Goal: Task Accomplishment & Management: Manage account settings

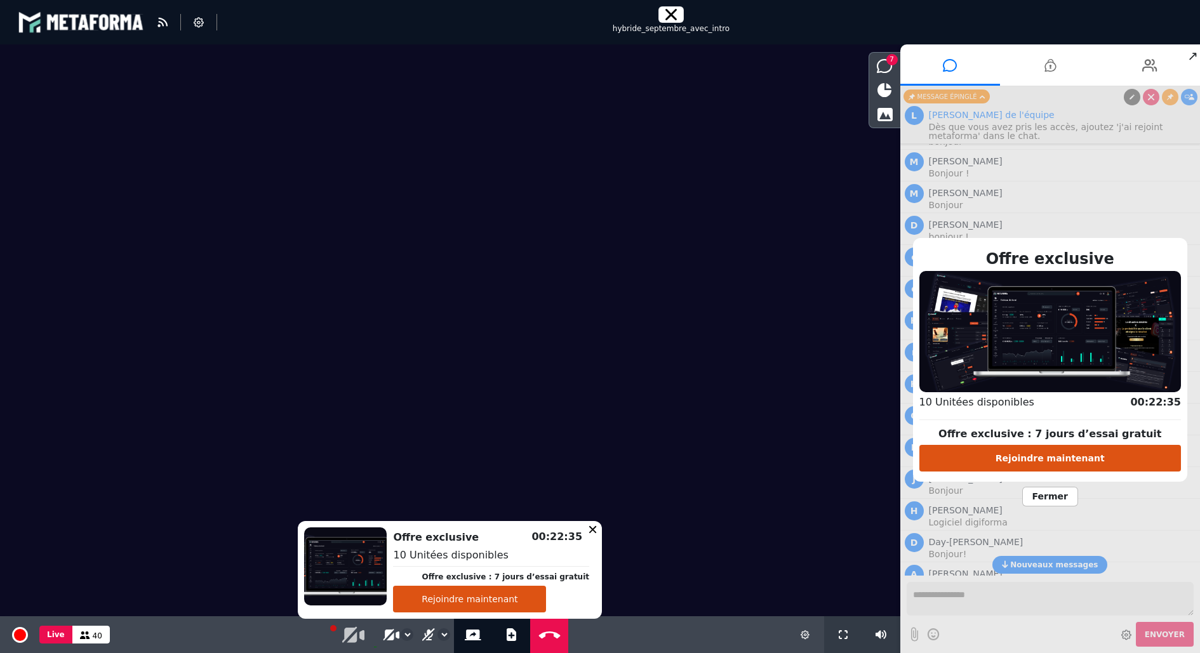
scroll to position [1309, 0]
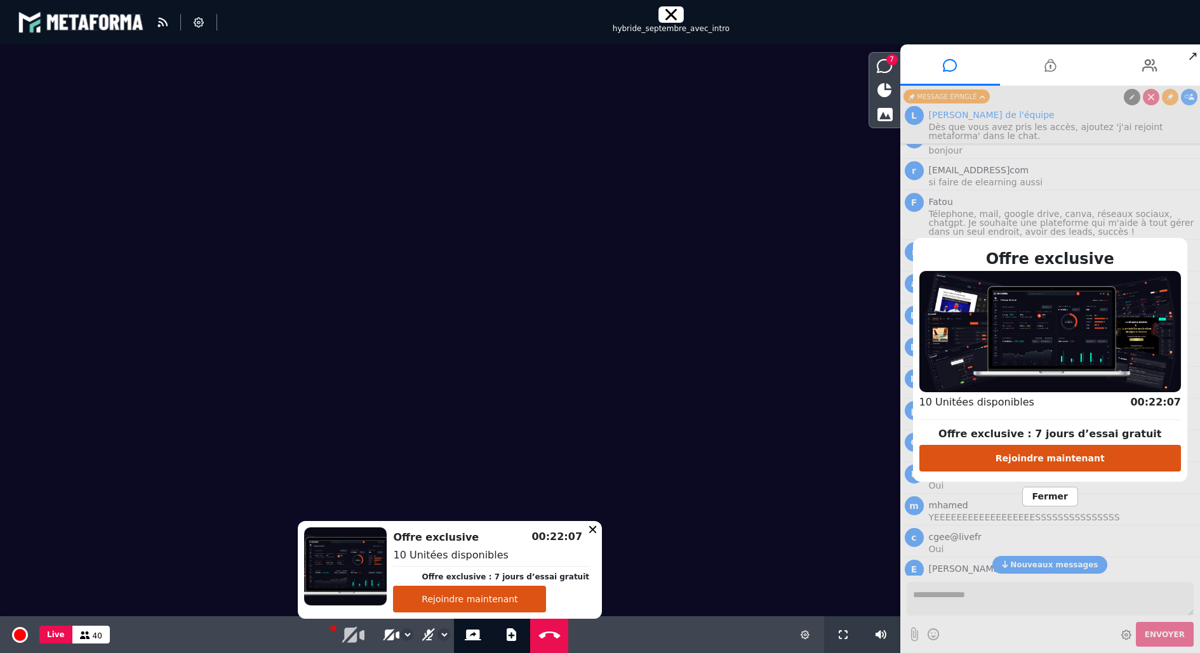
click at [1060, 494] on span "Fermer" at bounding box center [1050, 497] width 56 height 20
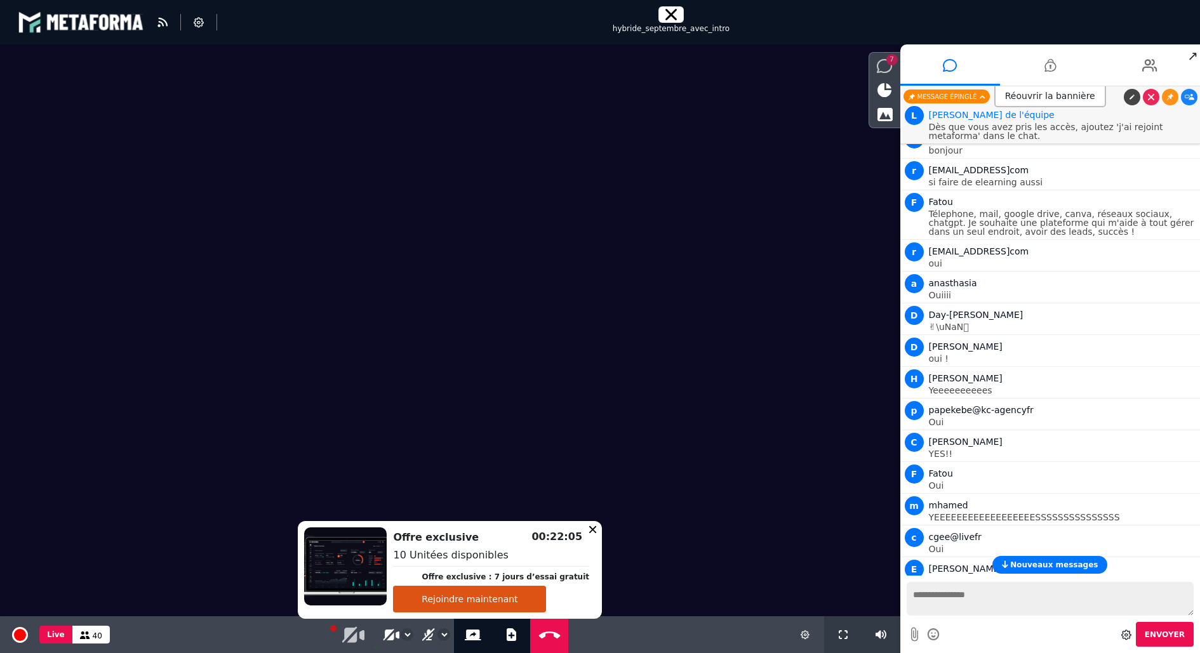
click at [893, 65] on div "7" at bounding box center [884, 66] width 31 height 22
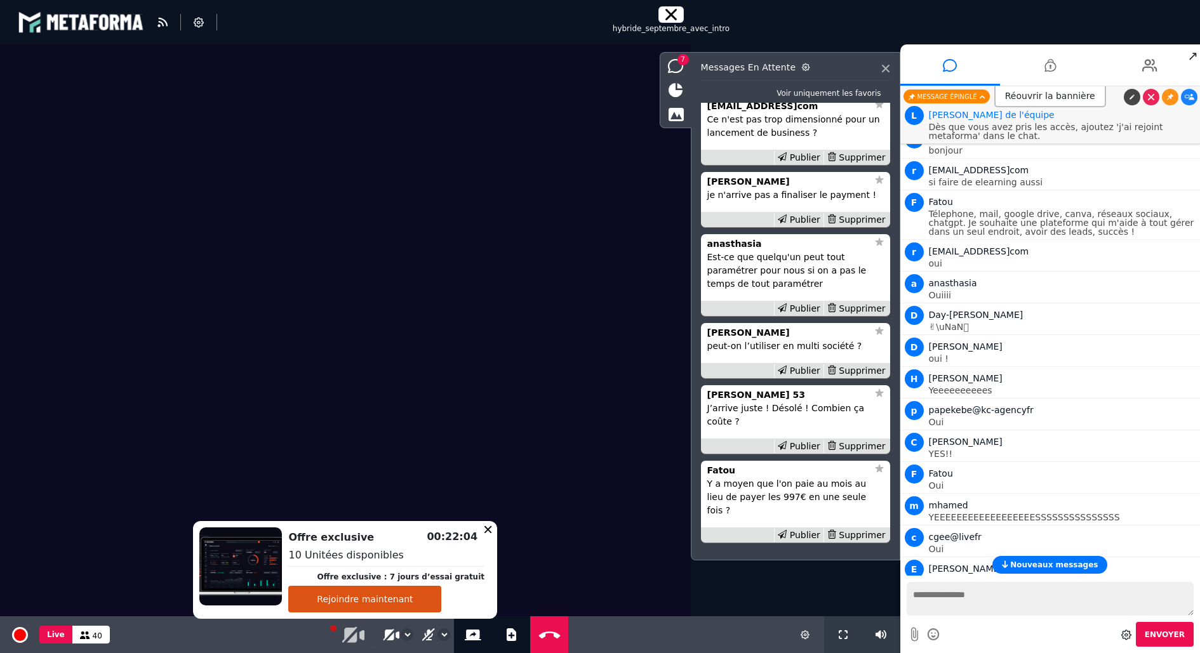
scroll to position [-53, 0]
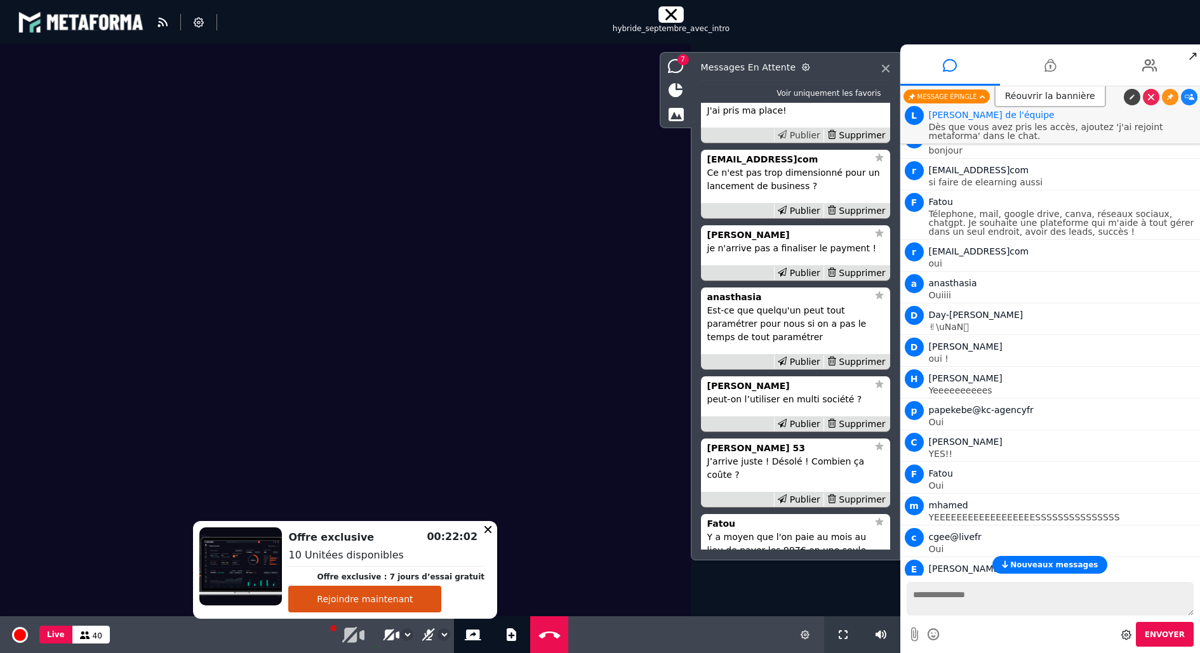
click at [806, 142] on div "Publier" at bounding box center [799, 135] width 50 height 13
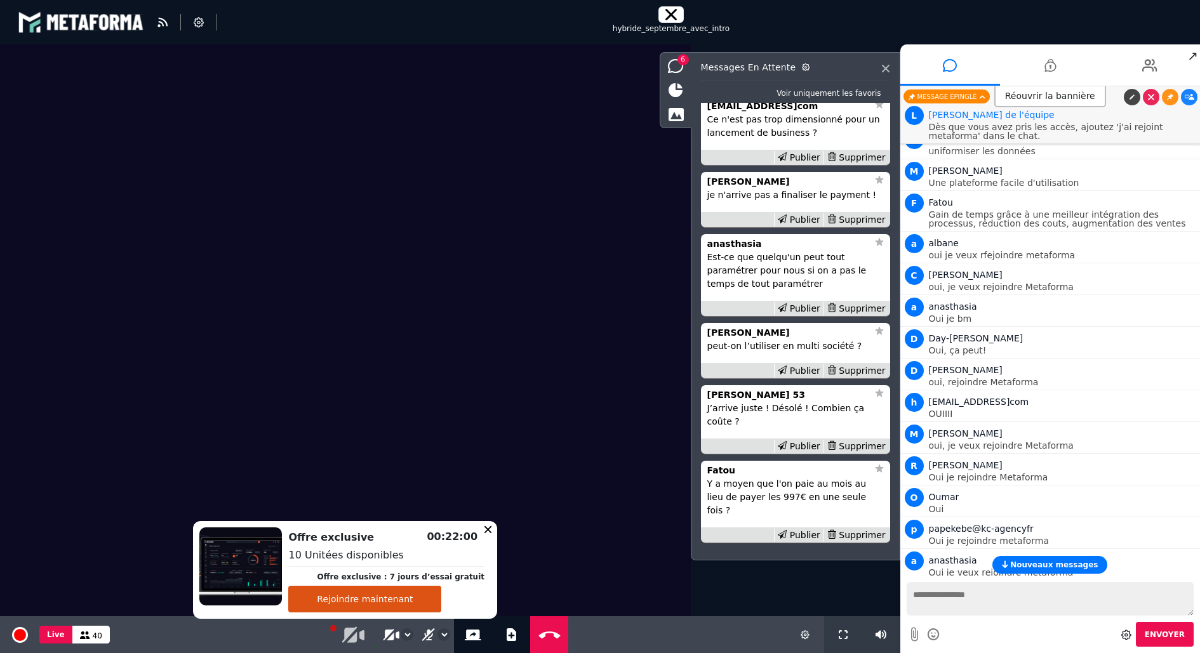
scroll to position [3470, 0]
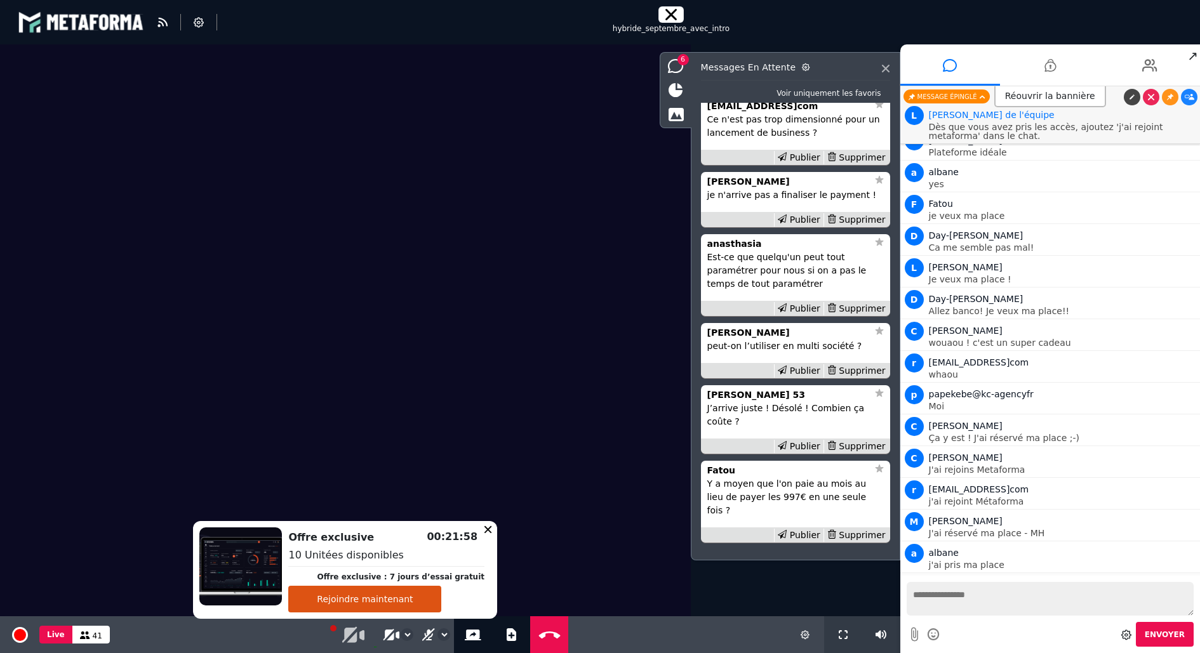
click at [1190, 581] on icon at bounding box center [1190, 584] width 10 height 6
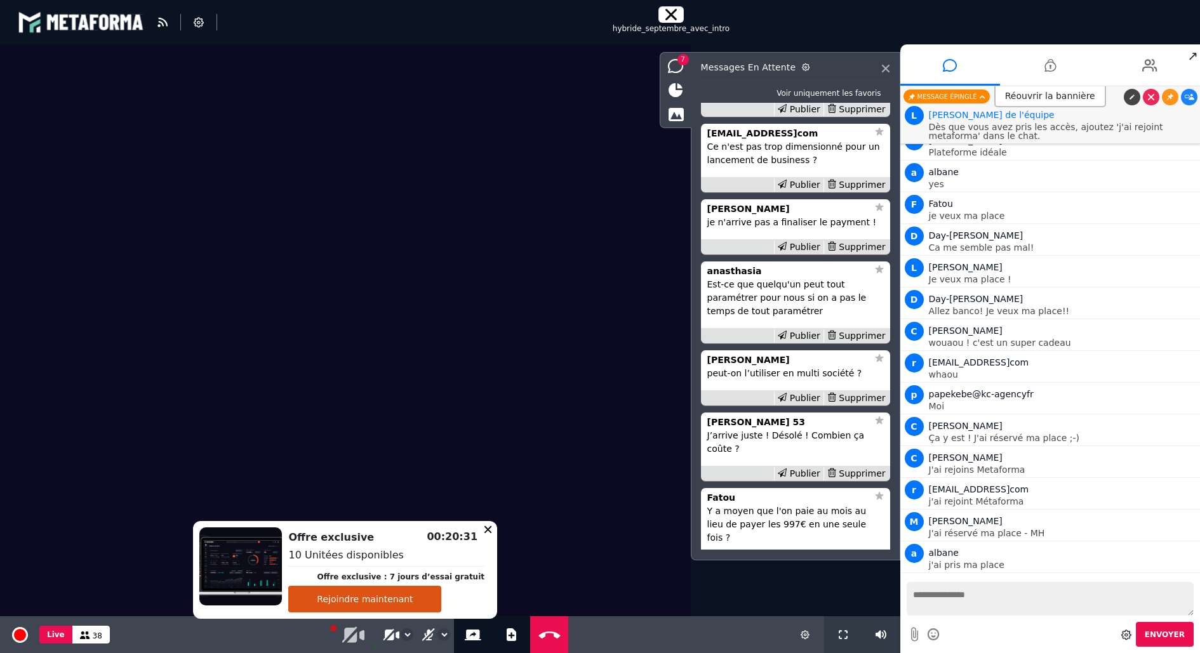
scroll to position [0, 0]
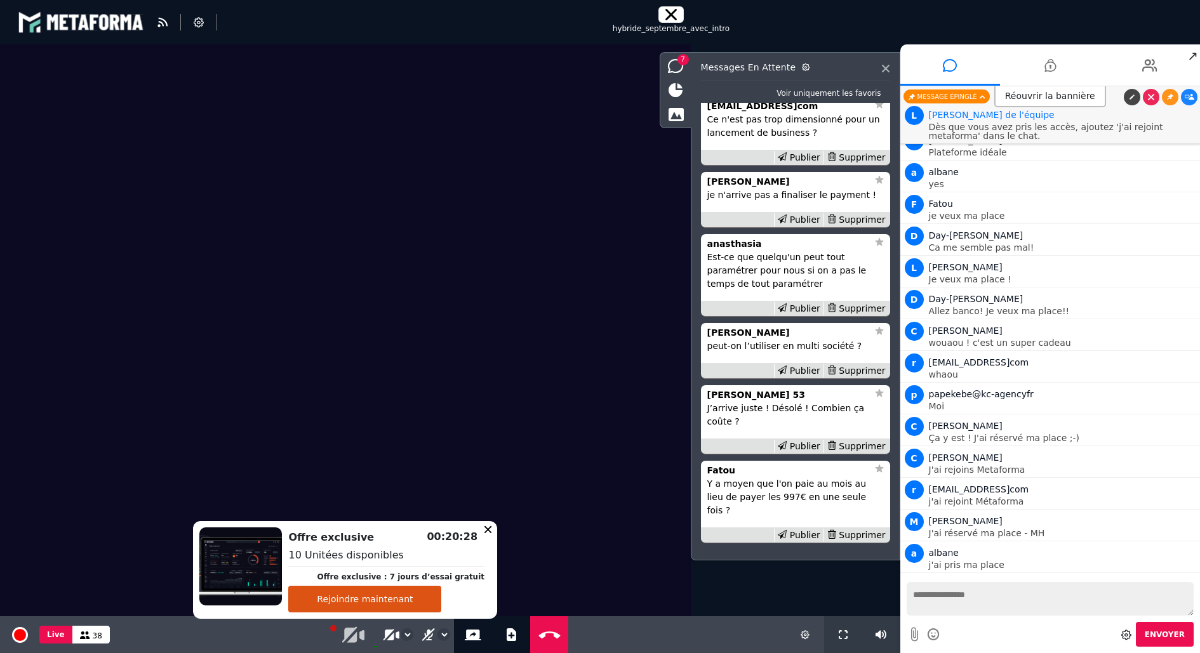
click at [426, 632] on icon at bounding box center [429, 635] width 12 height 13
click at [391, 632] on icon at bounding box center [391, 634] width 15 height 11
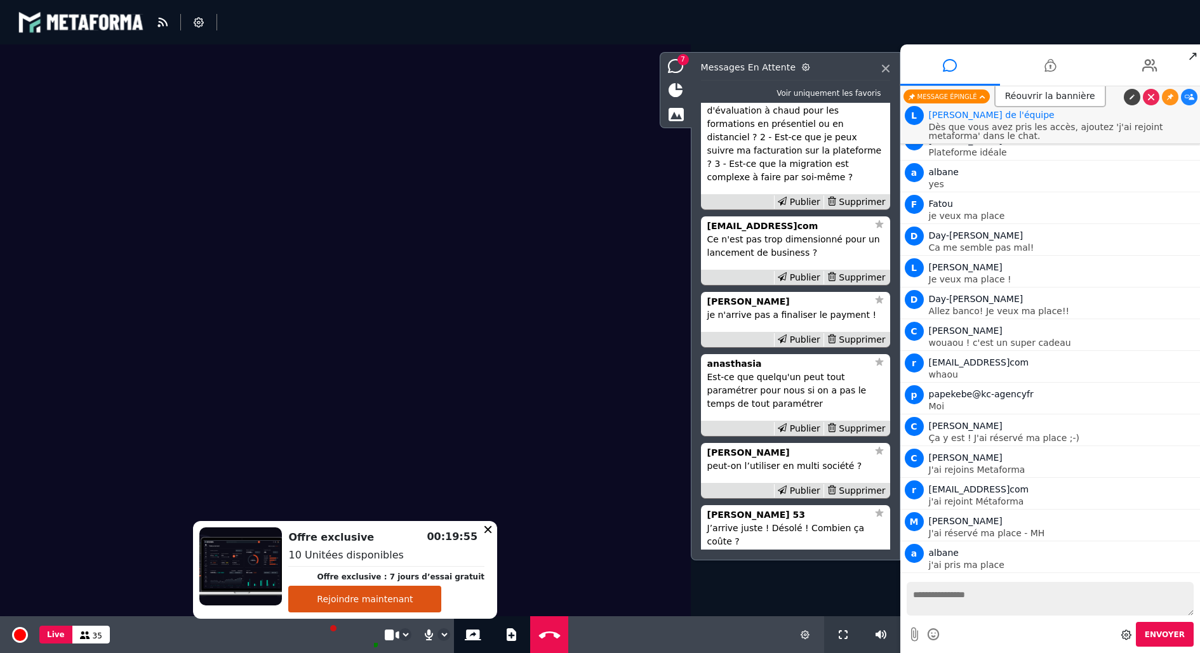
scroll to position [-118, 0]
click at [676, 91] on icon at bounding box center [676, 90] width 14 height 14
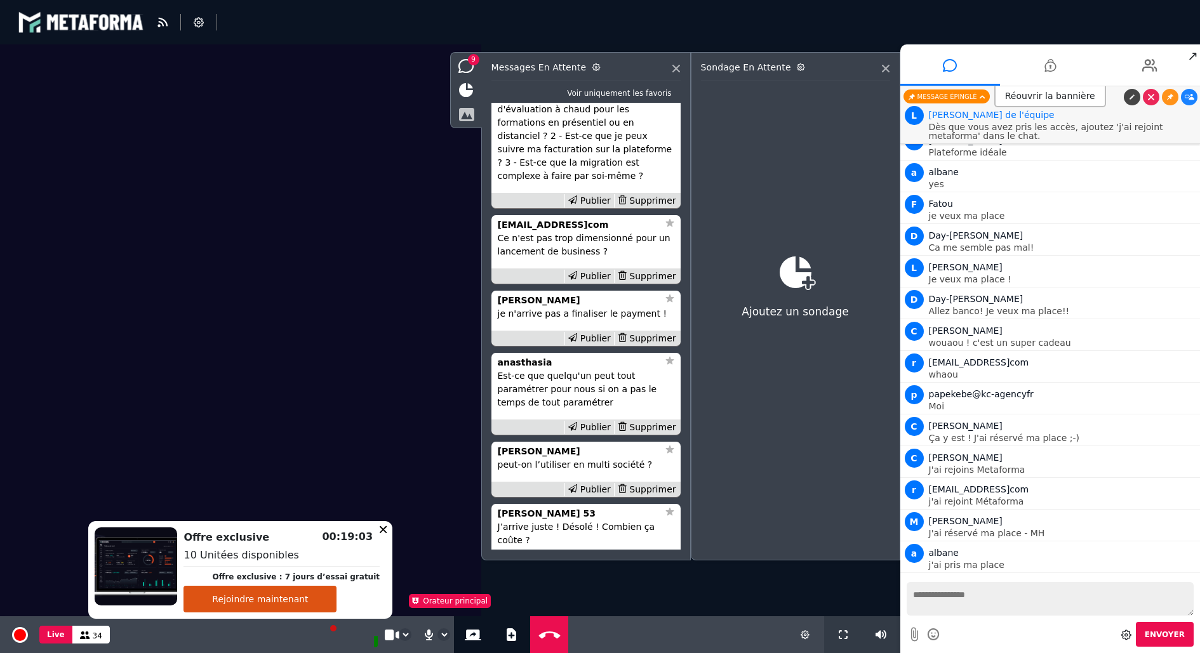
click at [454, 121] on div at bounding box center [466, 115] width 31 height 22
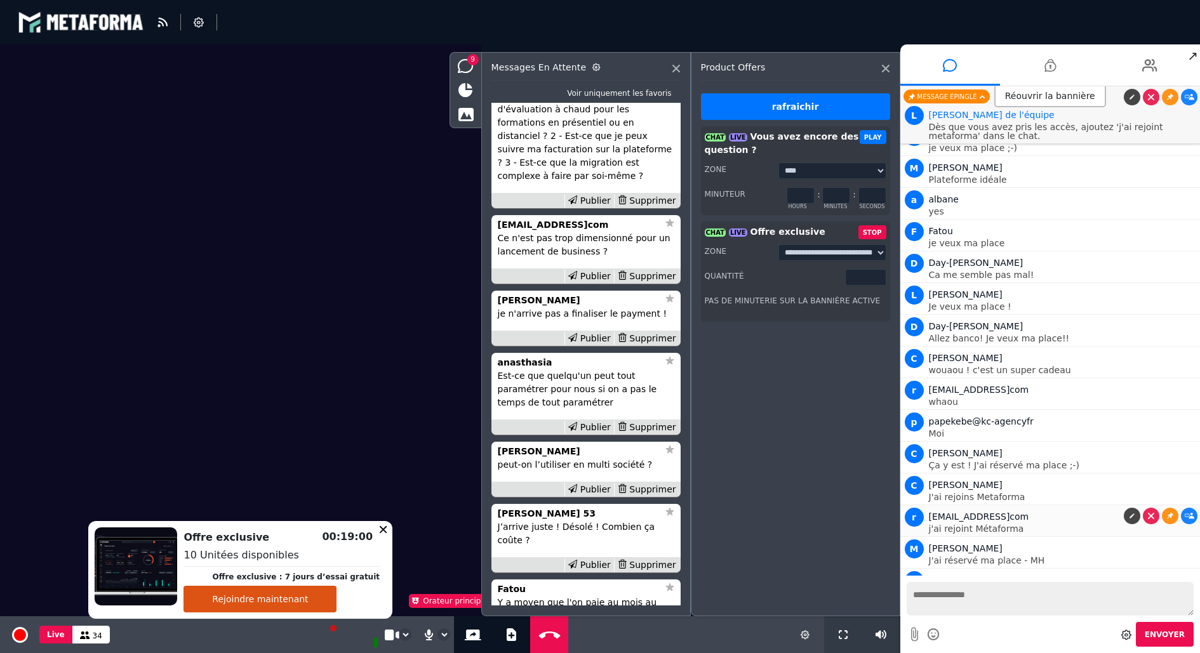
scroll to position [3449, 0]
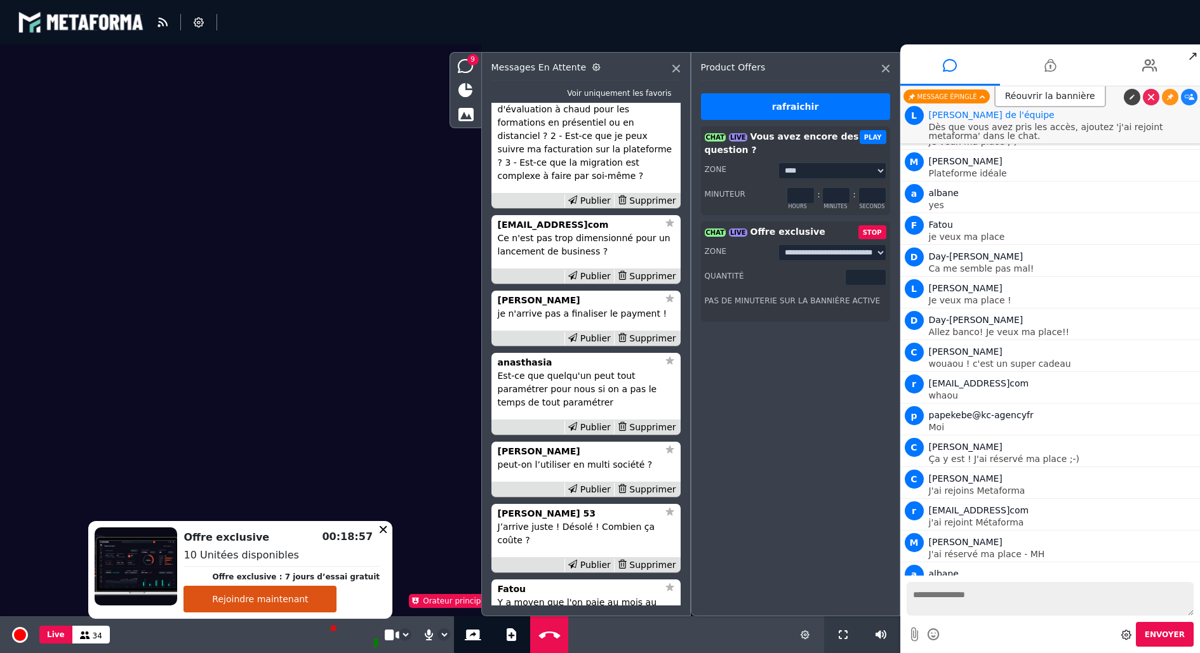
click at [879, 280] on input "*" at bounding box center [865, 277] width 41 height 17
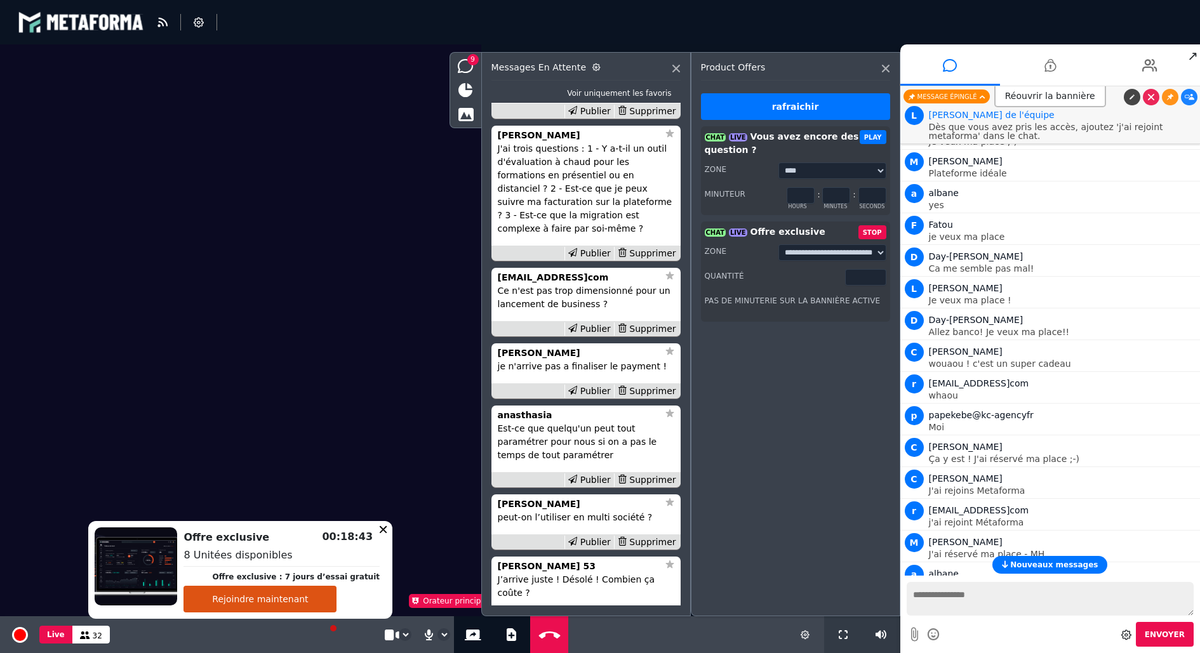
scroll to position [-118, 0]
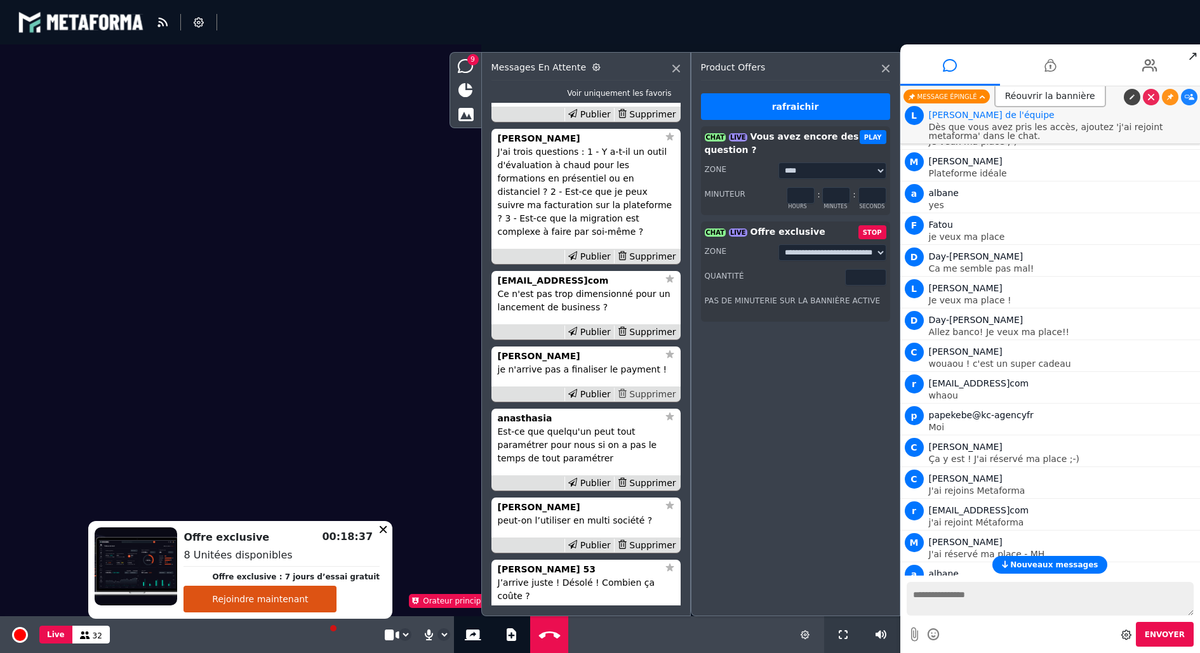
click at [653, 401] on div "Supprimer" at bounding box center [646, 394] width 65 height 13
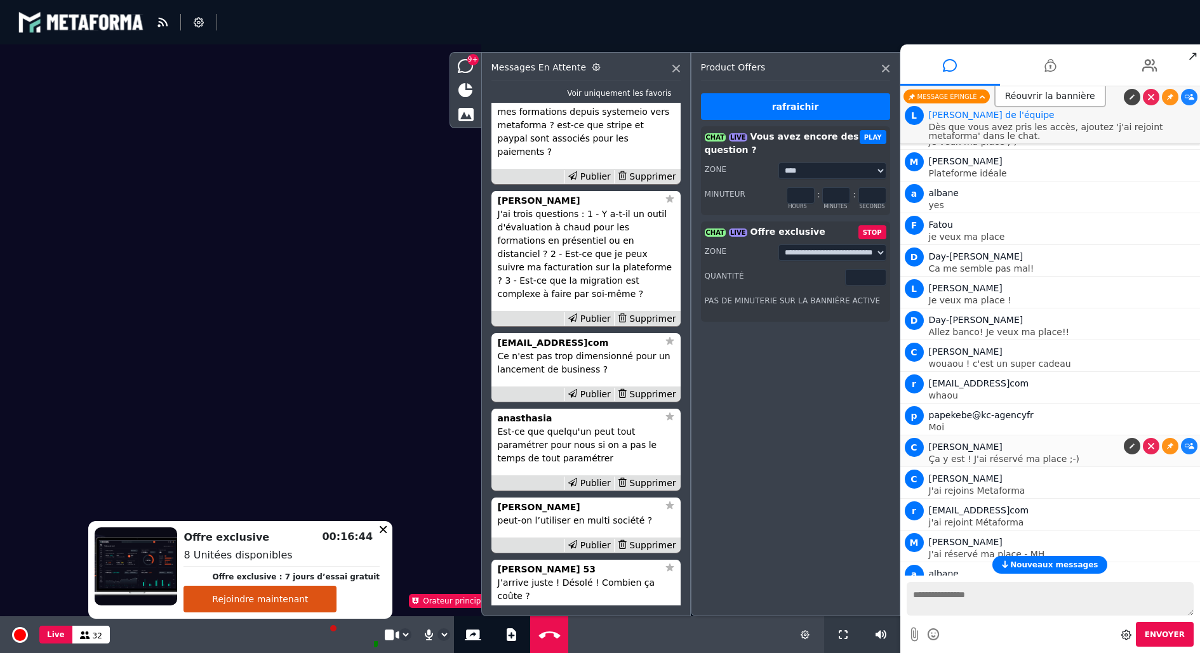
scroll to position [3470, 0]
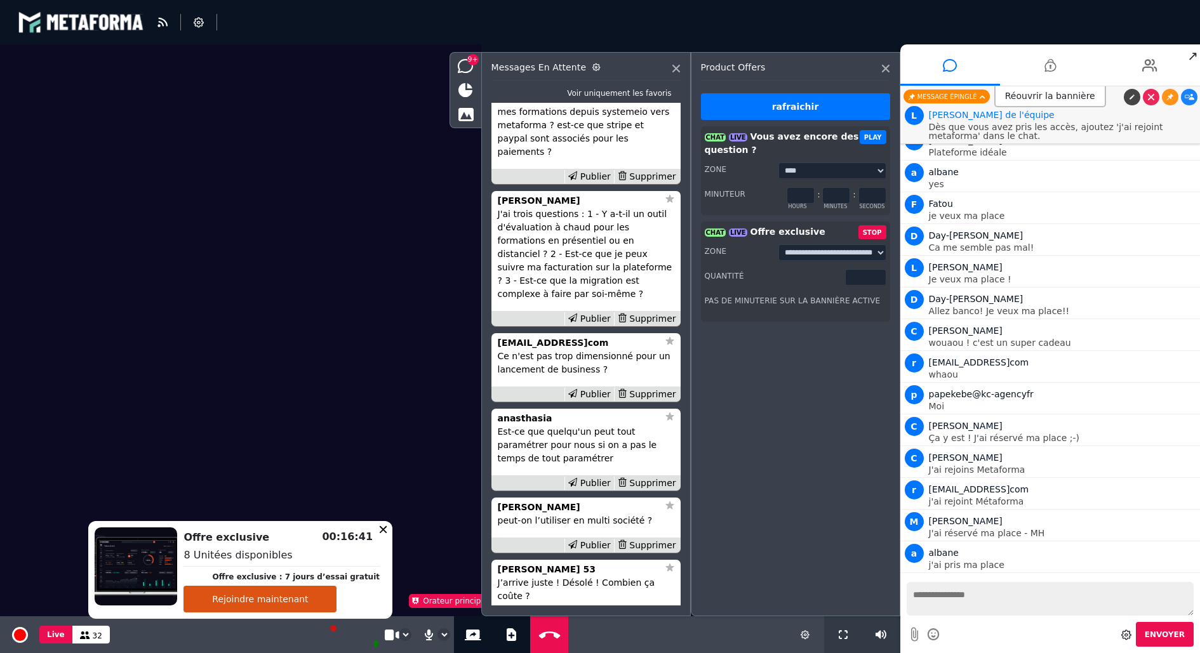
click at [879, 279] on input "*" at bounding box center [865, 277] width 41 height 17
click at [875, 277] on input "*" at bounding box center [865, 277] width 41 height 17
click at [878, 278] on input "*" at bounding box center [865, 277] width 41 height 17
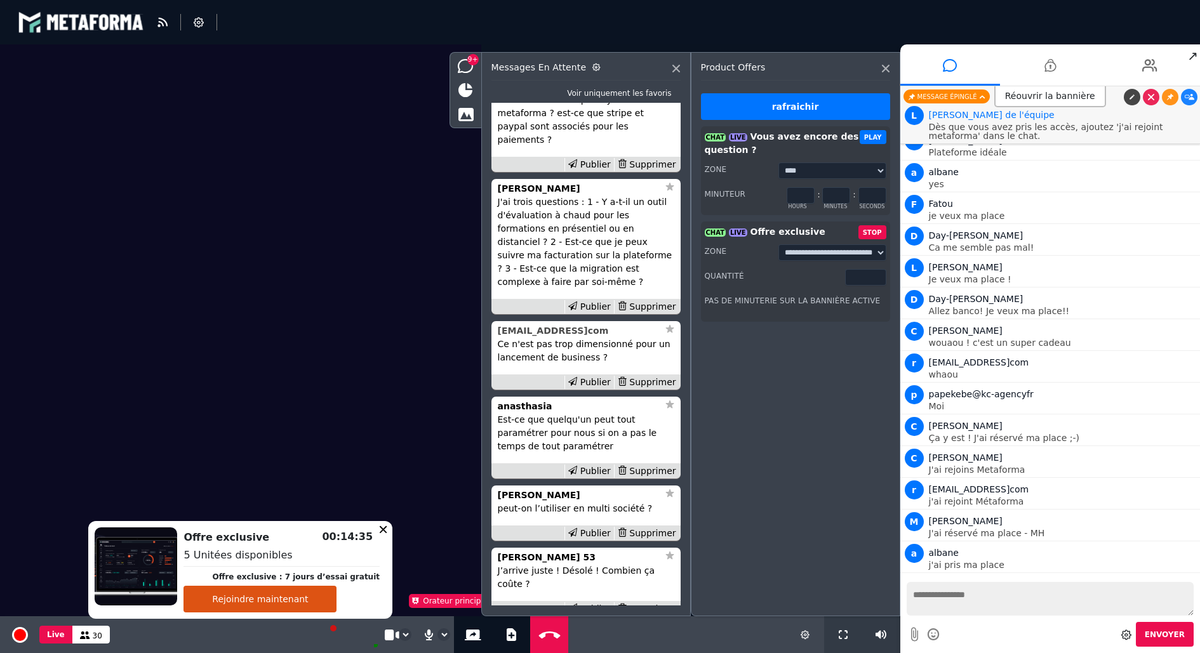
scroll to position [-117, 0]
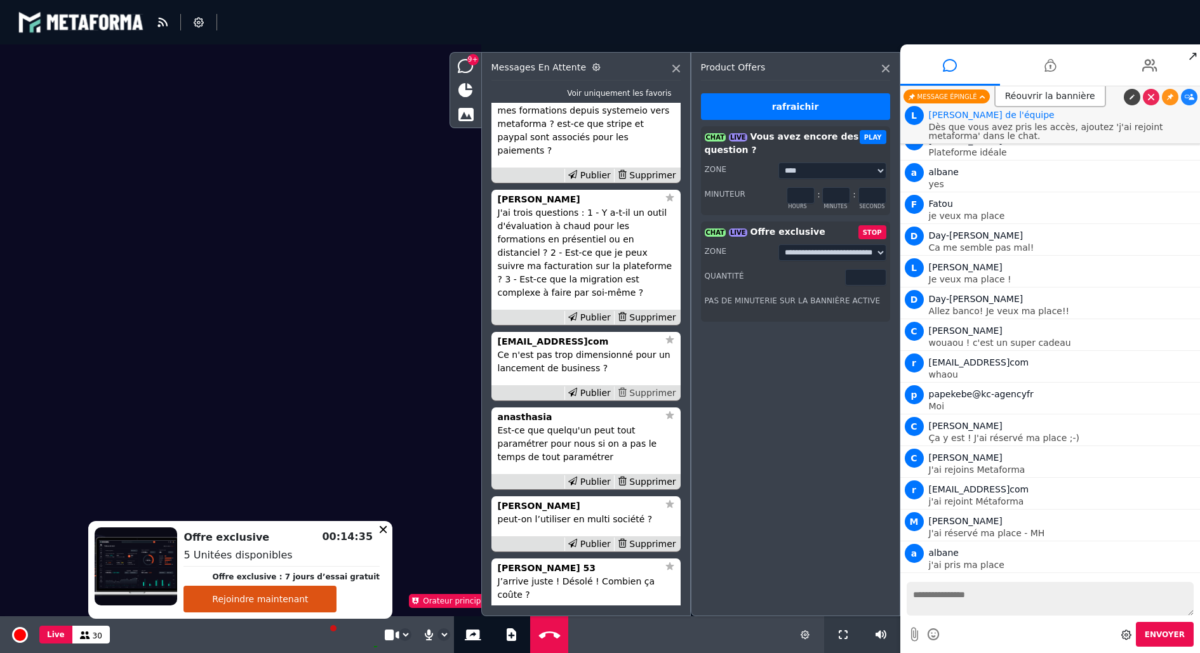
click at [638, 400] on div "Supprimer" at bounding box center [646, 393] width 65 height 13
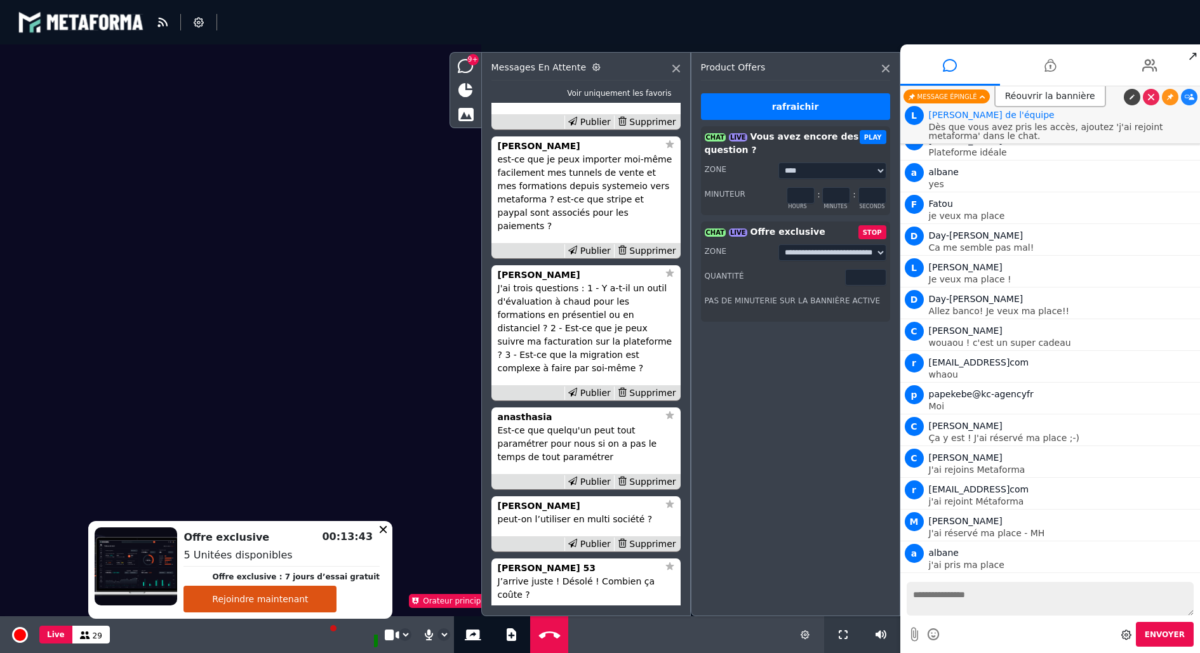
scroll to position [-1079, 0]
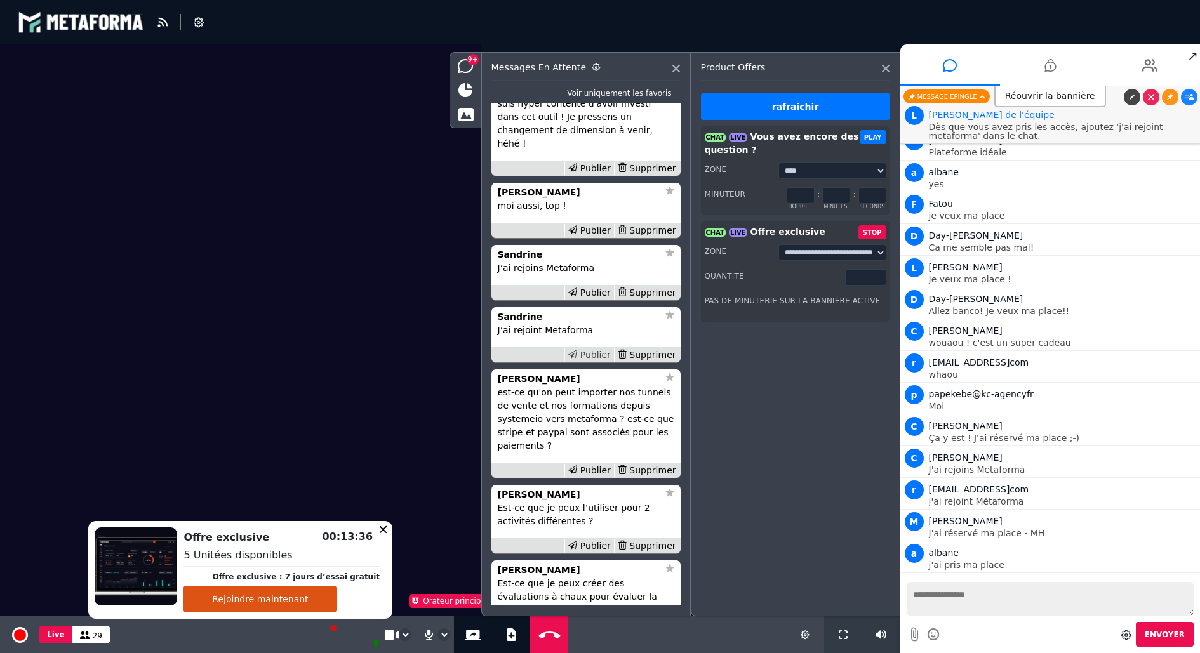
click at [595, 362] on div "Publier" at bounding box center [590, 355] width 50 height 13
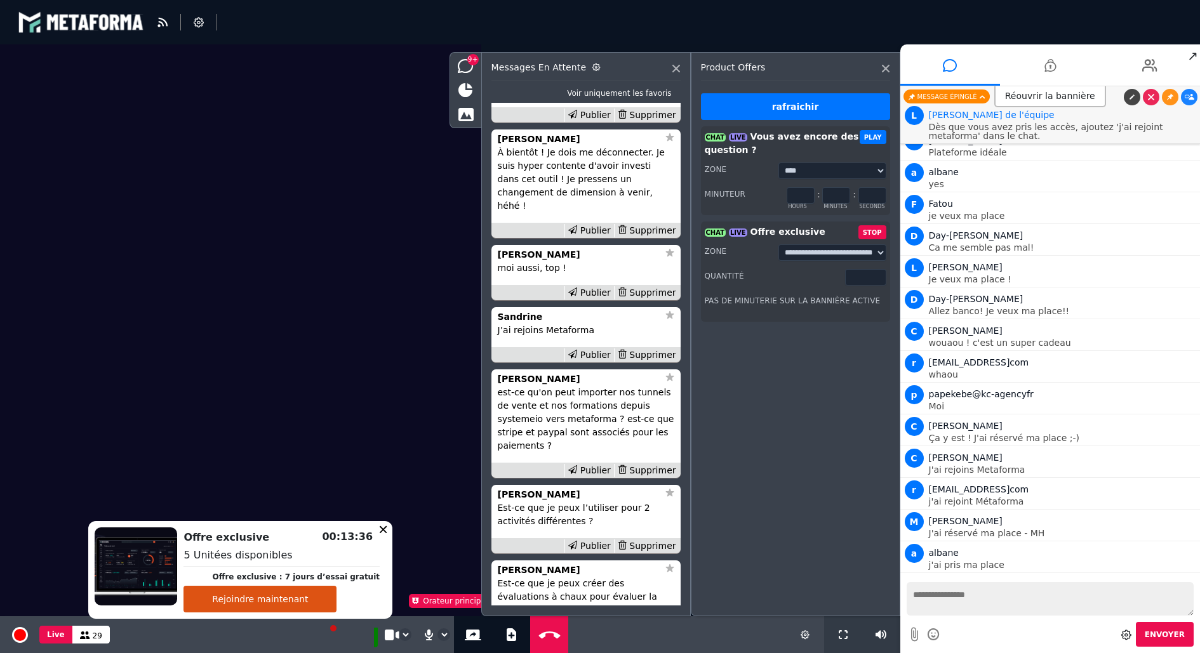
scroll to position [3501, 0]
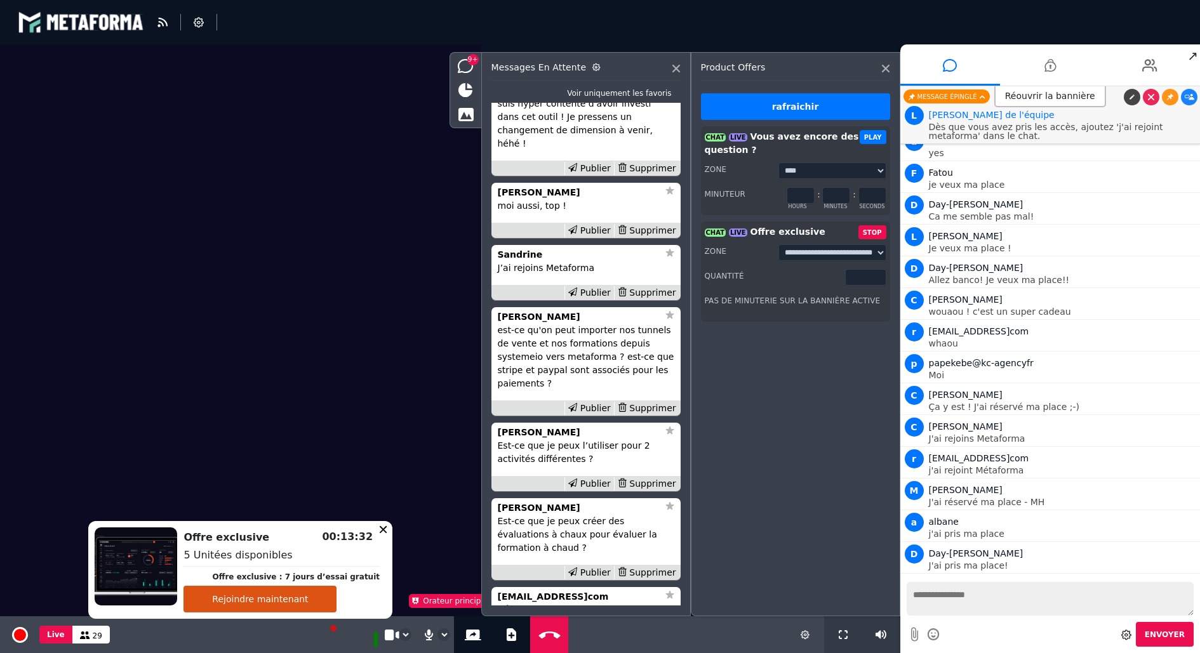
click at [876, 280] on input "*" at bounding box center [865, 277] width 41 height 17
click at [641, 300] on div "Supprimer" at bounding box center [646, 292] width 65 height 13
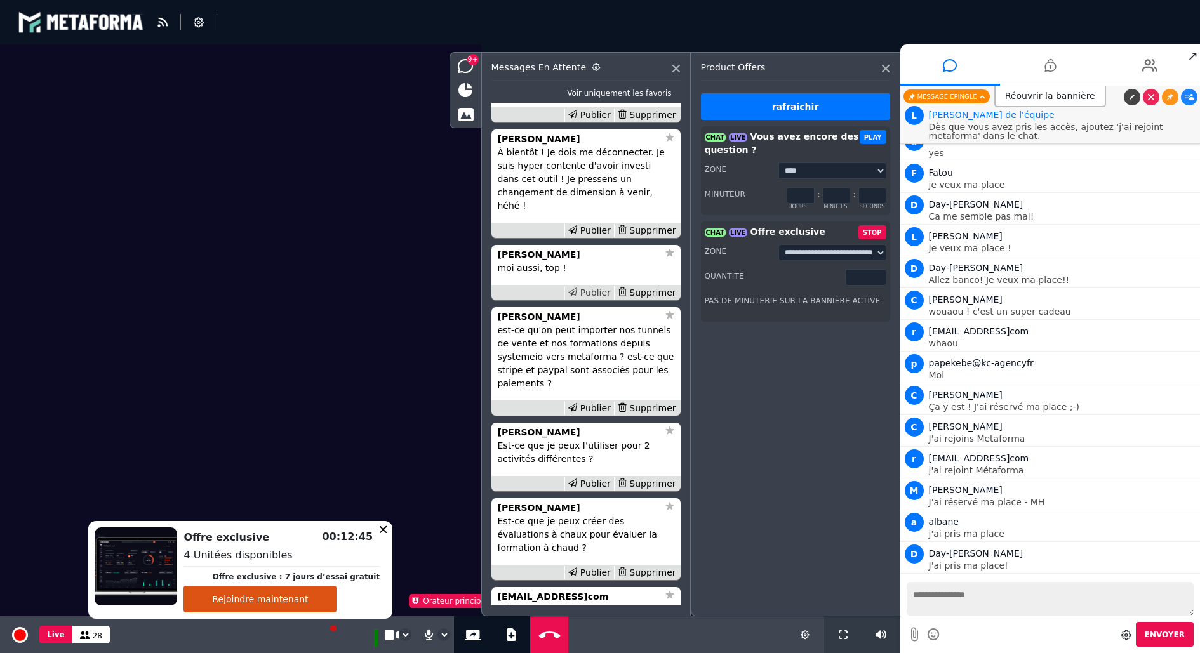
click at [588, 300] on div "Publier" at bounding box center [590, 292] width 50 height 13
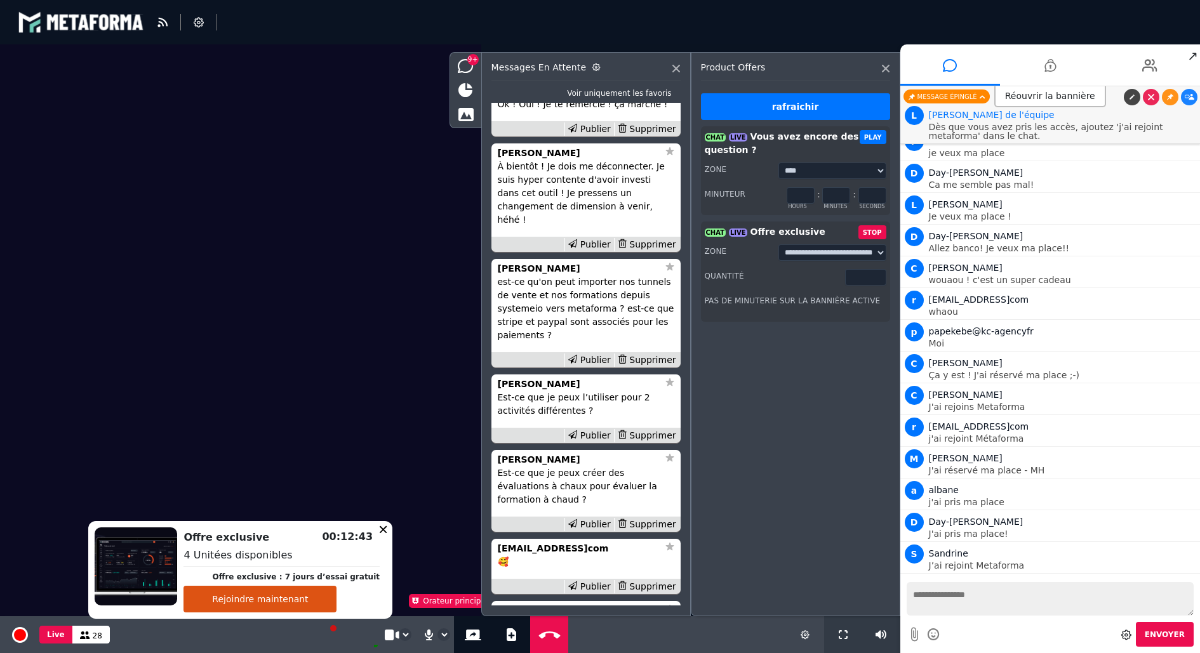
click at [875, 279] on input "*" at bounding box center [865, 277] width 41 height 17
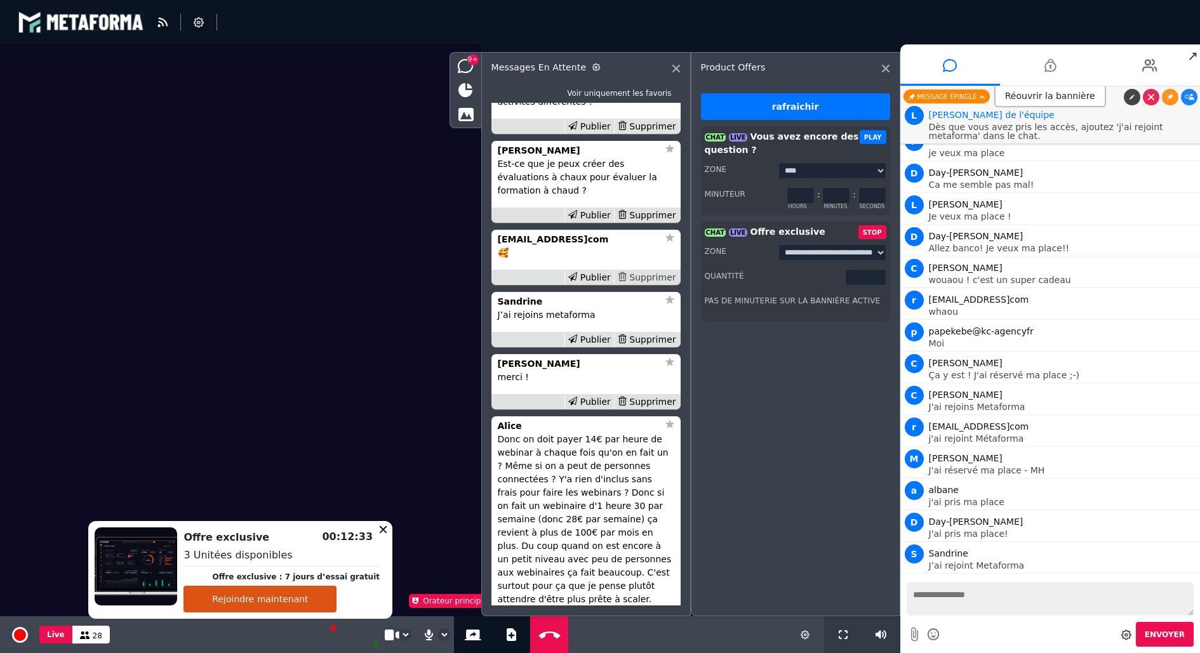
scroll to position [-660, 0]
click at [658, 347] on div "Supprimer" at bounding box center [646, 340] width 65 height 13
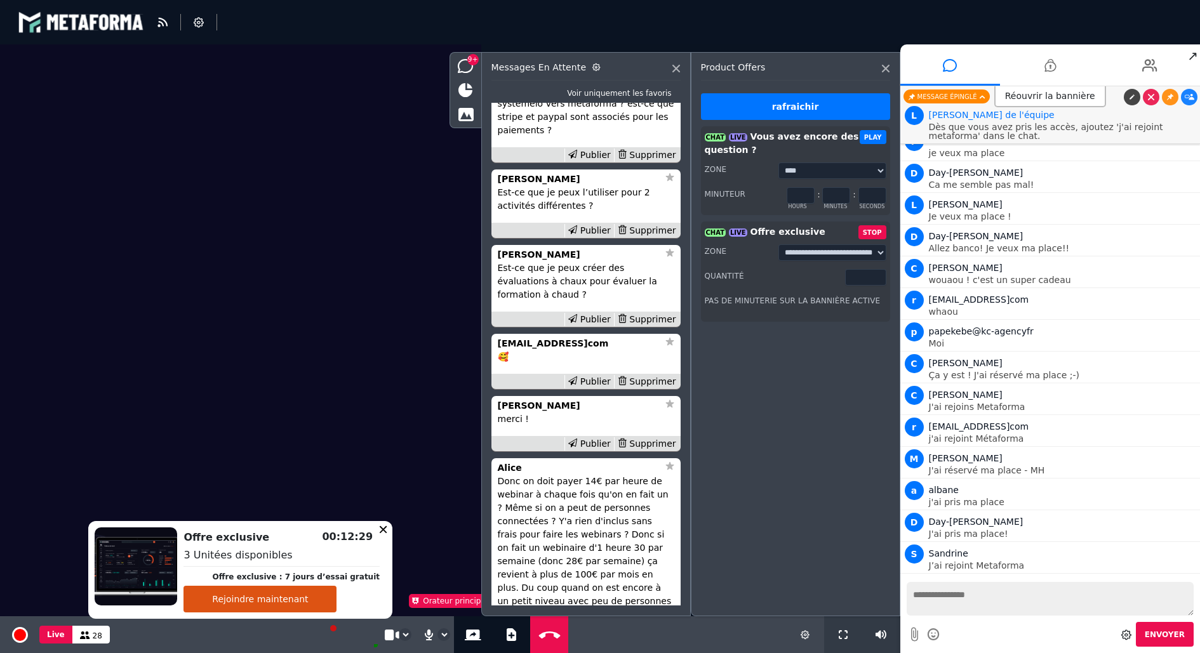
scroll to position [-714, 0]
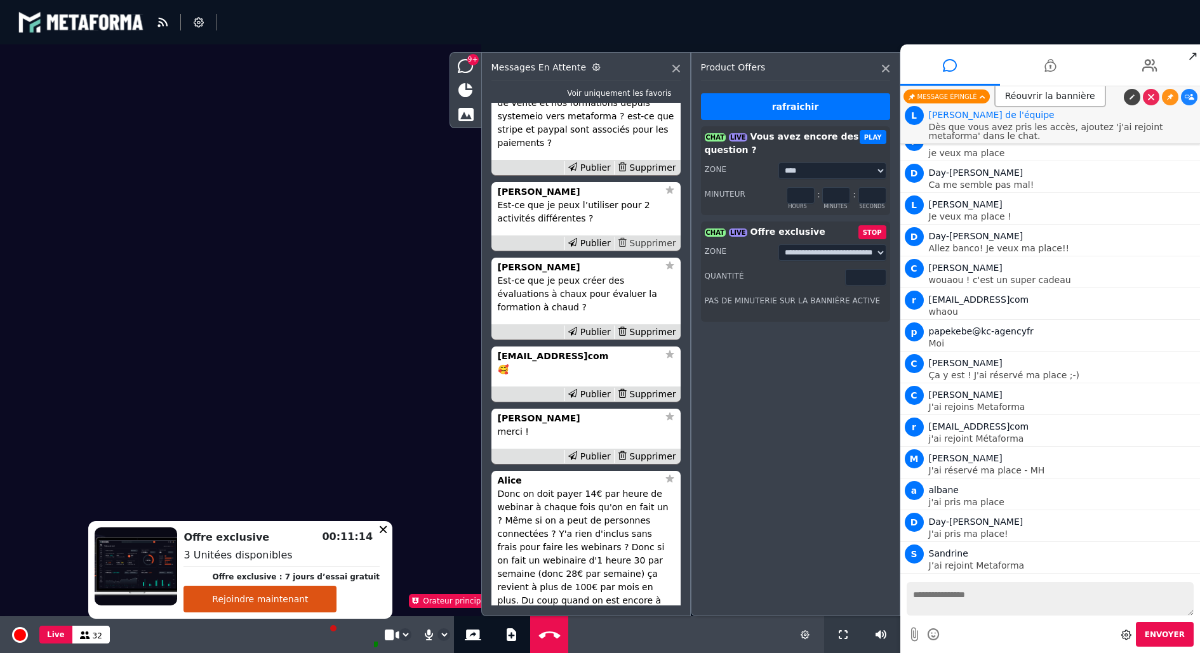
click at [649, 250] on div "Supprimer" at bounding box center [646, 243] width 65 height 13
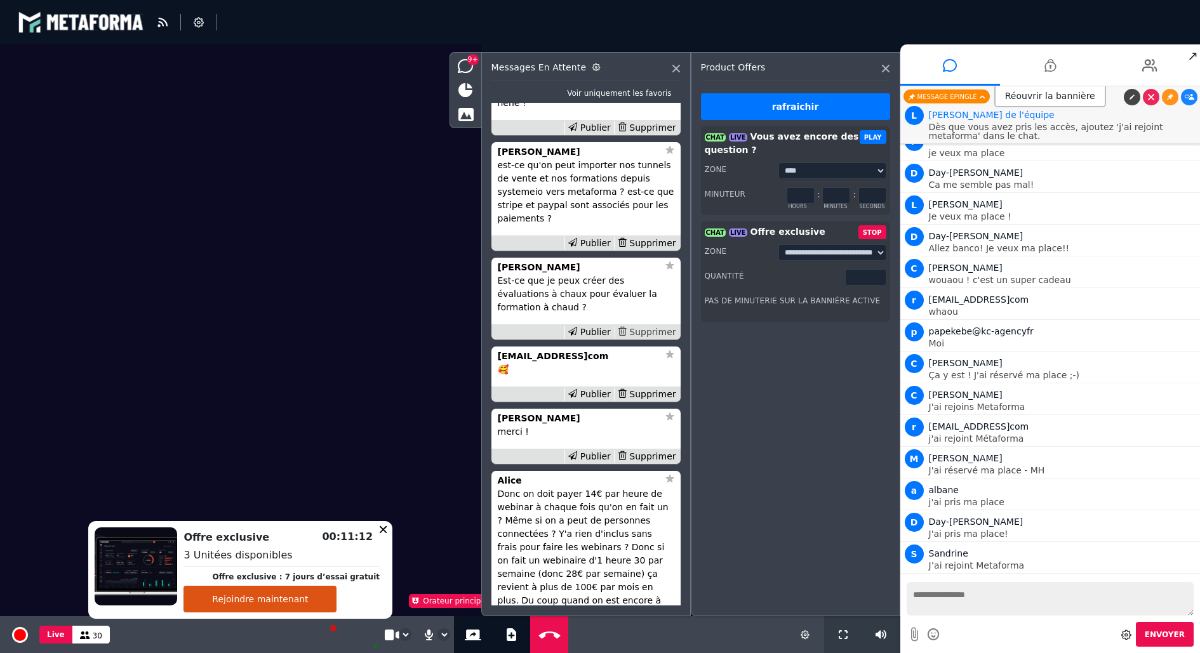
click at [651, 339] on div "Supprimer" at bounding box center [646, 332] width 65 height 13
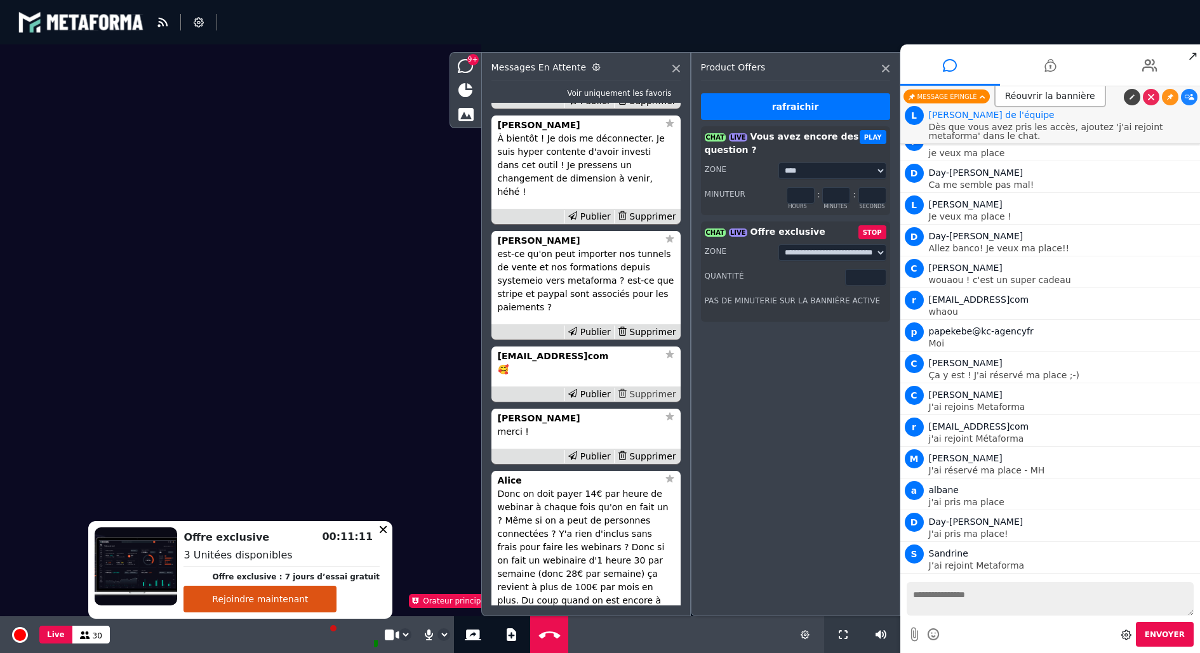
click at [660, 401] on div "Supprimer" at bounding box center [646, 394] width 65 height 13
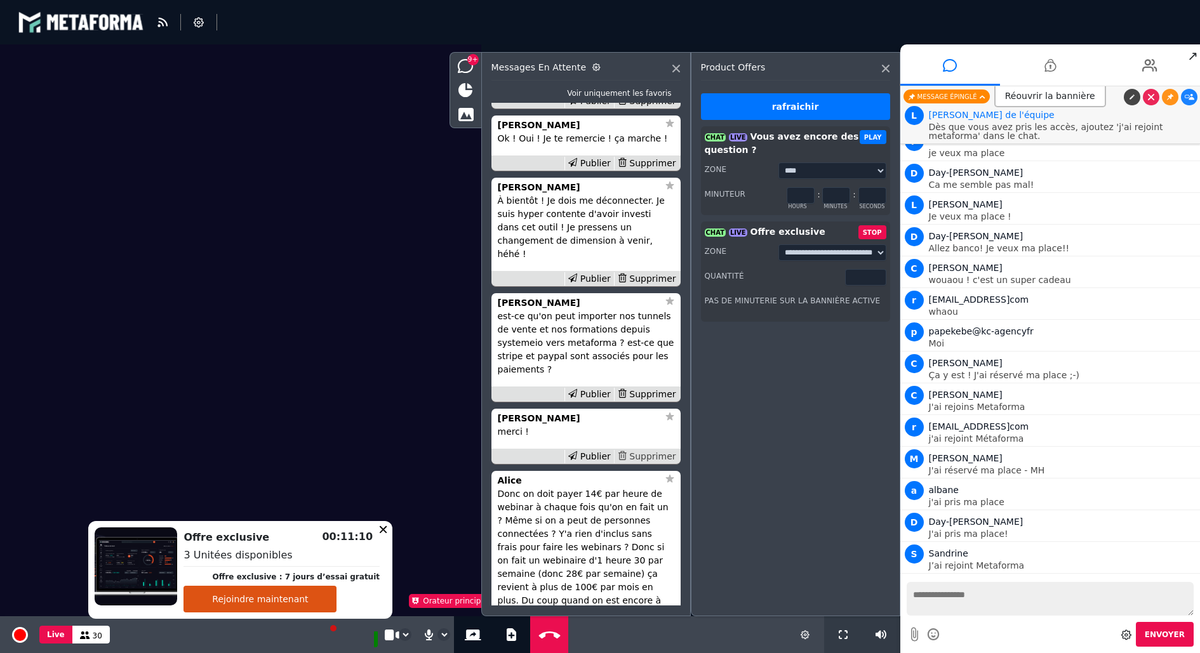
click at [657, 464] on div "Supprimer" at bounding box center [646, 456] width 65 height 13
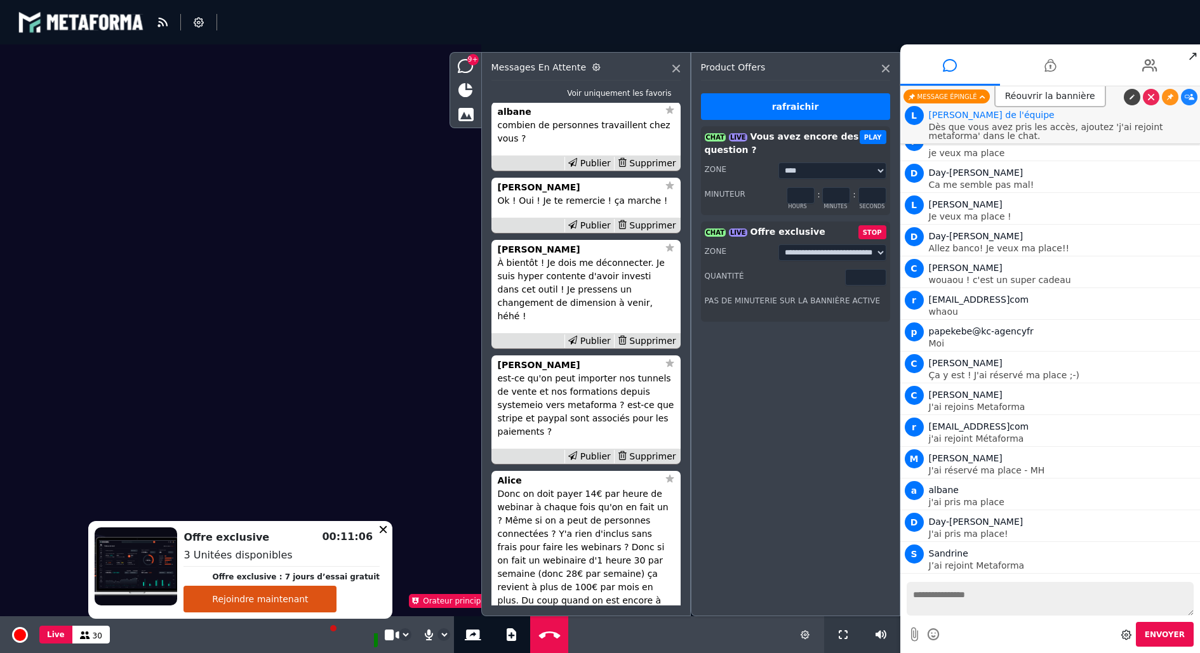
scroll to position [-769, 0]
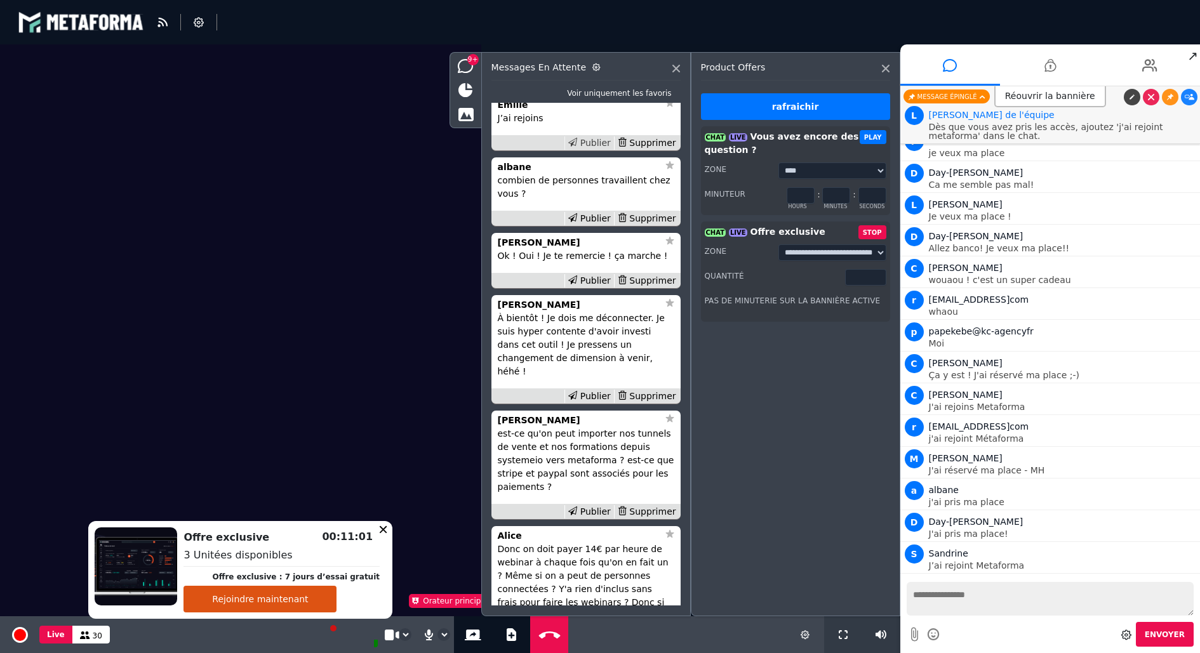
click at [596, 150] on div "Publier" at bounding box center [590, 143] width 50 height 13
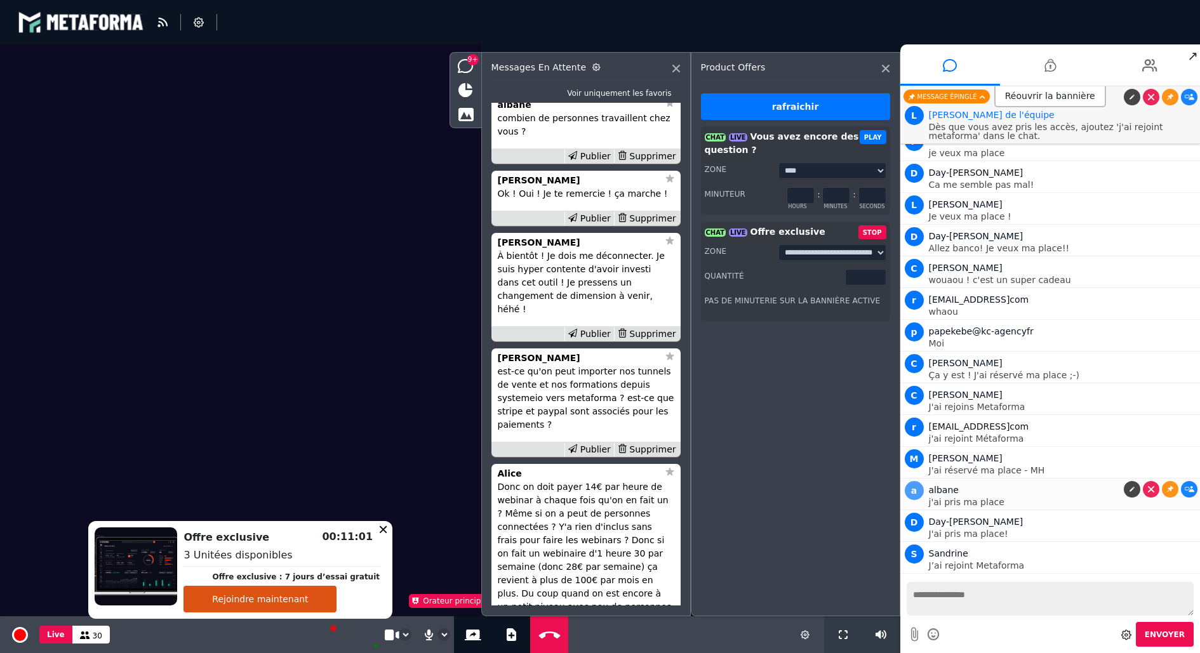
scroll to position [3564, 0]
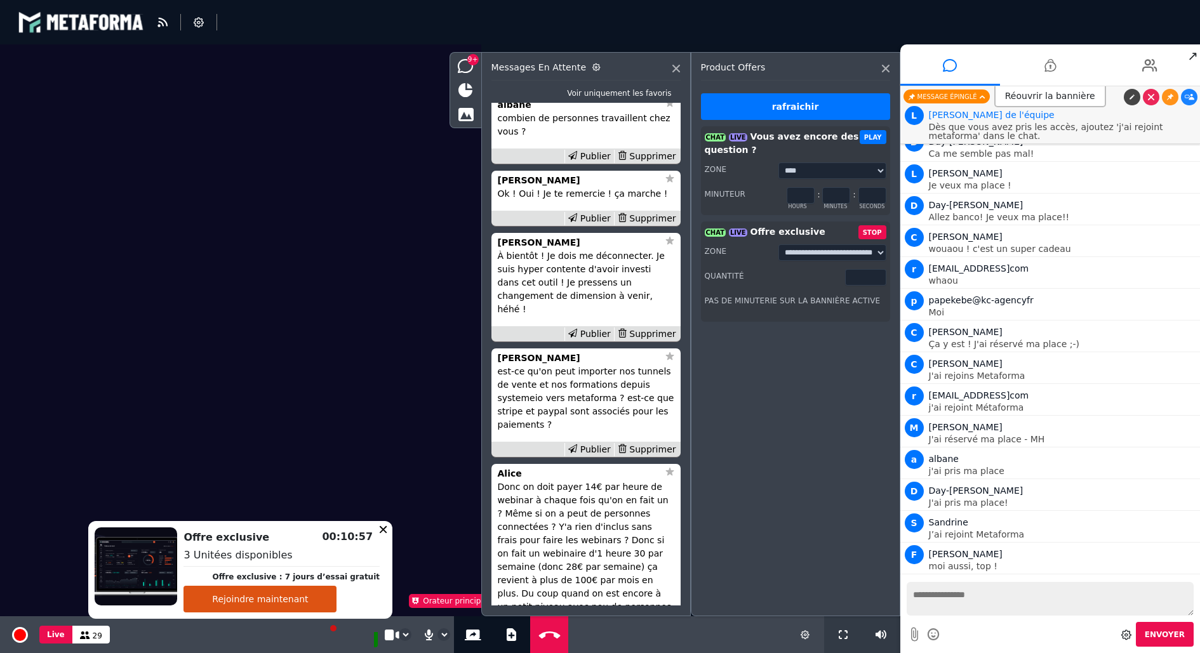
type input "*"
click at [879, 279] on input "*" at bounding box center [865, 277] width 41 height 17
click at [650, 225] on div "Supprimer" at bounding box center [646, 218] width 65 height 13
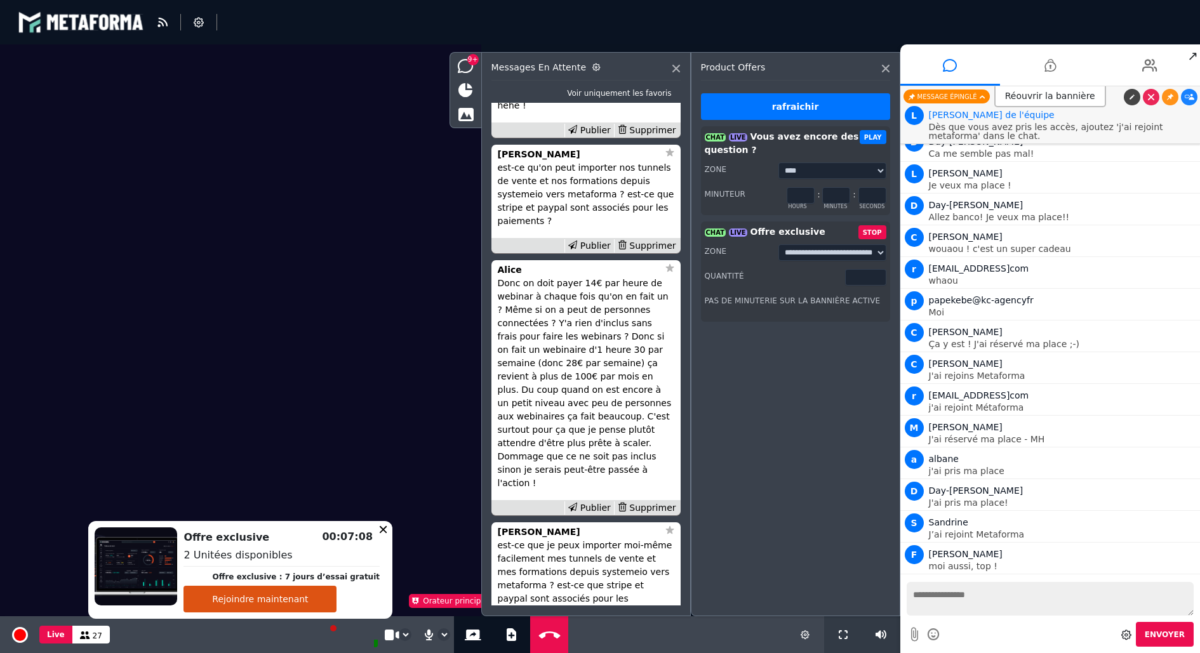
scroll to position [-502, 0]
click at [638, 251] on div "Supprimer" at bounding box center [646, 243] width 65 height 13
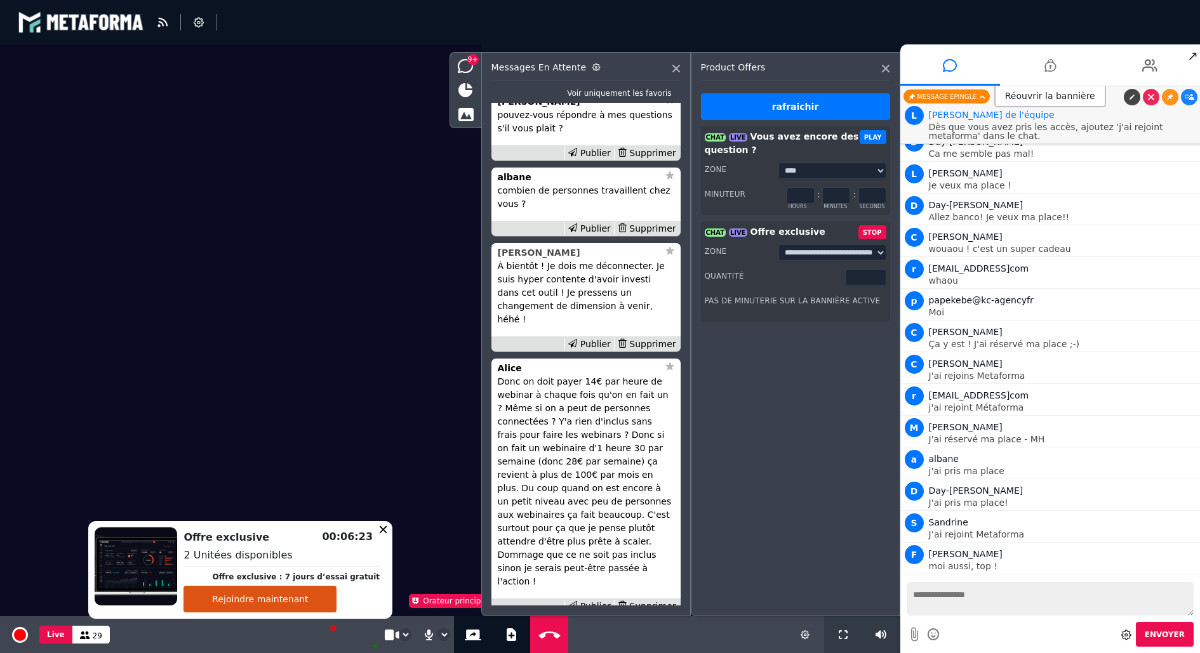
scroll to position [-632, 0]
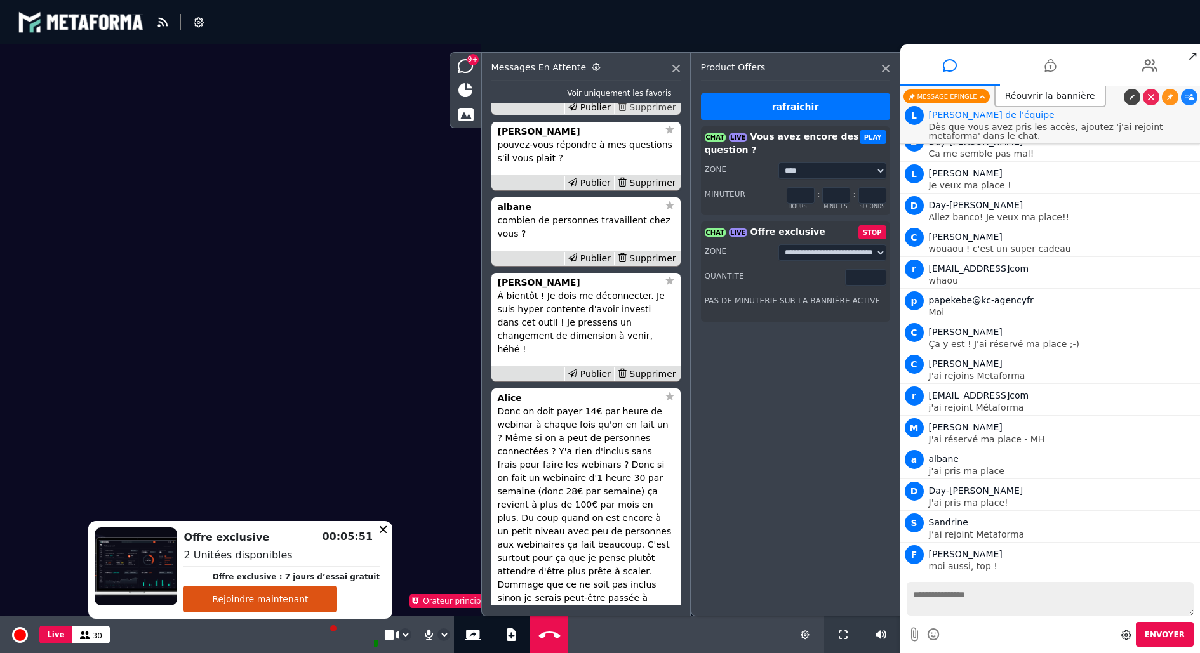
click at [655, 114] on div "Supprimer" at bounding box center [646, 107] width 65 height 13
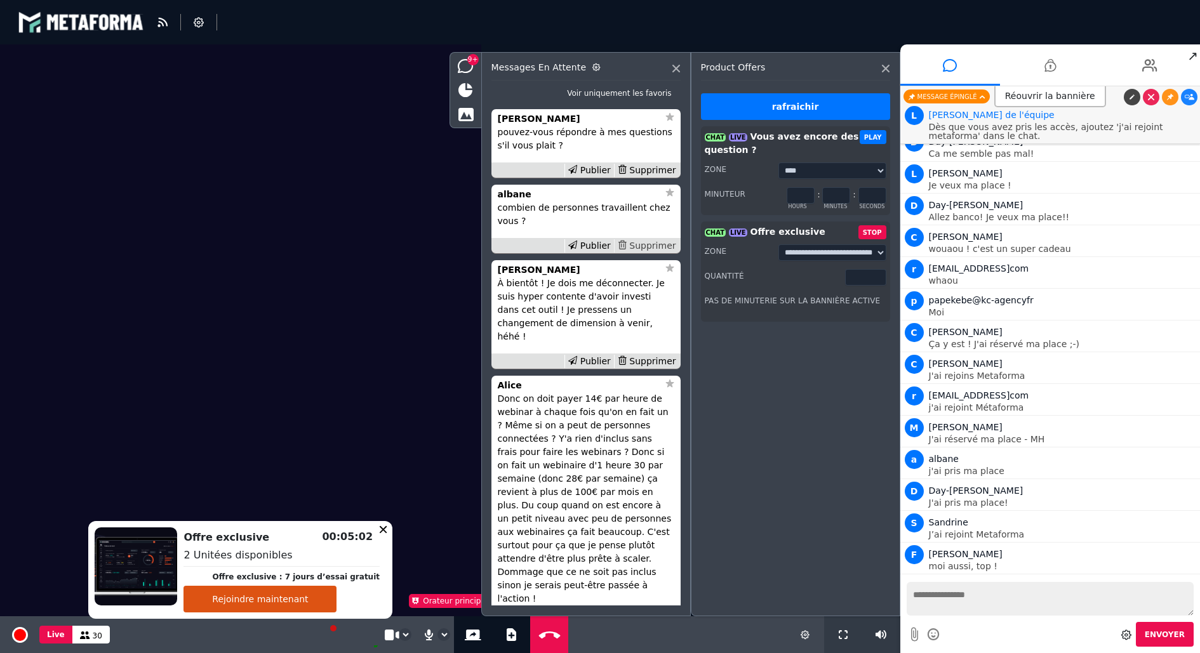
click at [643, 253] on div "Supprimer" at bounding box center [646, 245] width 65 height 13
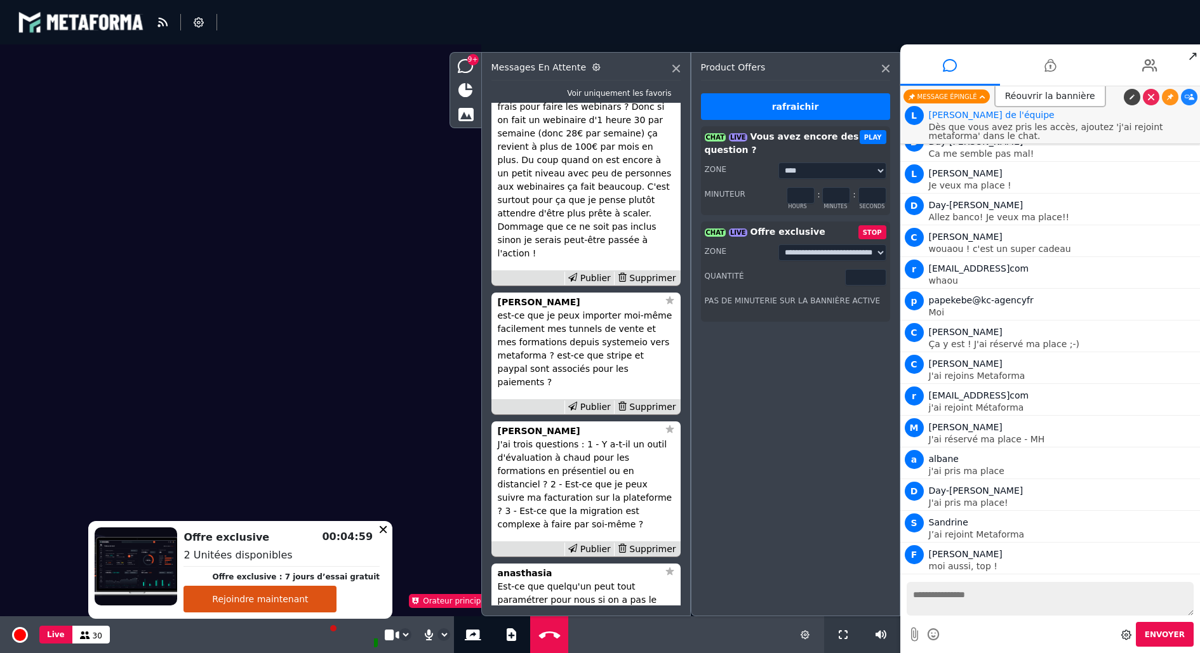
scroll to position [-241, 0]
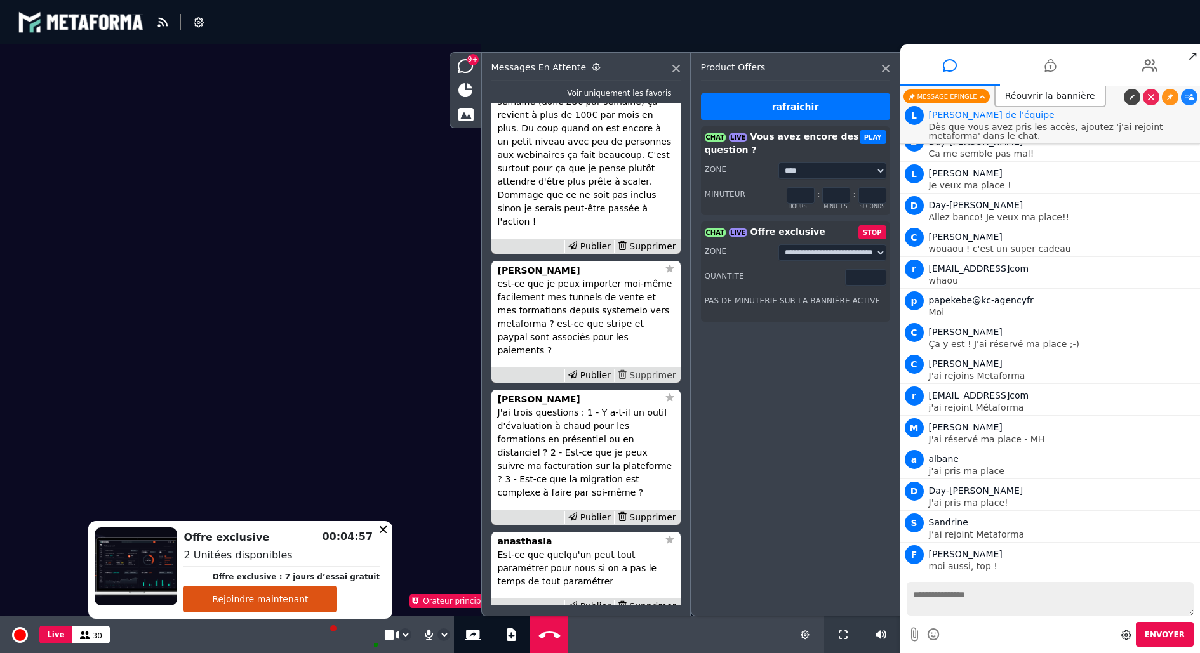
click at [653, 382] on div "Supprimer" at bounding box center [646, 375] width 65 height 13
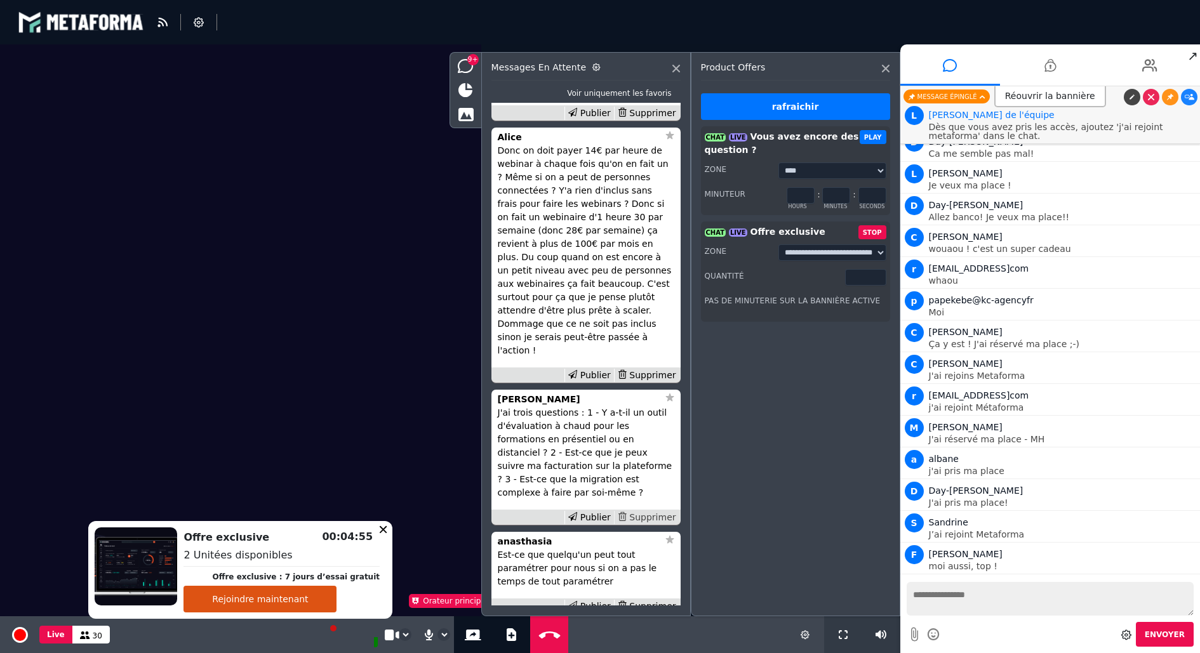
click at [653, 524] on div "Supprimer" at bounding box center [646, 517] width 65 height 13
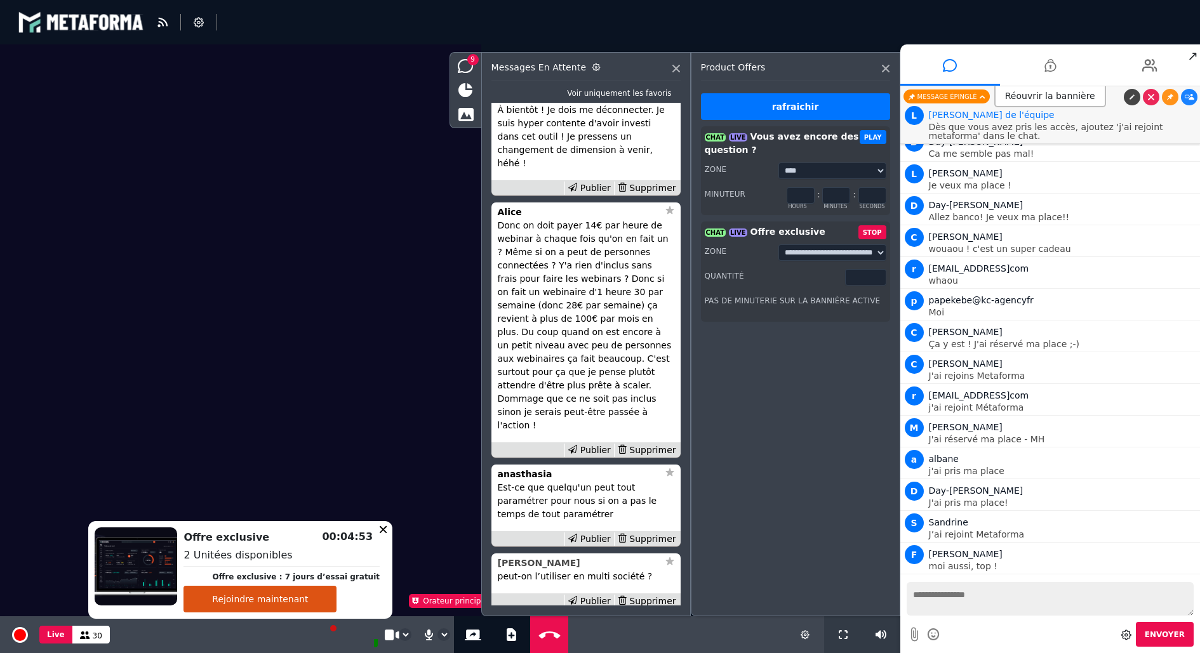
scroll to position [-159, 0]
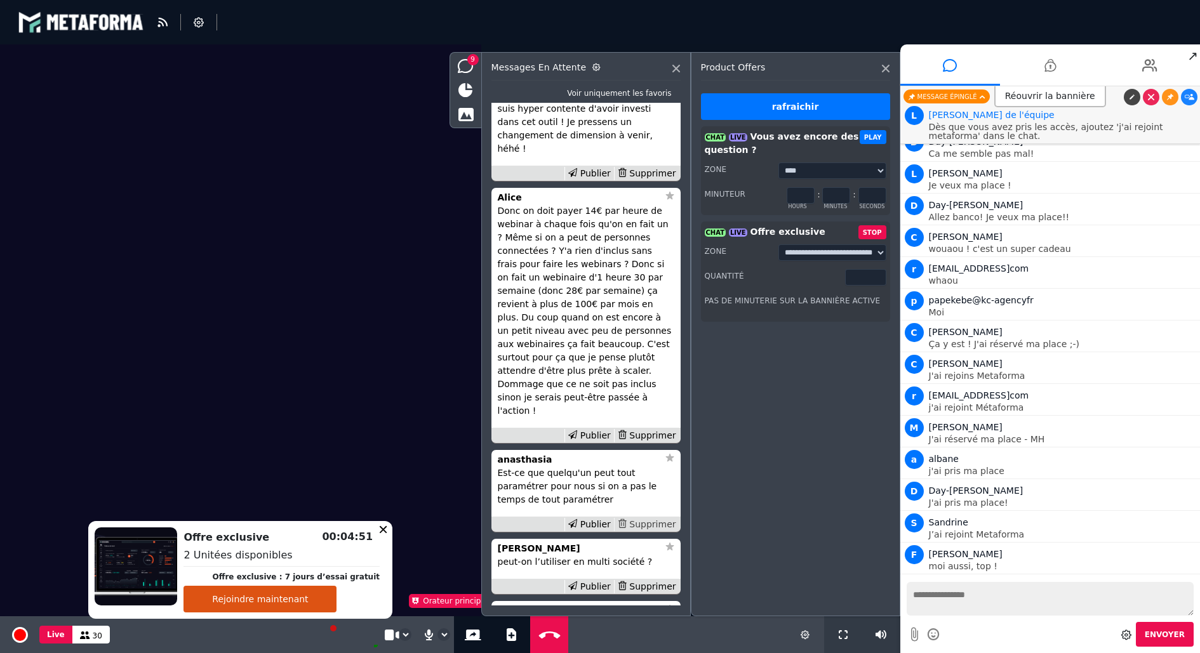
click at [651, 531] on div "Supprimer" at bounding box center [646, 524] width 65 height 13
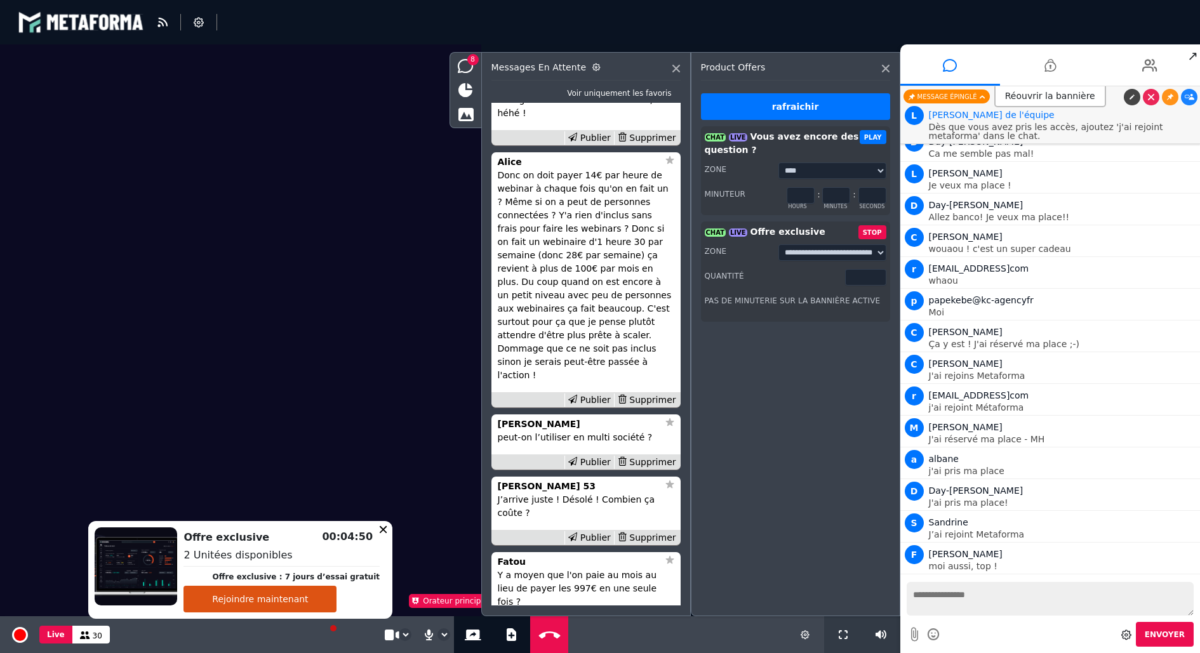
scroll to position [-32, 0]
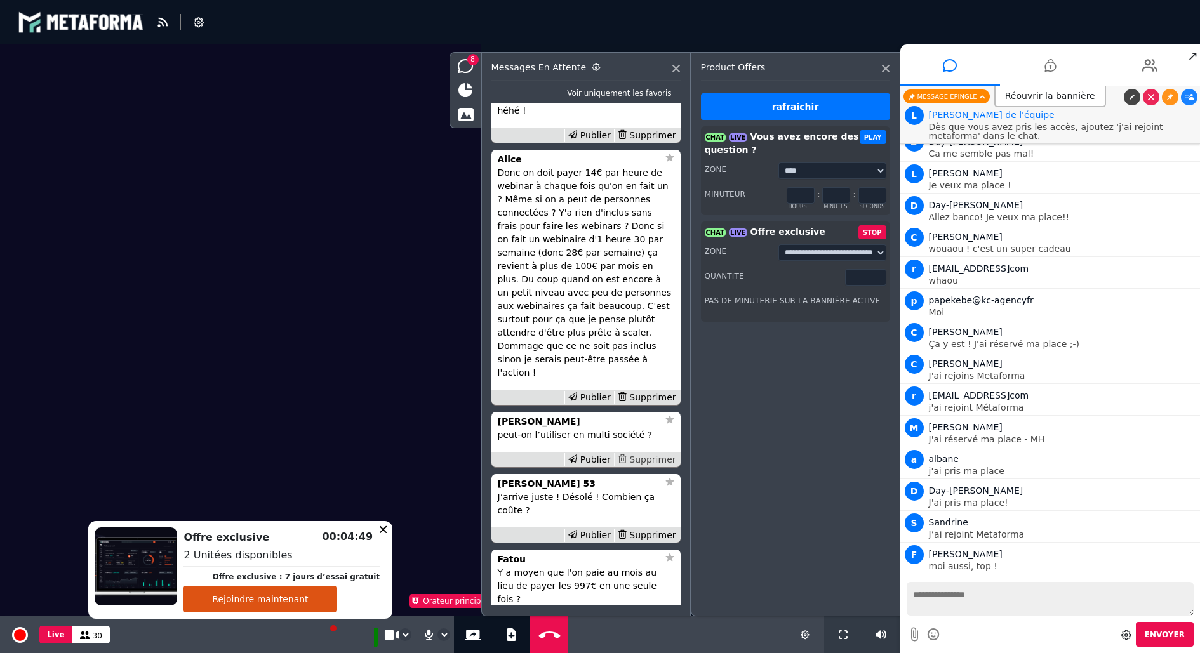
click at [648, 467] on div "Supprimer" at bounding box center [646, 459] width 65 height 13
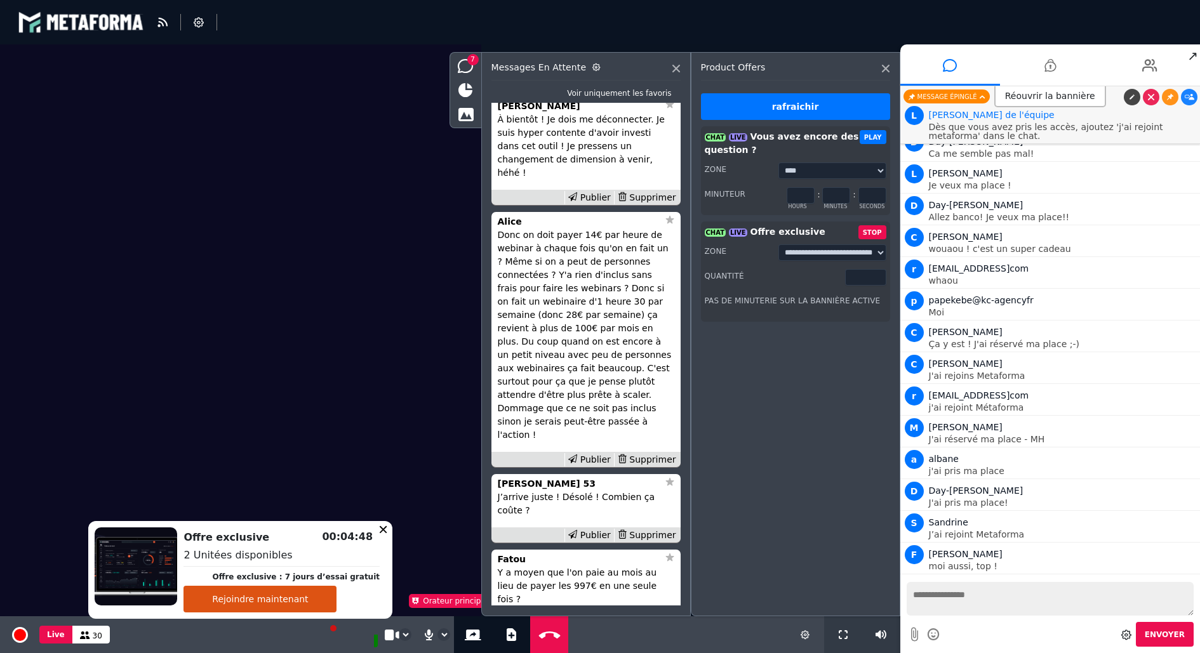
scroll to position [0, 0]
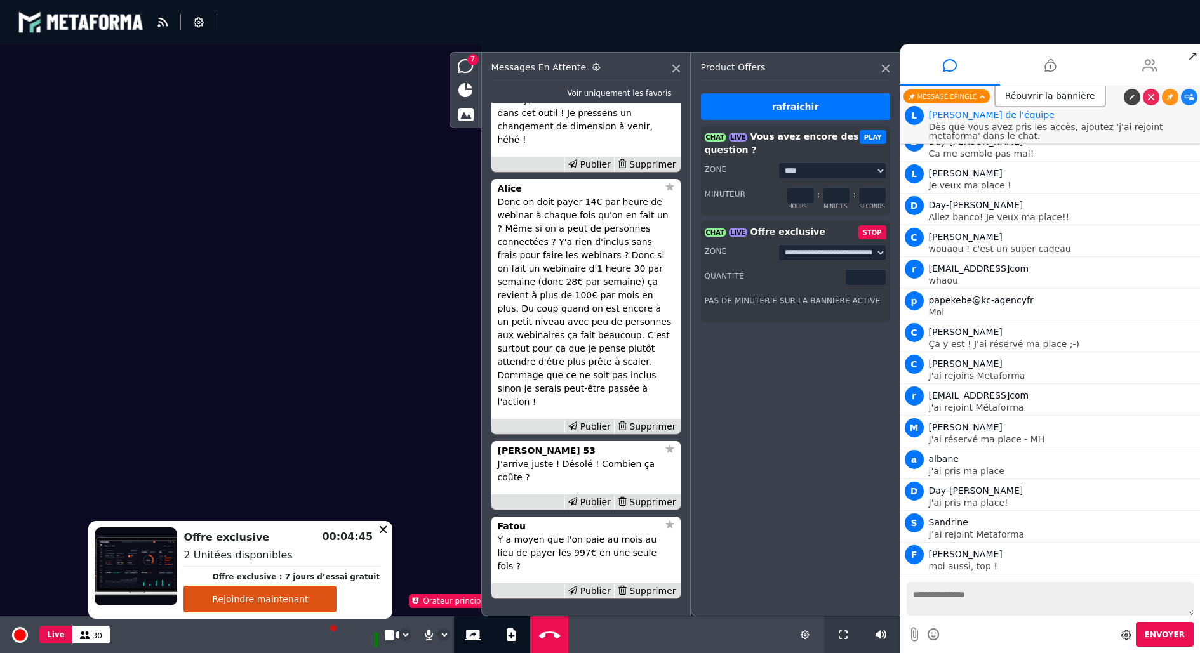
click at [1127, 63] on li at bounding box center [1150, 64] width 100 height 41
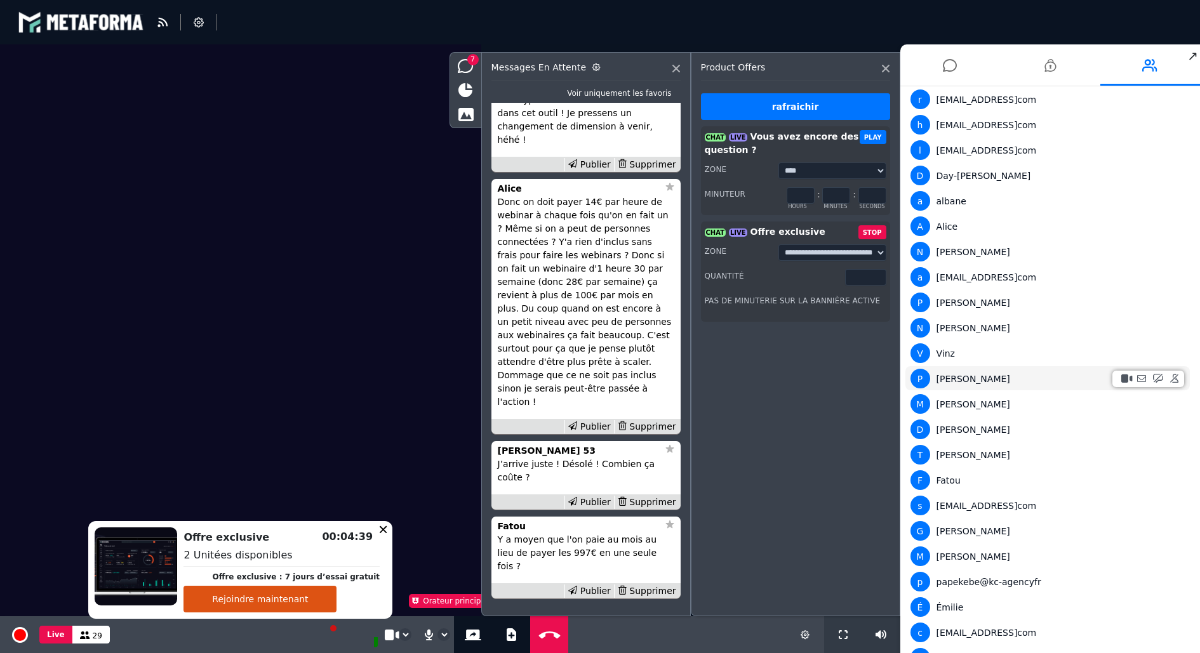
scroll to position [269, 0]
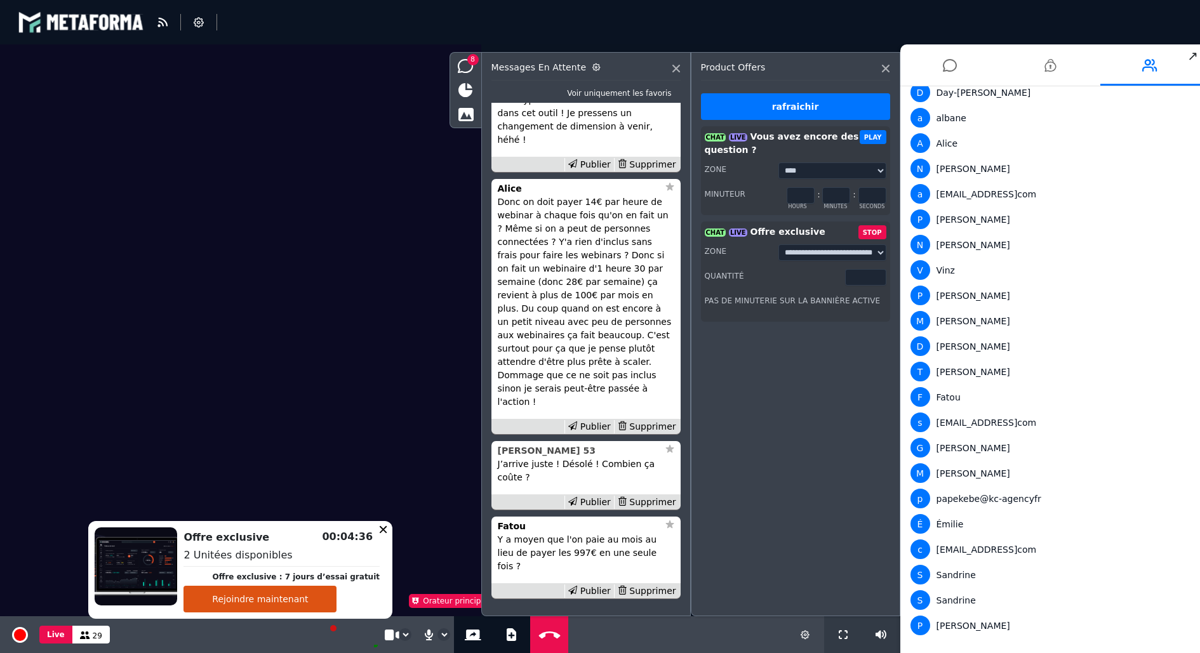
click at [568, 456] on strong "[PERSON_NAME] 53" at bounding box center [547, 451] width 98 height 10
click at [956, 68] on icon at bounding box center [950, 66] width 14 height 32
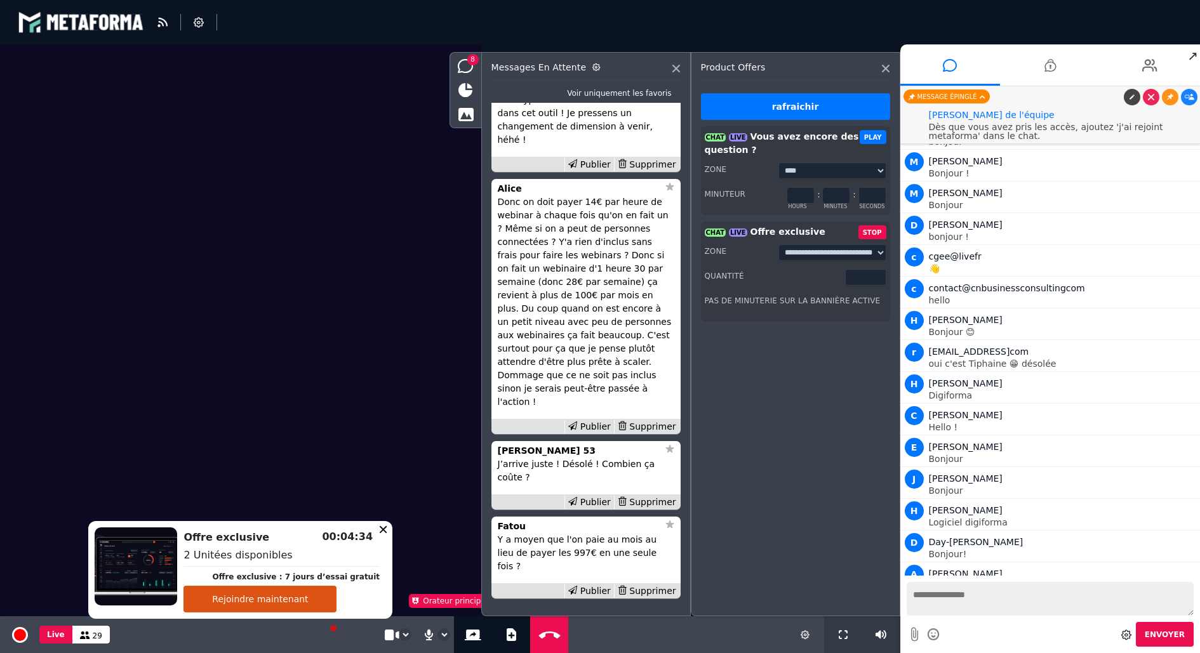
scroll to position [3564, 0]
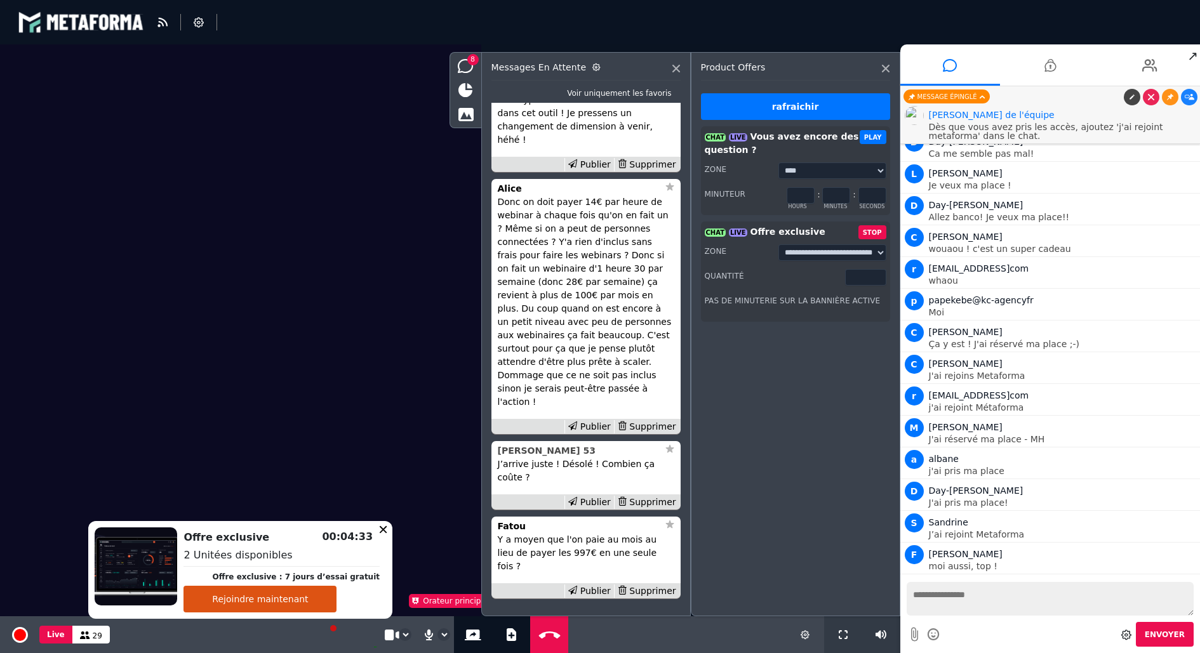
click at [557, 456] on strong "[PERSON_NAME] 53" at bounding box center [547, 451] width 98 height 10
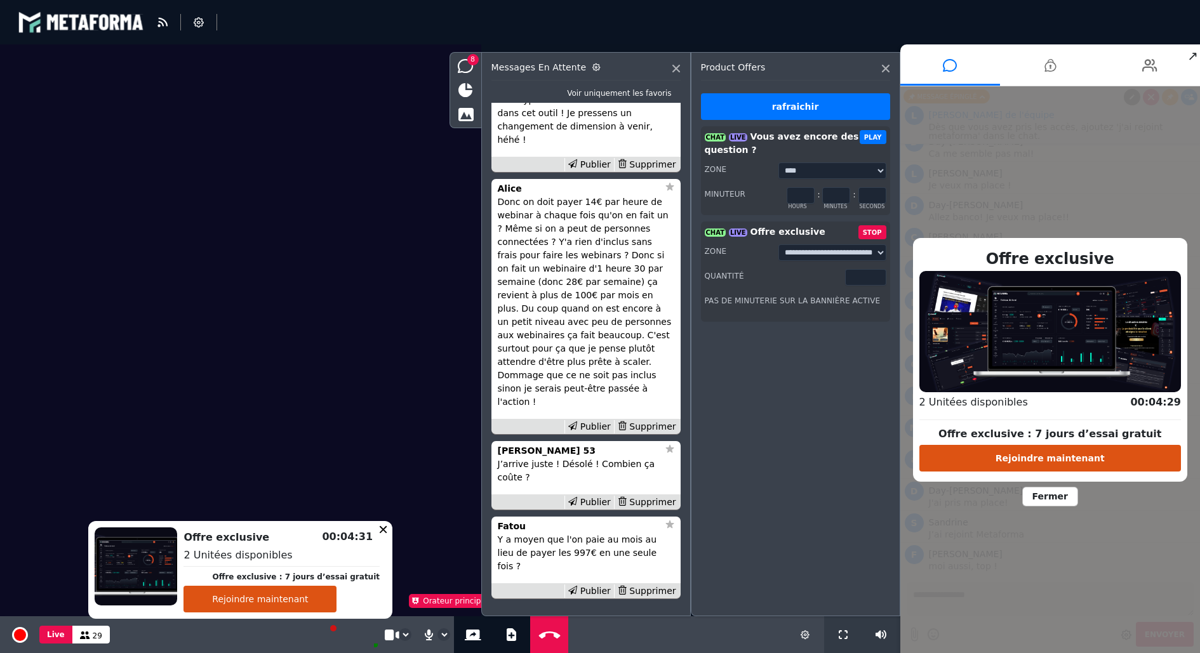
click at [1061, 491] on span "Fermer" at bounding box center [1050, 497] width 56 height 20
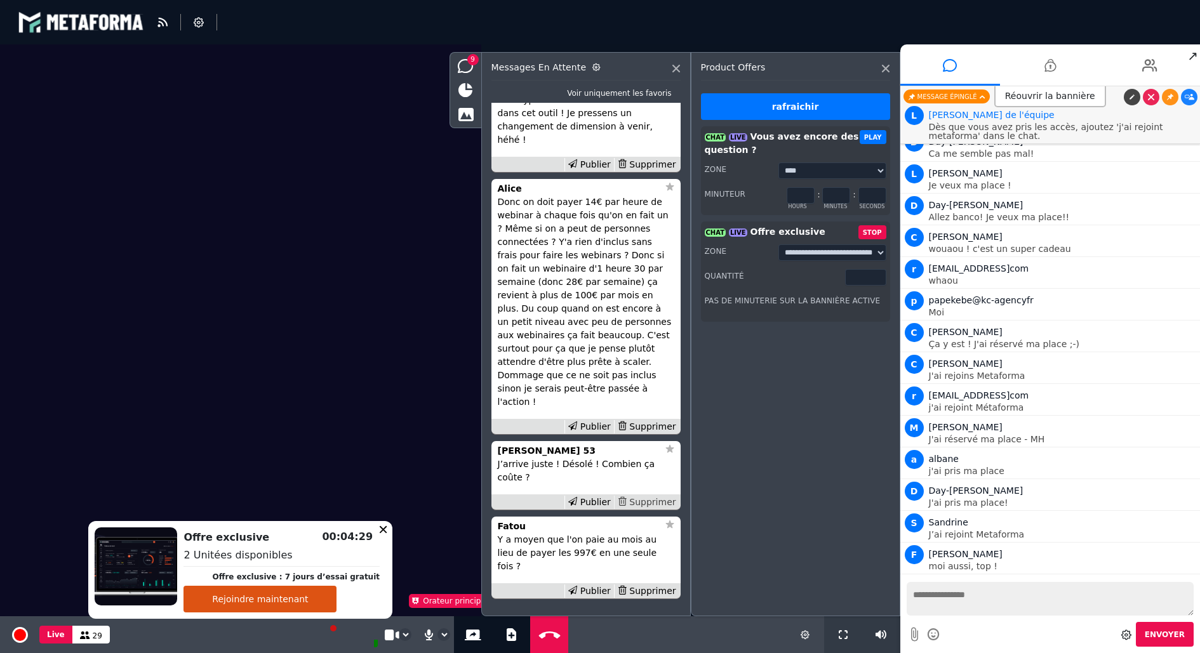
click at [646, 509] on div "Supprimer" at bounding box center [646, 502] width 65 height 13
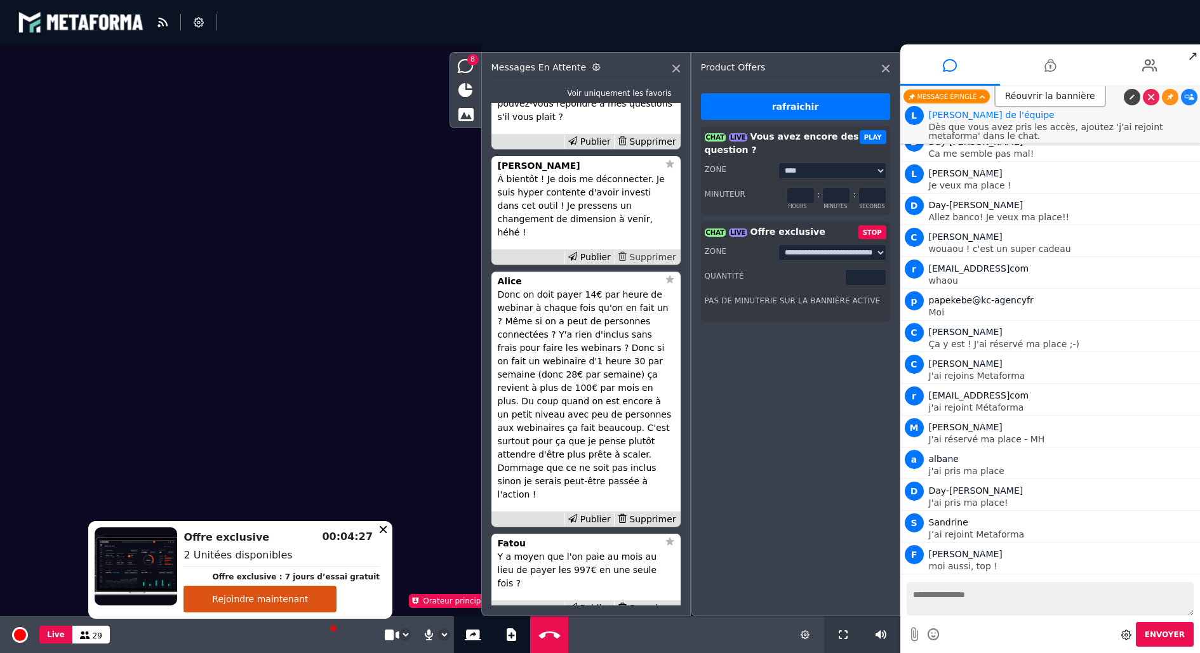
scroll to position [0, 0]
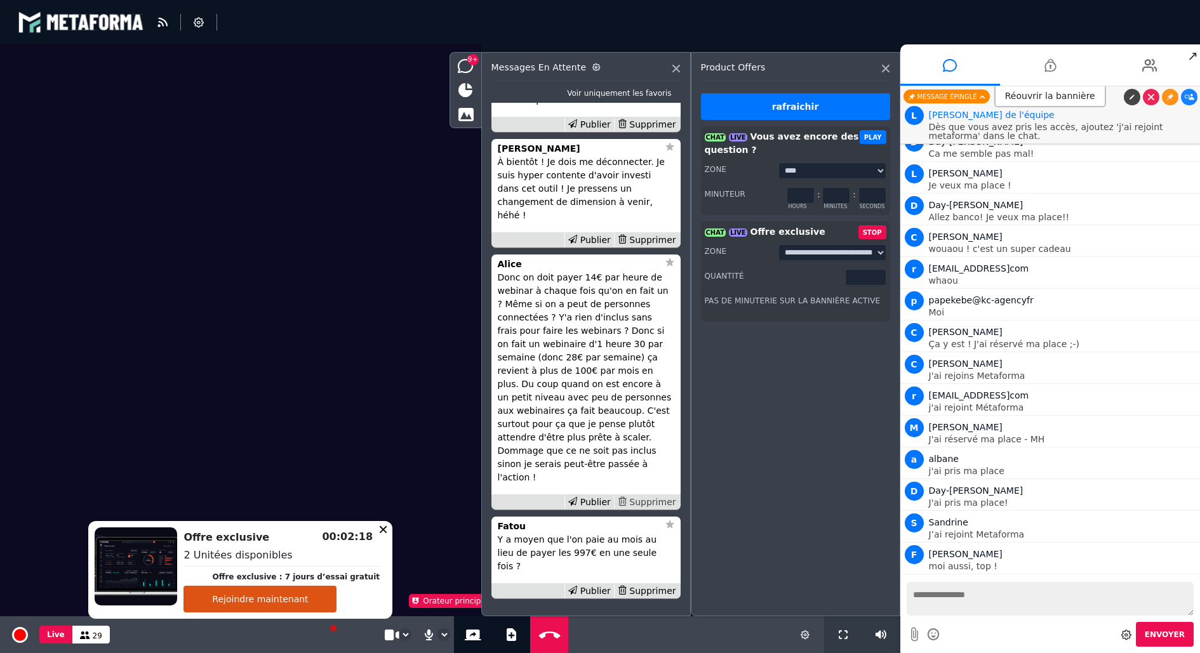
click at [650, 509] on div "Supprimer" at bounding box center [646, 502] width 65 height 13
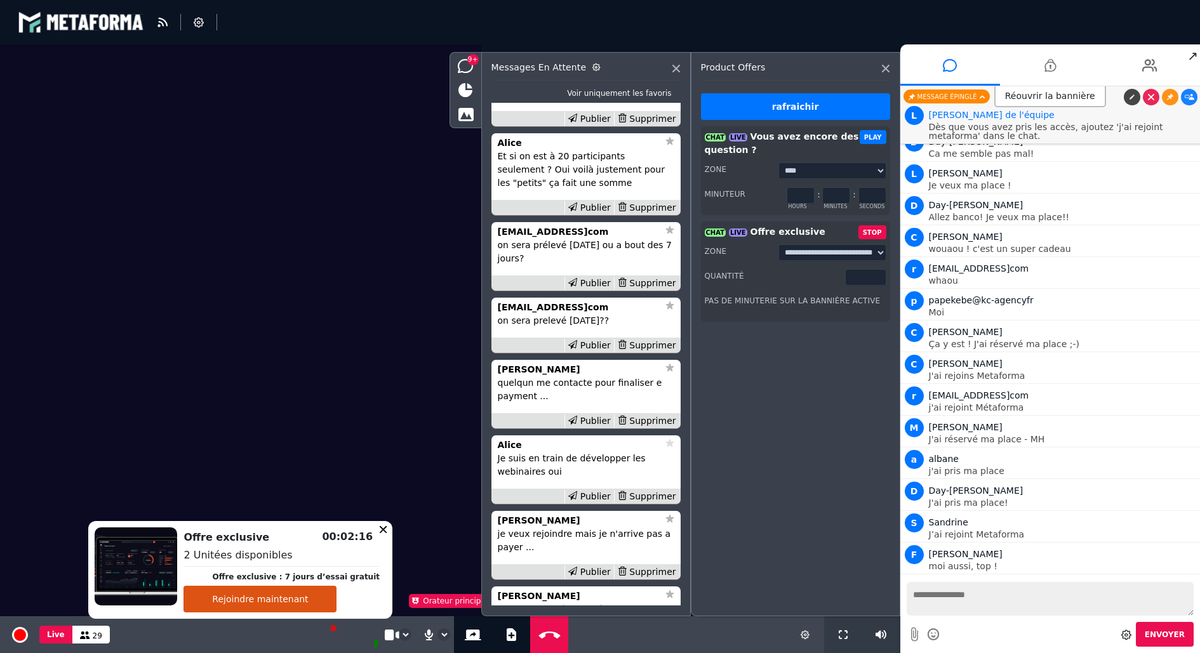
scroll to position [-263, 0]
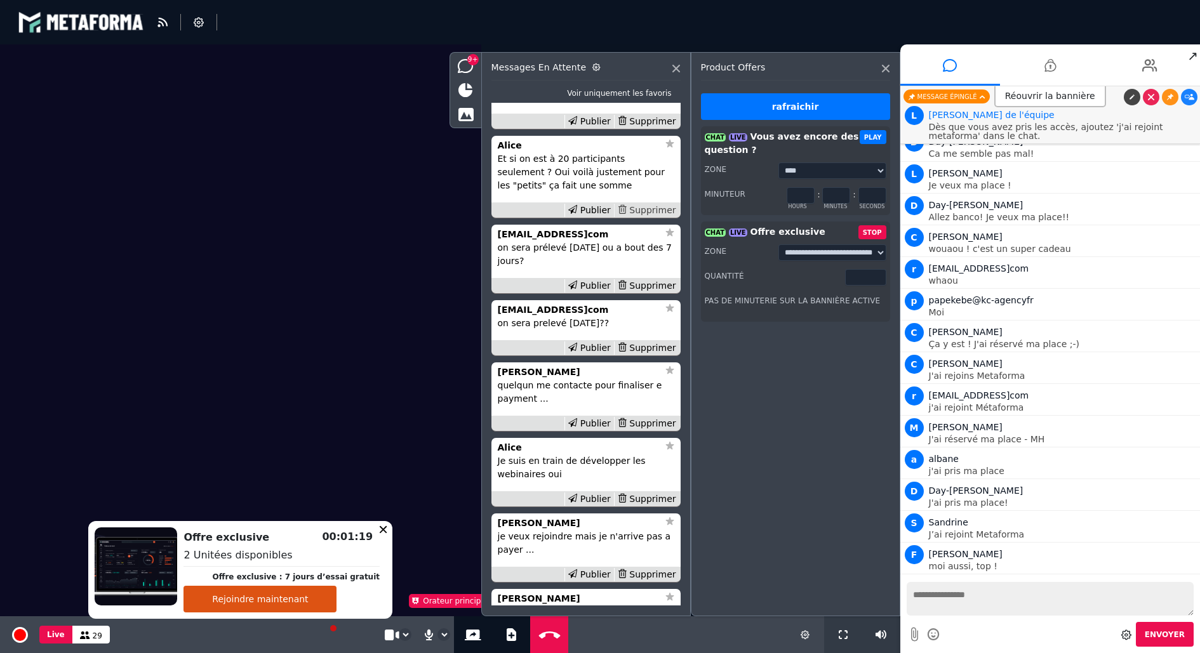
click at [653, 217] on div "Supprimer" at bounding box center [646, 210] width 65 height 13
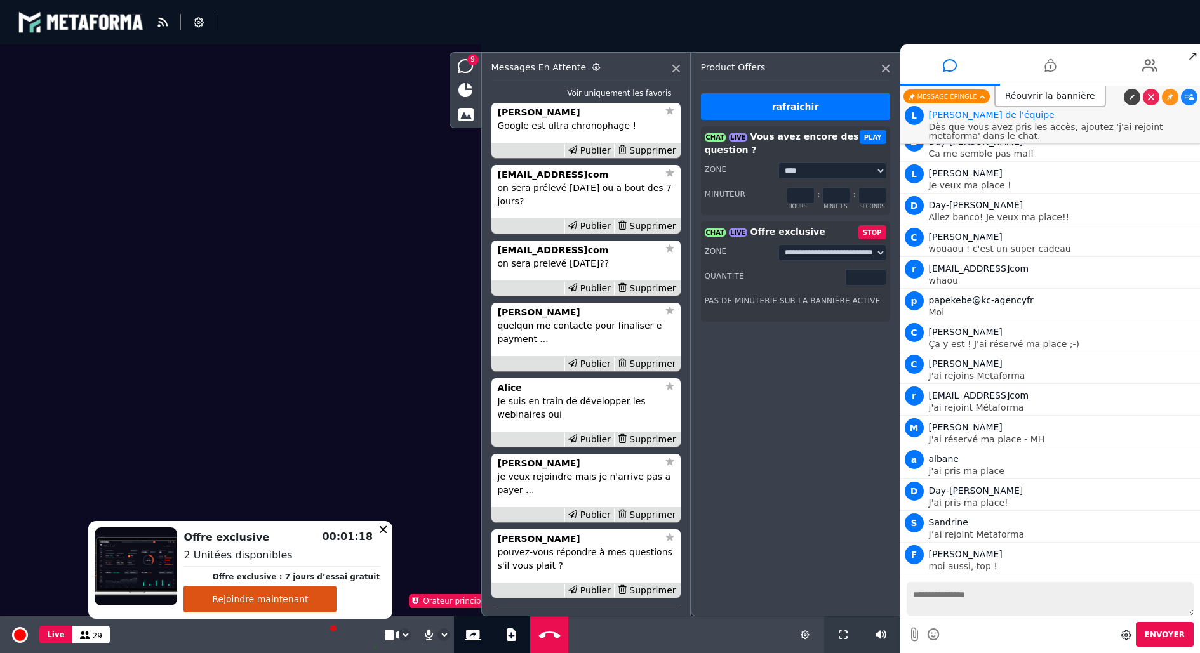
scroll to position [-175, 0]
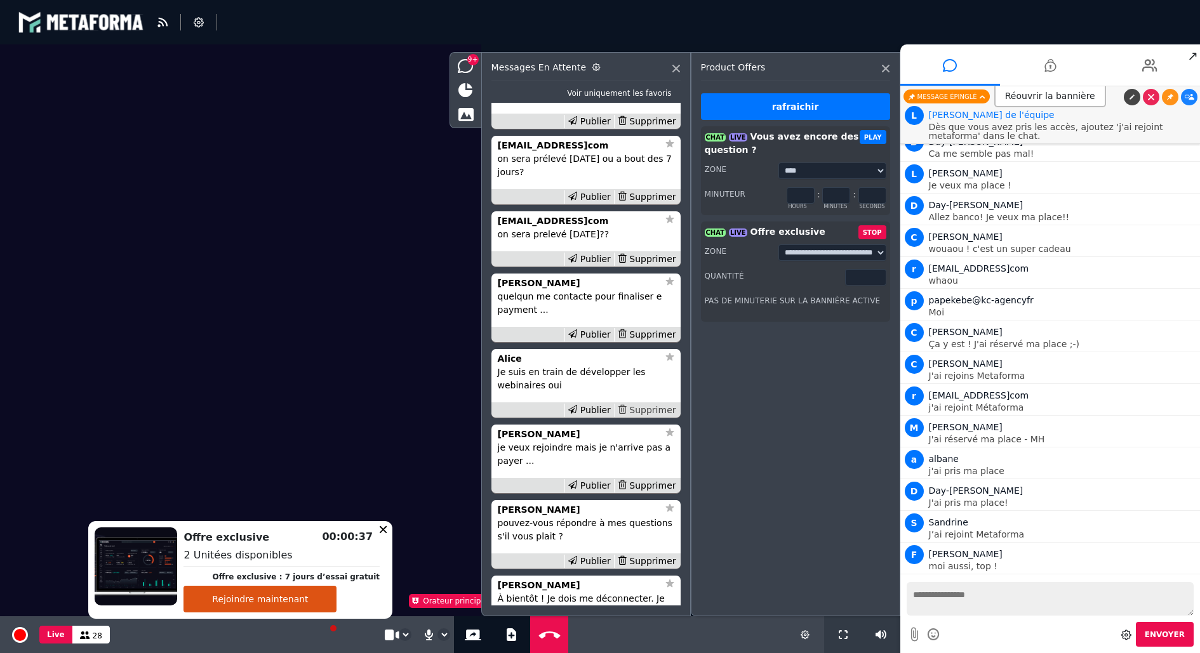
click at [662, 417] on div "Supprimer" at bounding box center [646, 410] width 65 height 13
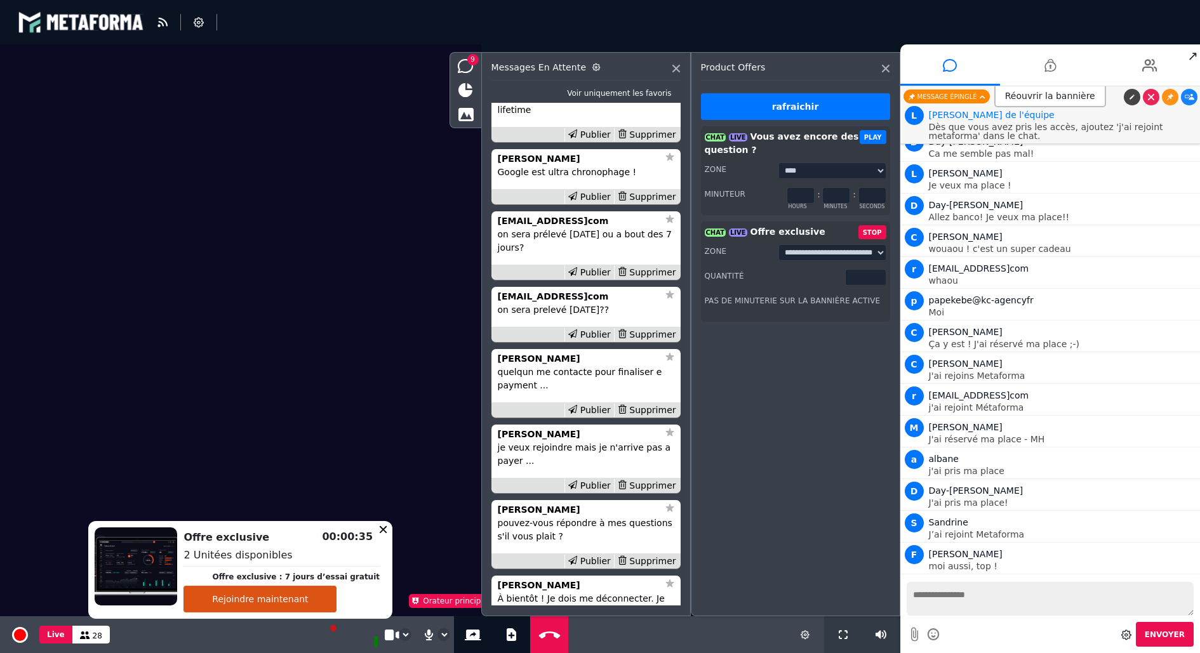
click at [662, 417] on div "Supprimer" at bounding box center [646, 410] width 65 height 13
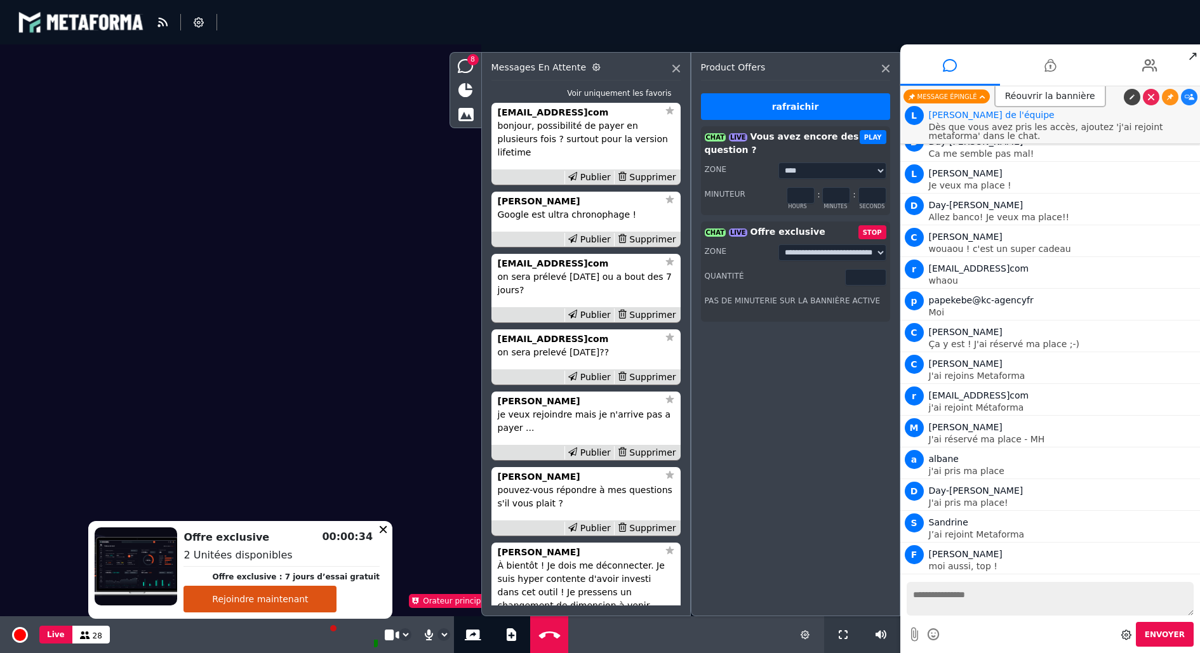
scroll to position [-99, 0]
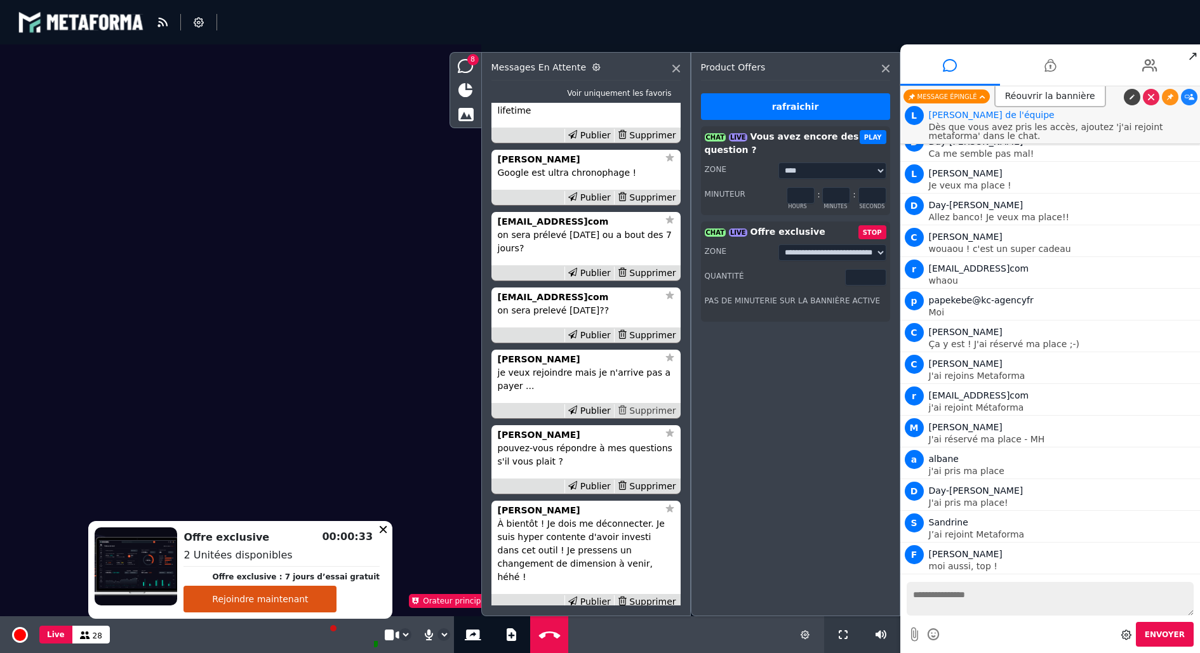
click at [664, 418] on div "Supprimer" at bounding box center [646, 410] width 65 height 13
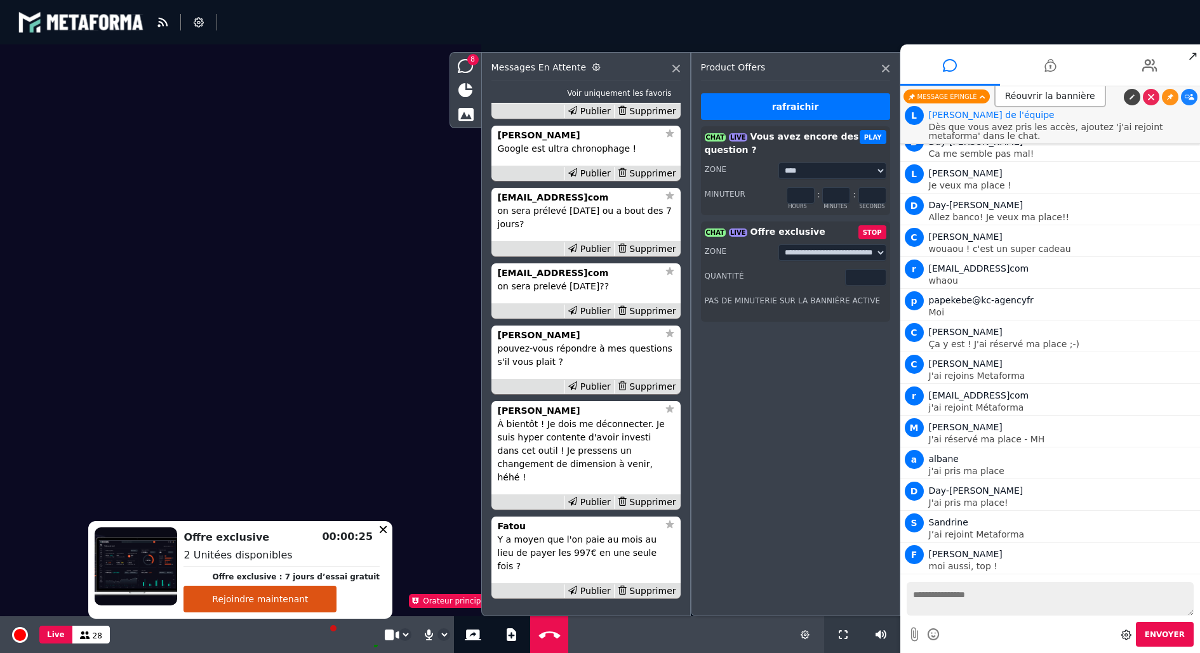
scroll to position [-112, 0]
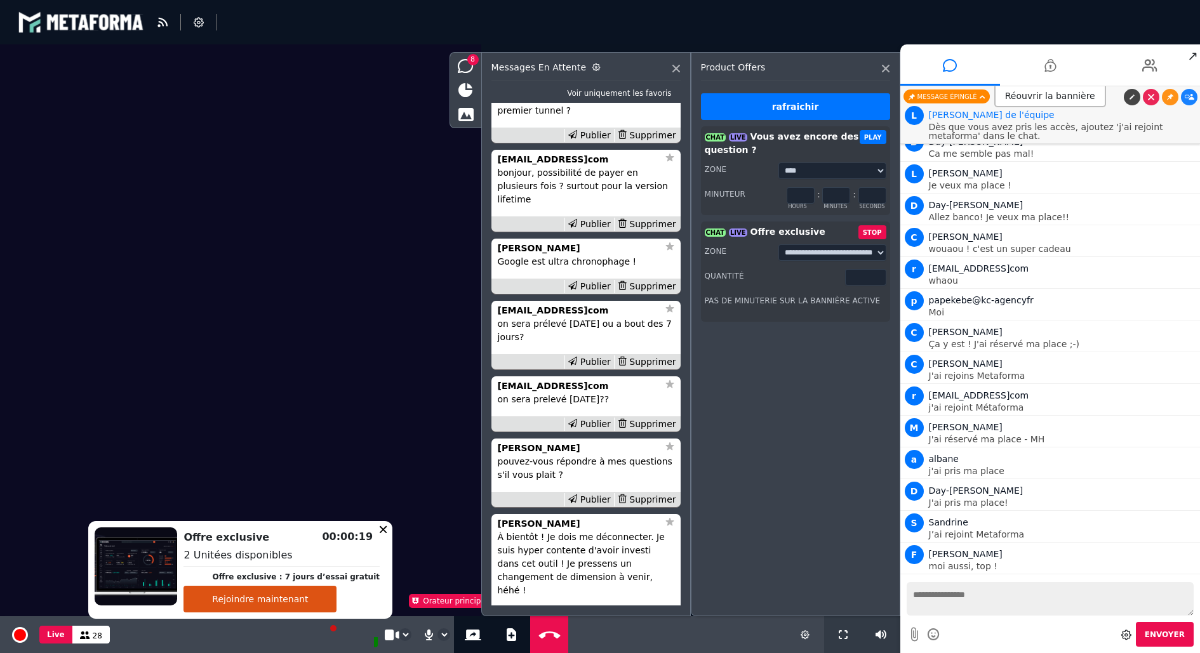
click at [1017, 609] on textarea at bounding box center [1051, 599] width 288 height 34
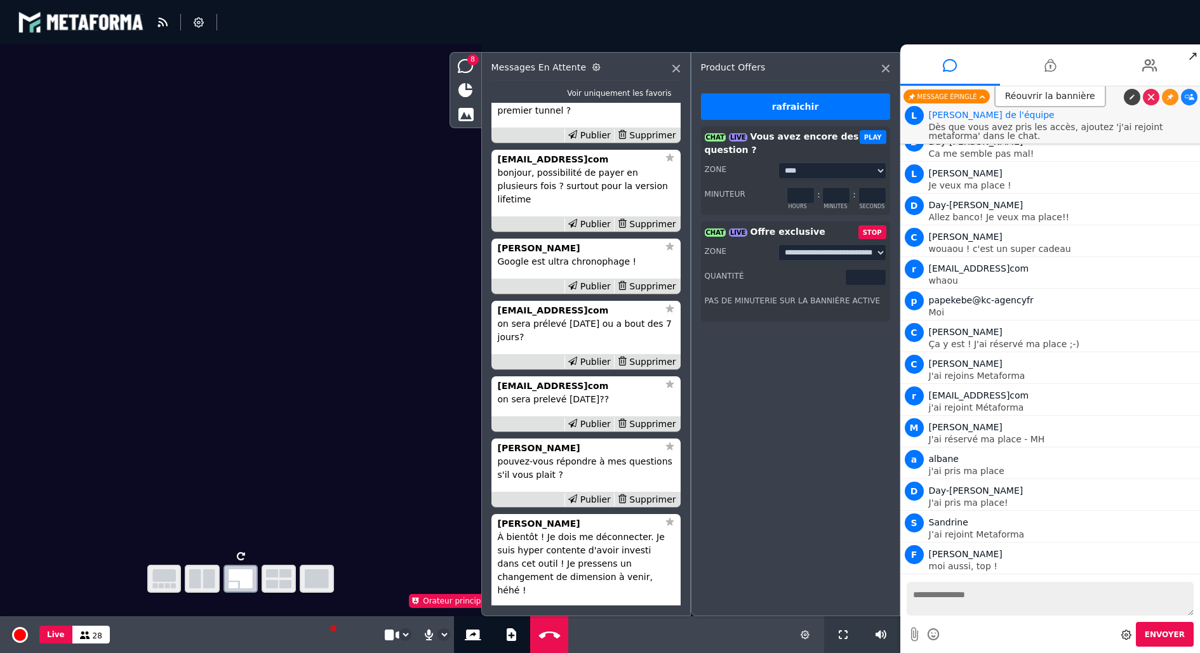
click at [876, 237] on button "STOP" at bounding box center [873, 232] width 28 height 14
click at [846, 300] on input "*" at bounding box center [836, 302] width 28 height 17
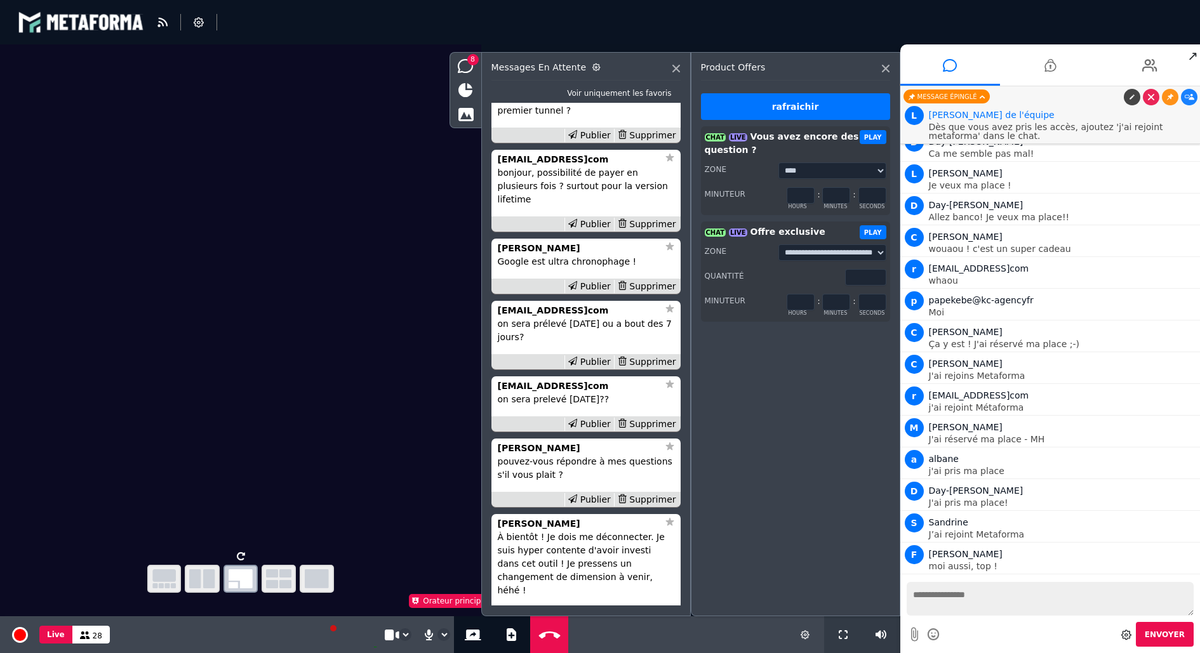
click at [846, 300] on input "*" at bounding box center [836, 302] width 28 height 17
click at [847, 300] on input "*" at bounding box center [836, 302] width 28 height 17
type input "*"
click at [847, 300] on input "*" at bounding box center [836, 302] width 28 height 17
click at [879, 233] on button "PLAY" at bounding box center [873, 232] width 27 height 14
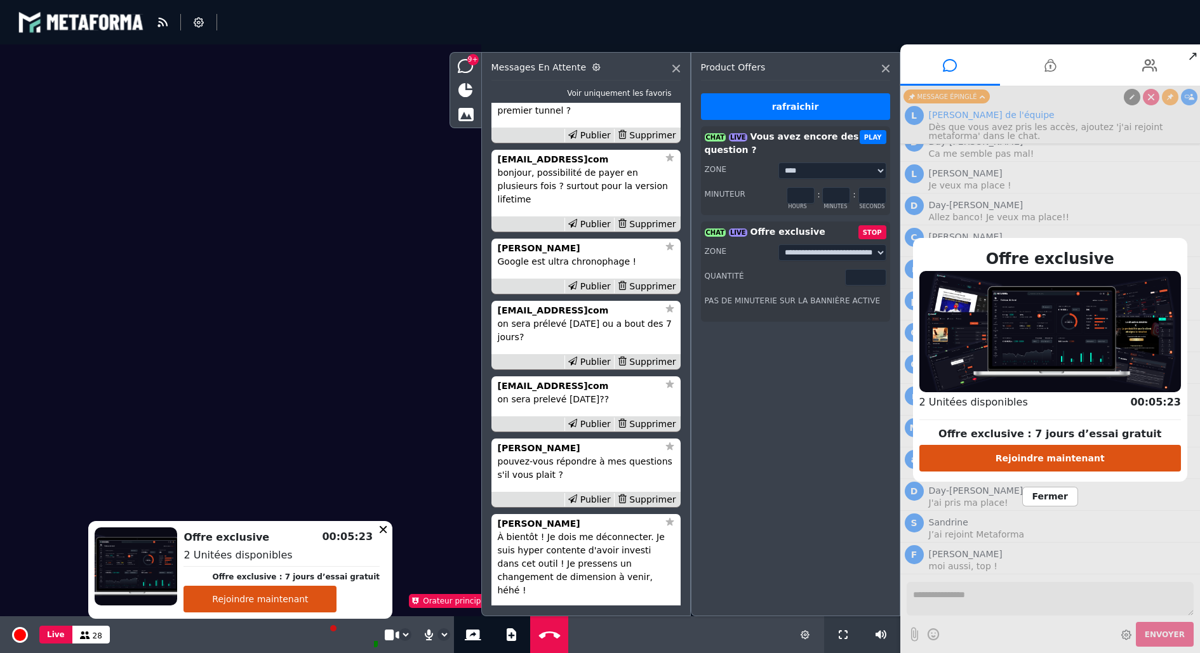
click at [1051, 498] on span "Fermer" at bounding box center [1050, 497] width 56 height 20
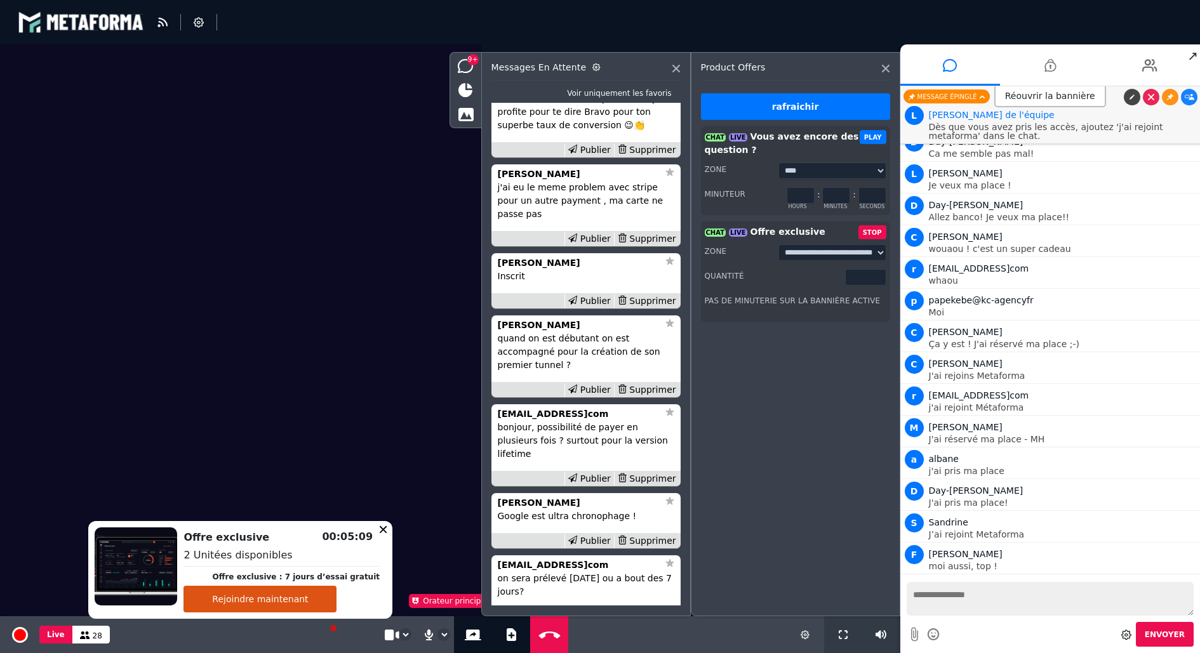
scroll to position [-454, 0]
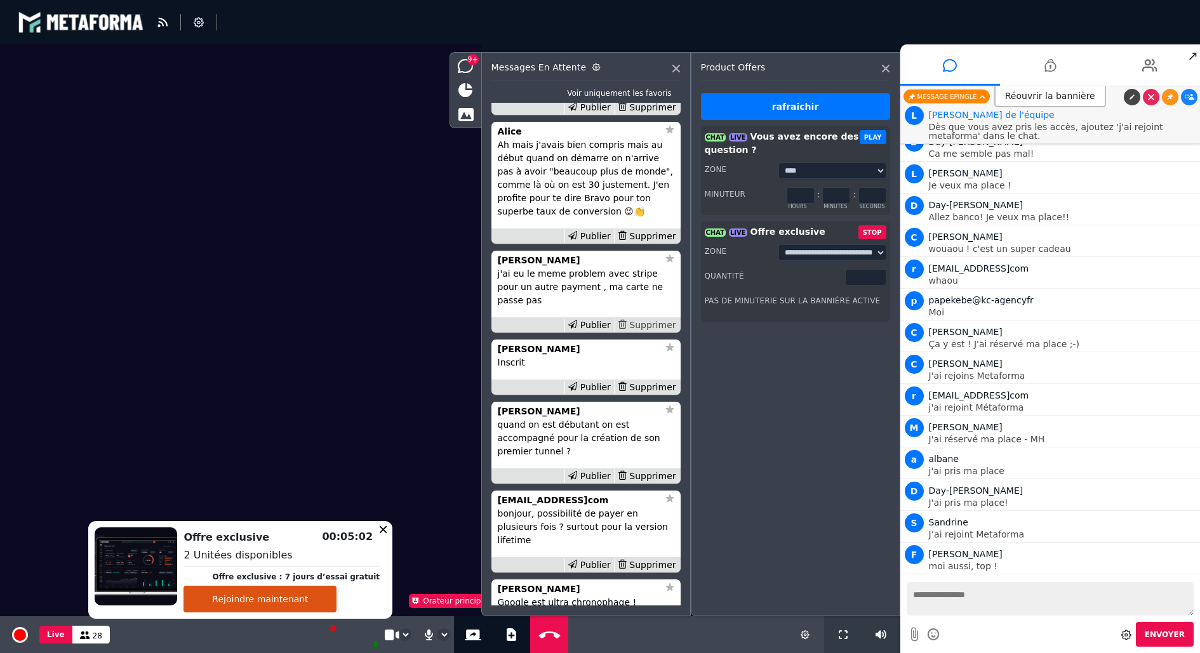
click at [647, 332] on div "Supprimer" at bounding box center [646, 325] width 65 height 13
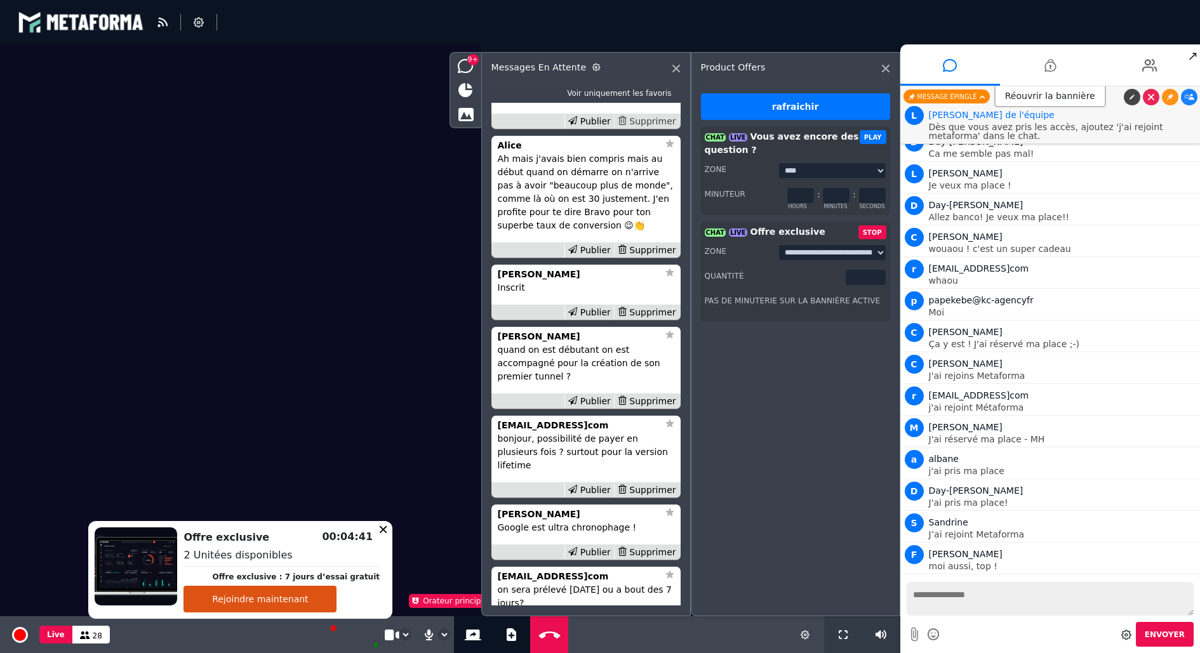
click at [646, 128] on div "Supprimer" at bounding box center [646, 121] width 65 height 13
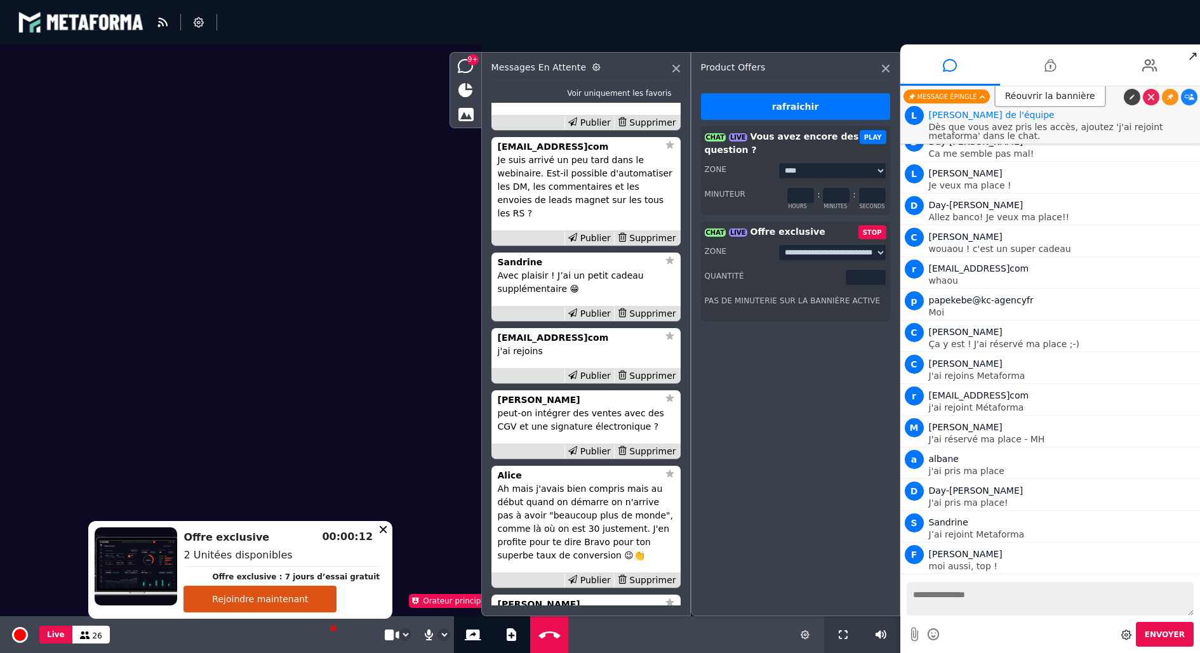
scroll to position [-710, 0]
click at [645, 131] on div "Supprimer" at bounding box center [646, 123] width 65 height 13
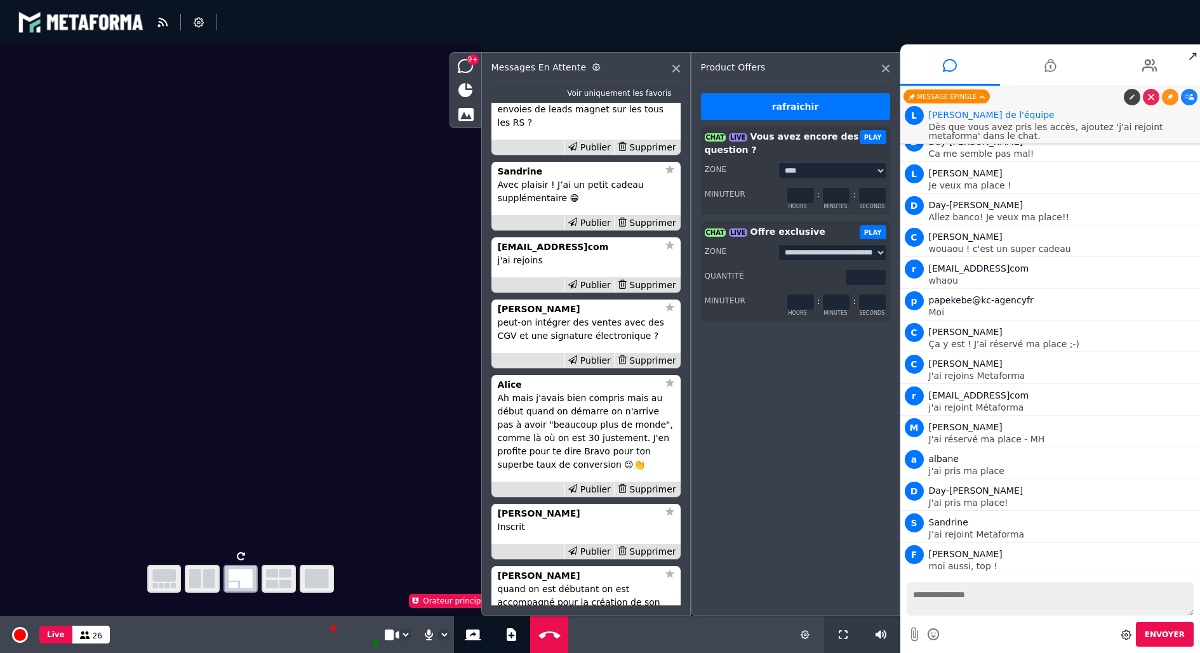
click at [843, 298] on input "*" at bounding box center [836, 302] width 28 height 17
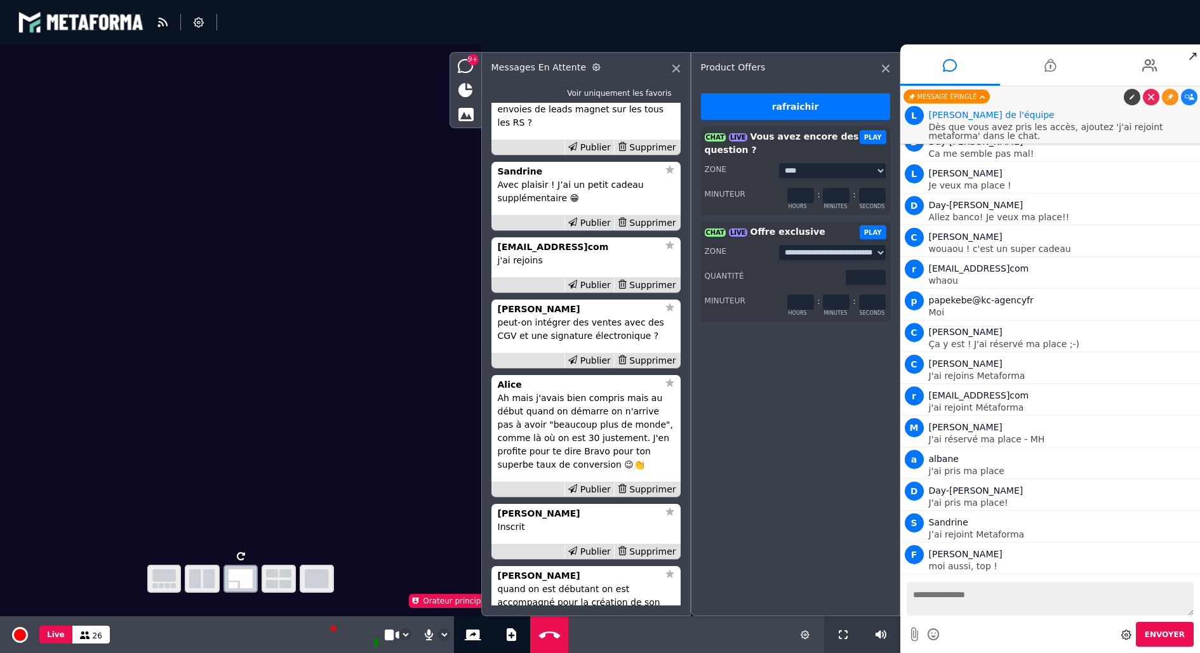
click at [843, 298] on input "*" at bounding box center [836, 302] width 28 height 17
click at [845, 307] on label "minutes" at bounding box center [842, 312] width 36 height 12
type input "*"
click at [843, 303] on input "*" at bounding box center [836, 302] width 28 height 17
click at [873, 237] on button "PLAY" at bounding box center [873, 232] width 27 height 14
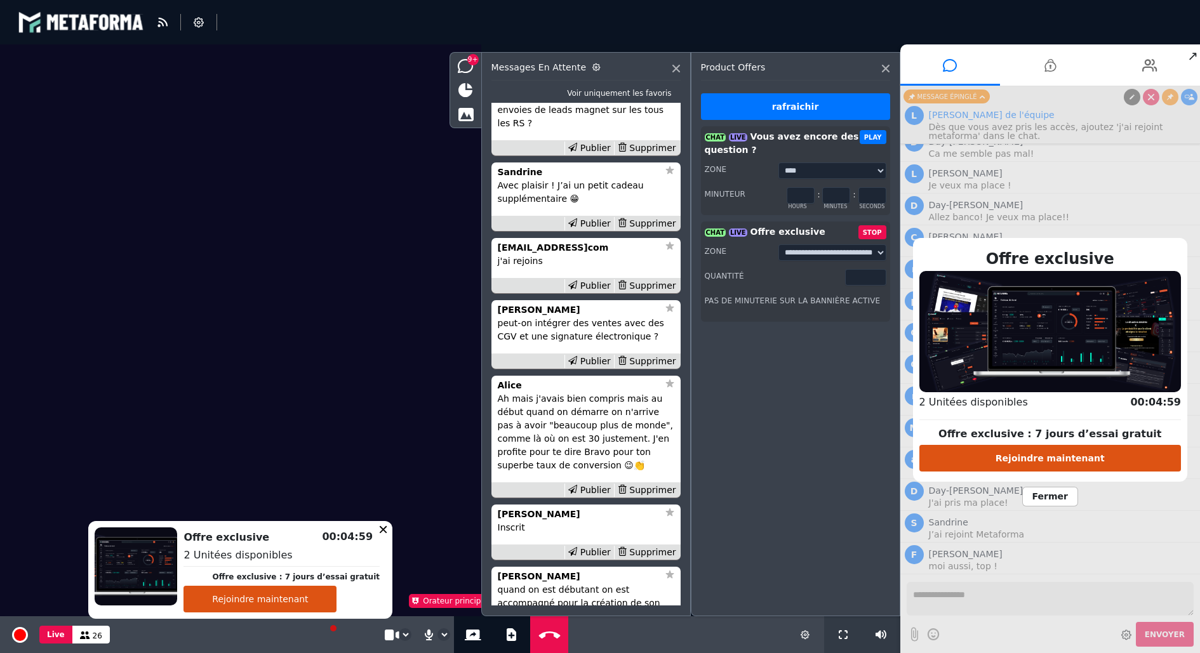
scroll to position [-619, 0]
type input "*"
click at [877, 280] on input "*" at bounding box center [865, 277] width 41 height 17
click at [652, 369] on div "Supprimer" at bounding box center [646, 362] width 65 height 13
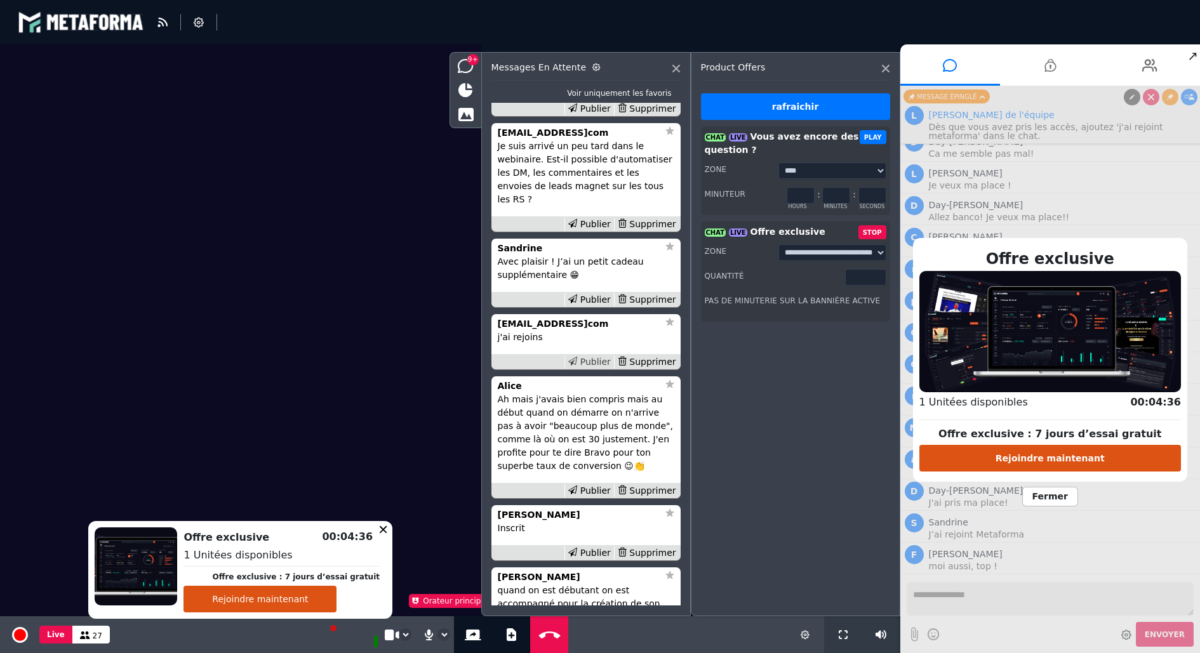
click at [601, 369] on div "Publier" at bounding box center [590, 362] width 50 height 13
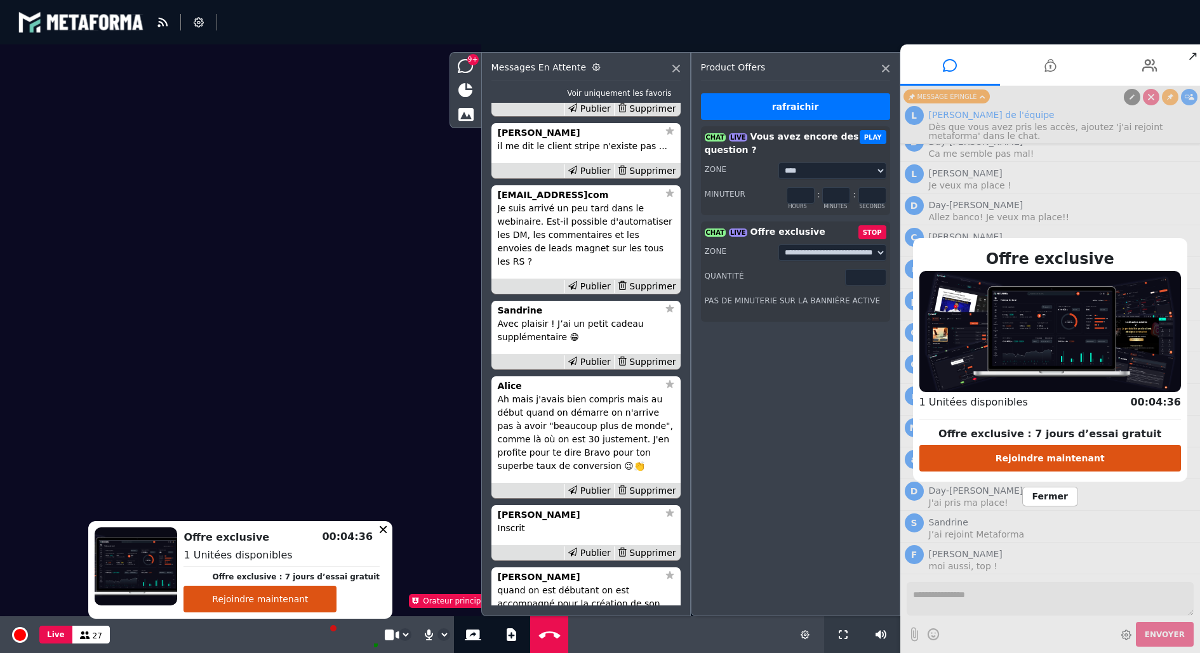
scroll to position [3596, 0]
click at [1052, 498] on span "Fermer" at bounding box center [1050, 497] width 56 height 20
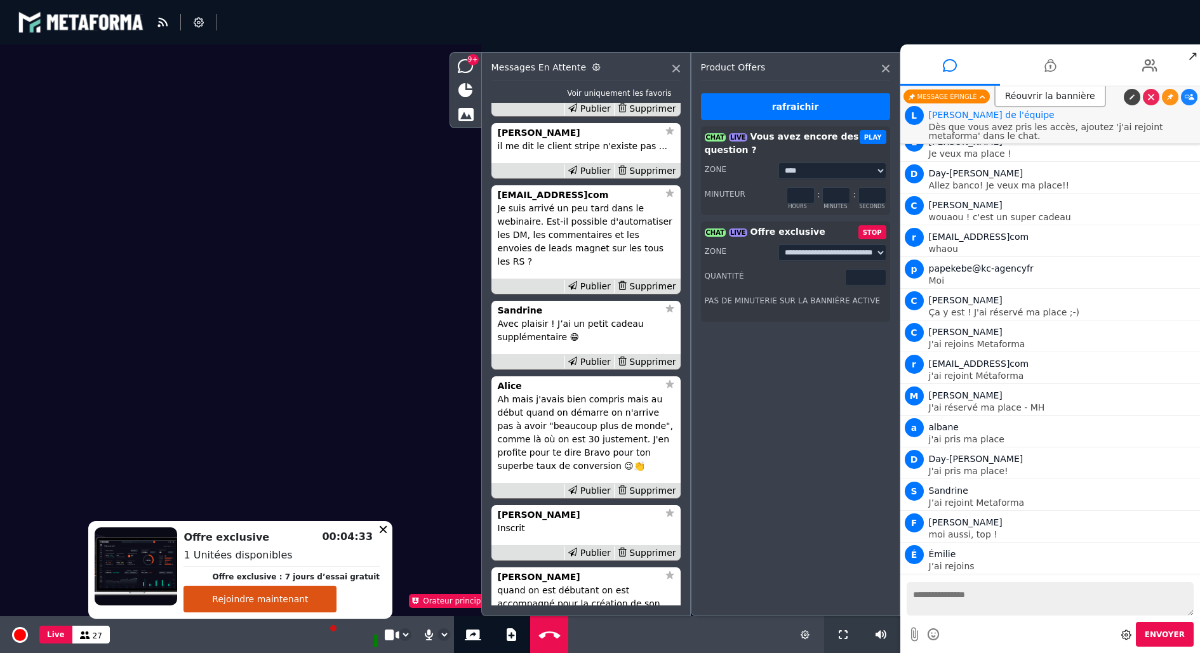
click at [1185, 582] on icon at bounding box center [1190, 585] width 10 height 6
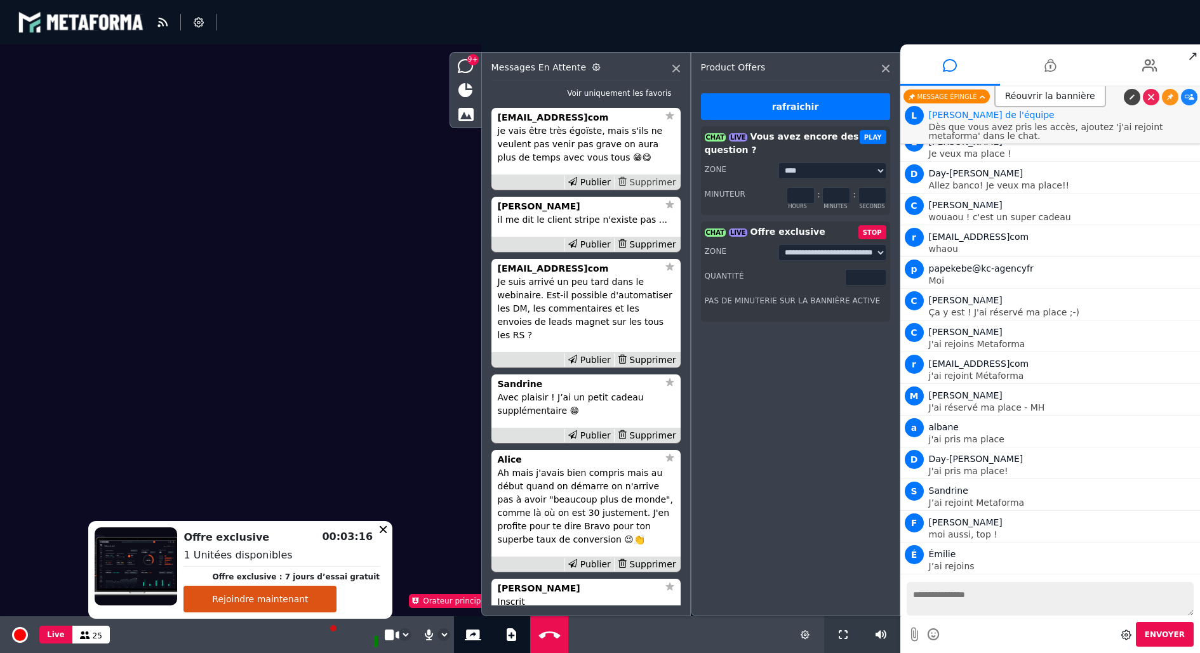
click at [658, 189] on div "Supprimer" at bounding box center [646, 182] width 65 height 13
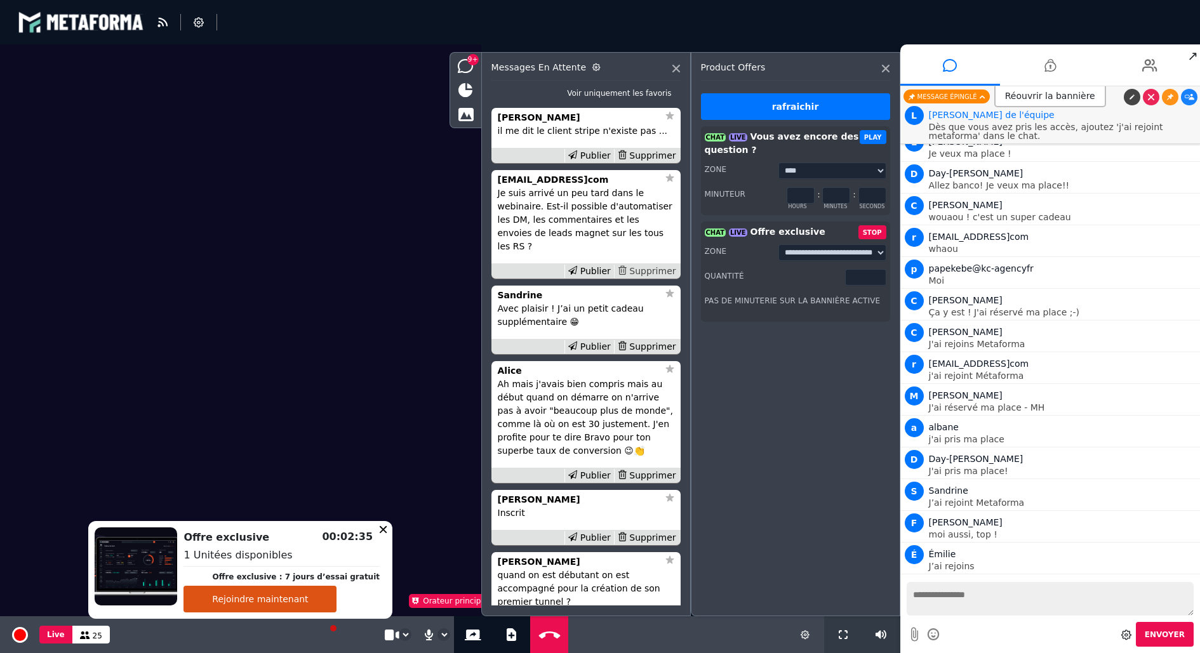
click at [659, 278] on div "Supprimer" at bounding box center [646, 271] width 65 height 13
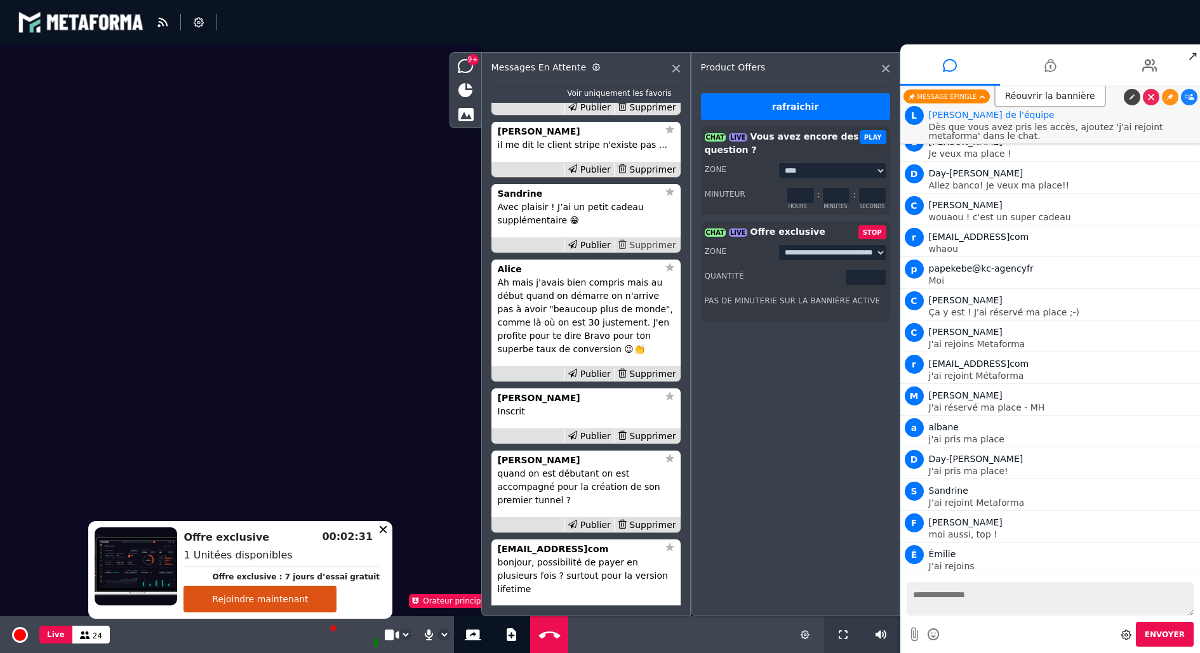
click at [652, 252] on div "Supprimer" at bounding box center [646, 245] width 65 height 13
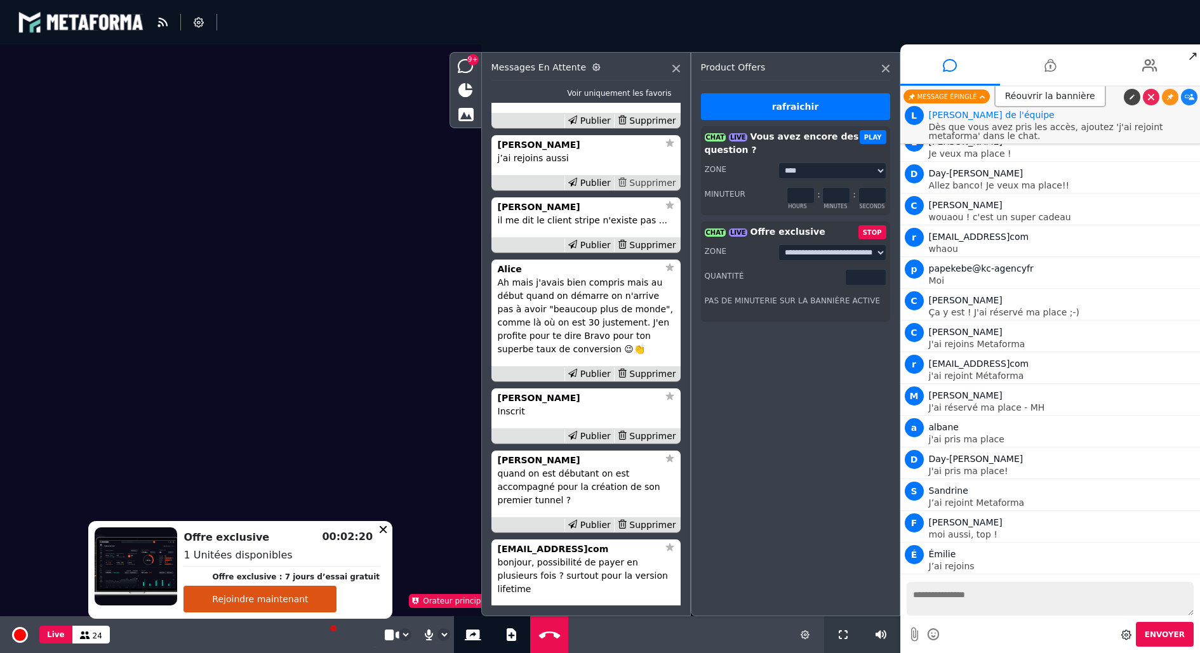
click at [658, 190] on div "Supprimer" at bounding box center [646, 183] width 65 height 13
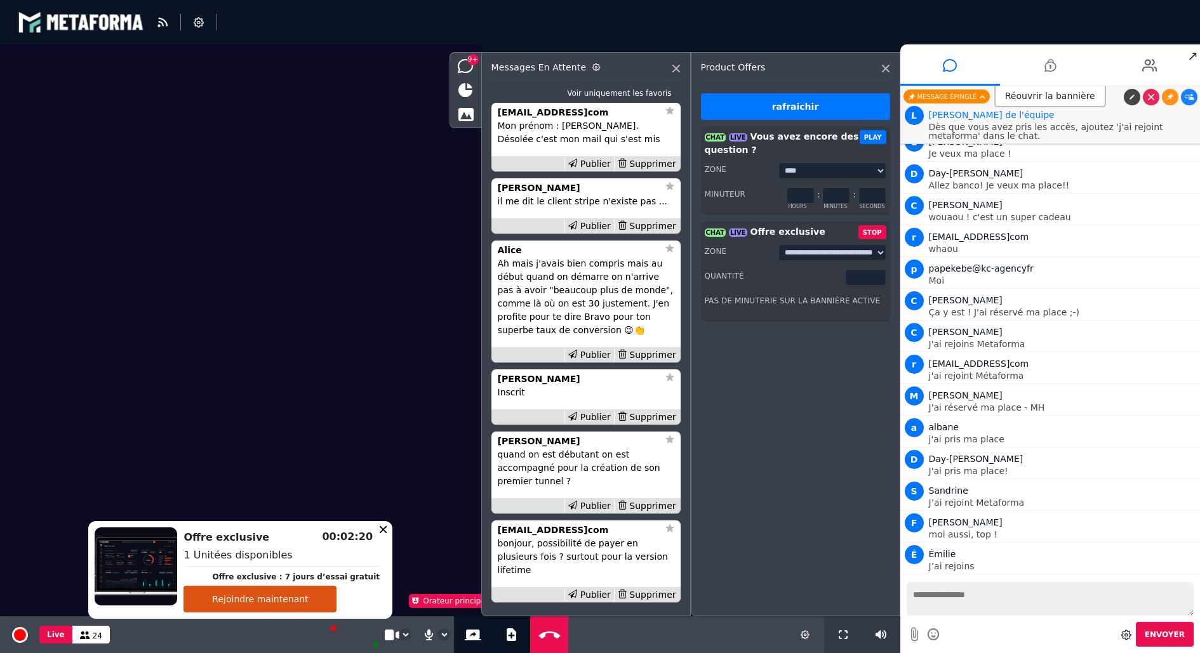
scroll to position [-440, 0]
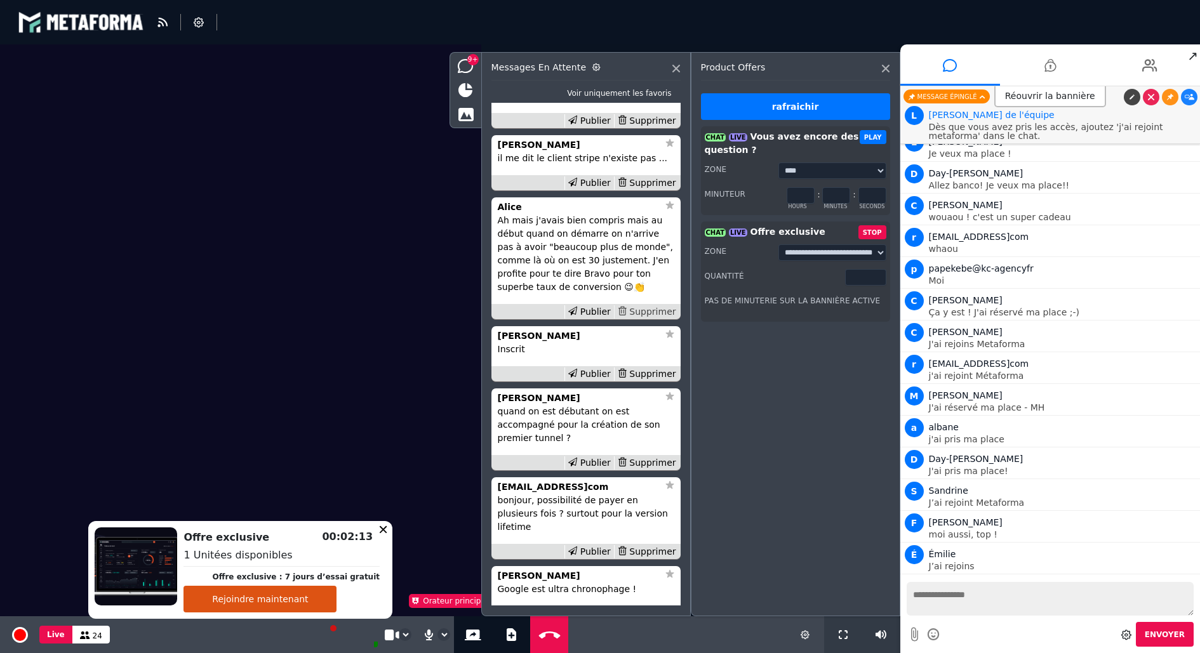
click at [648, 319] on div "Supprimer" at bounding box center [646, 311] width 65 height 13
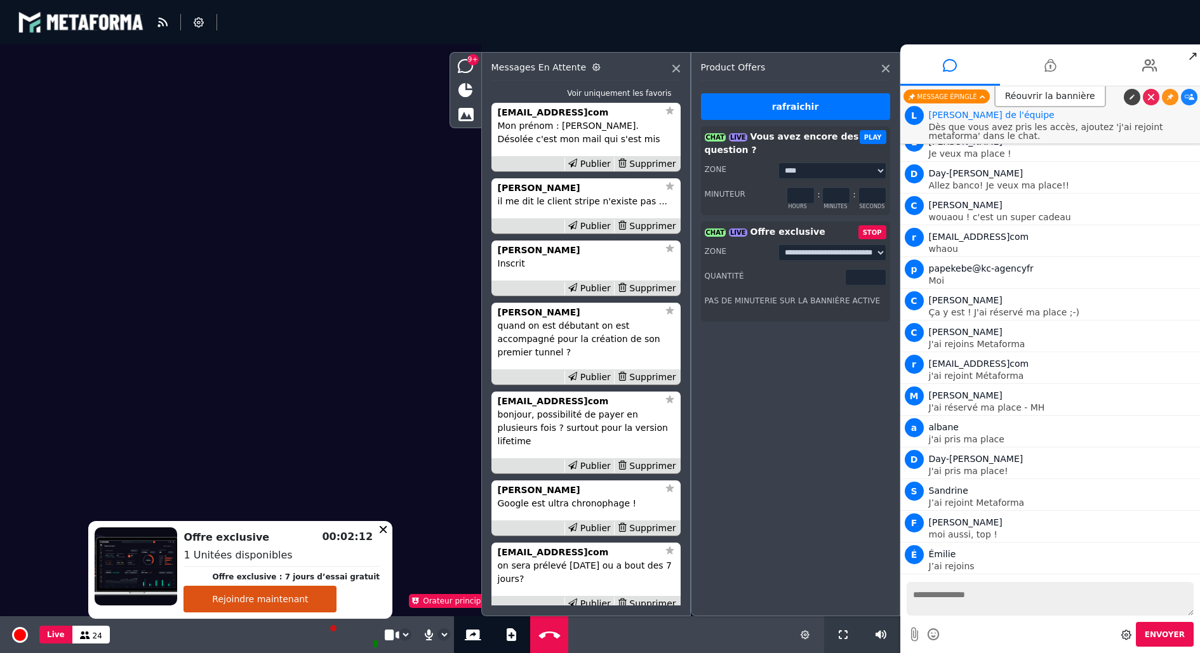
scroll to position [-312, 0]
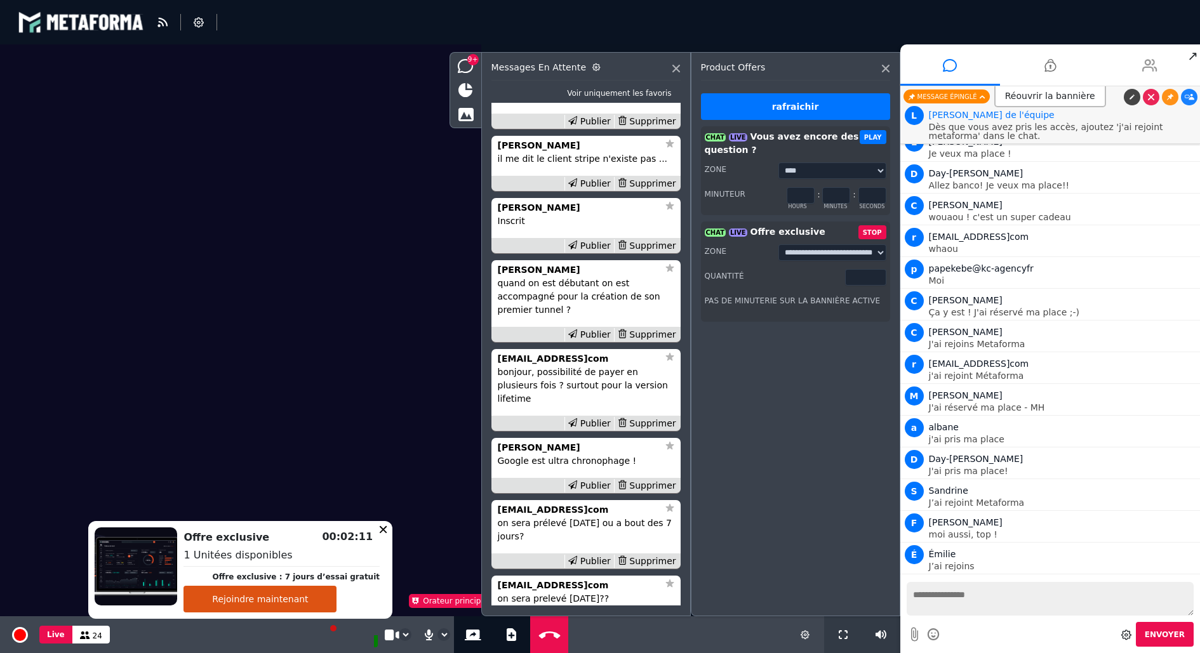
click at [1147, 65] on icon at bounding box center [1149, 66] width 15 height 32
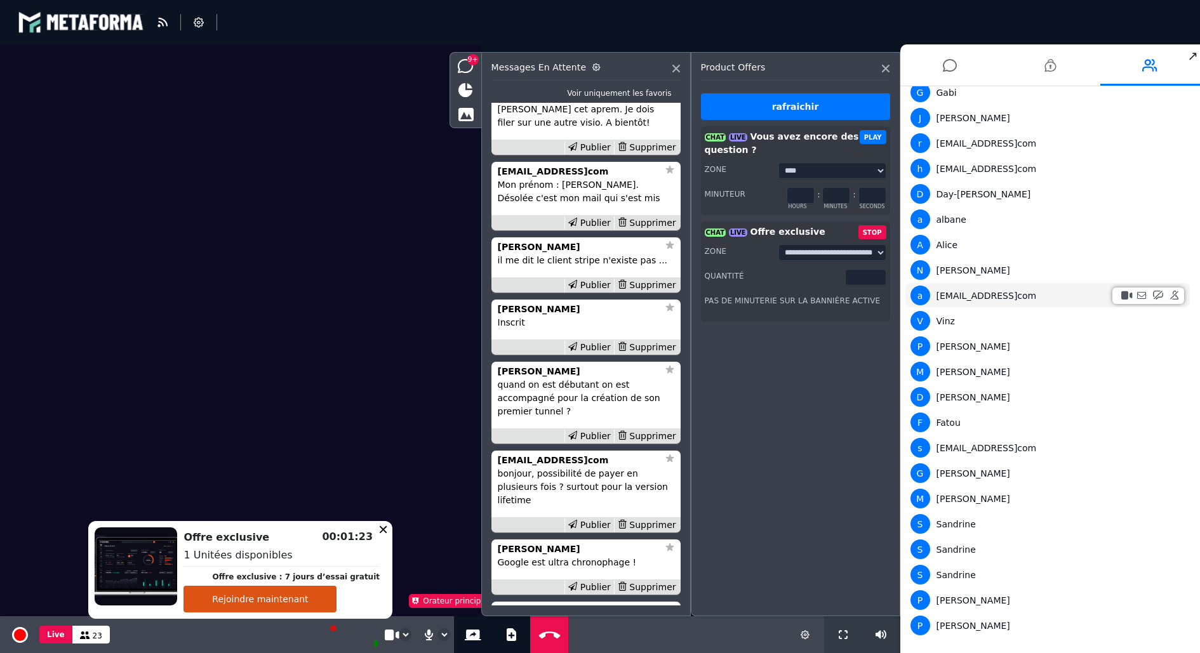
scroll to position [0, 0]
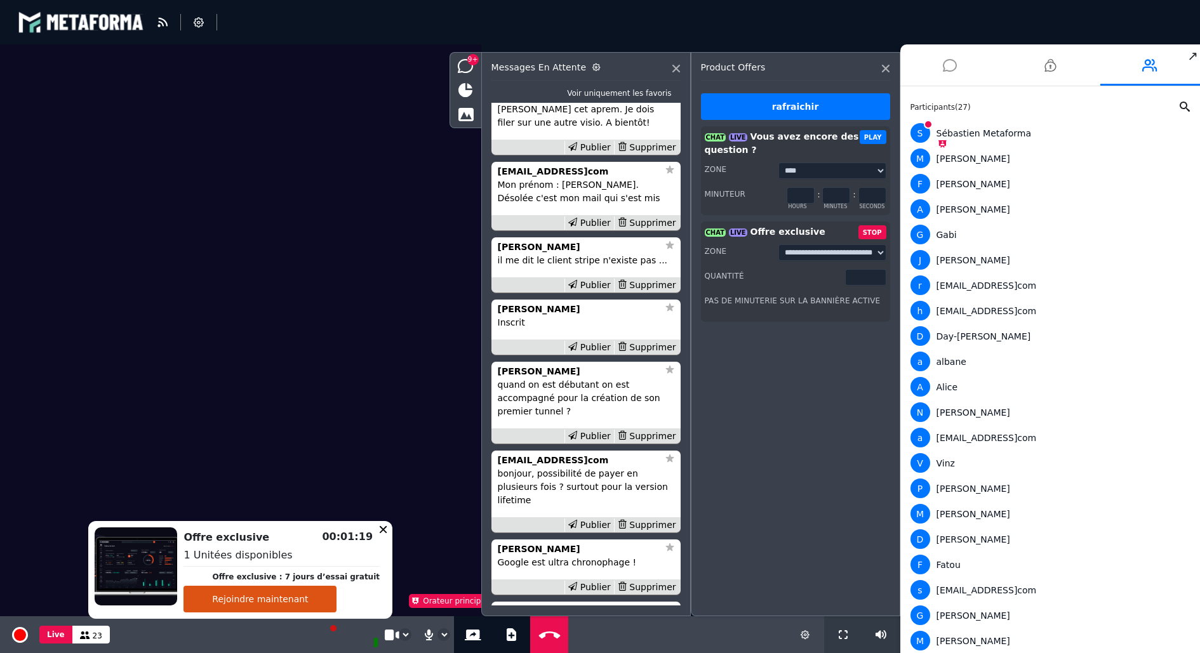
click at [960, 76] on li at bounding box center [950, 64] width 100 height 41
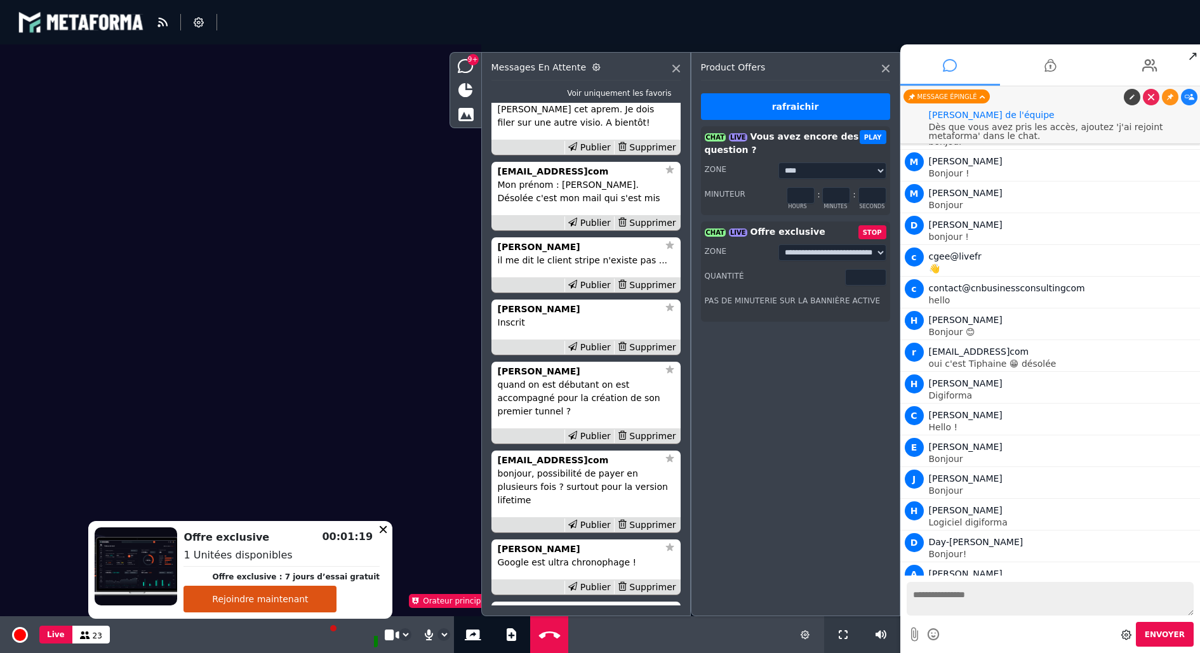
scroll to position [3596, 0]
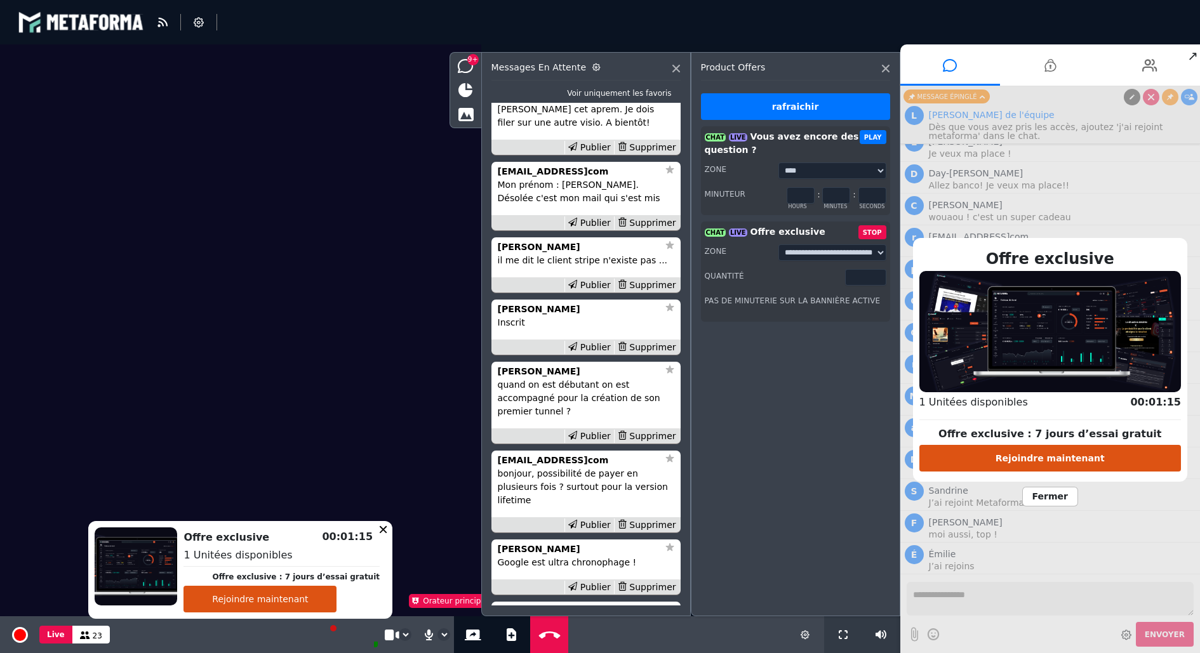
click at [1048, 491] on span "Fermer" at bounding box center [1050, 497] width 56 height 20
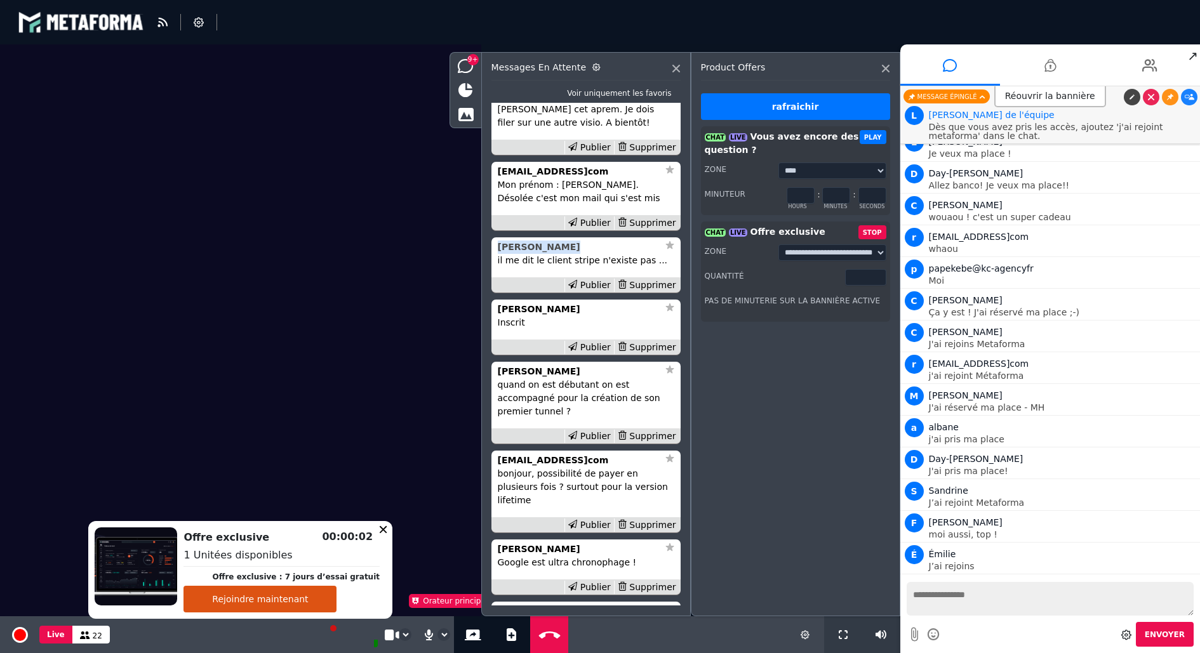
drag, startPoint x: 568, startPoint y: 288, endPoint x: 497, endPoint y: 292, distance: 70.6
click at [498, 254] on div "[PERSON_NAME]" at bounding box center [578, 247] width 161 height 13
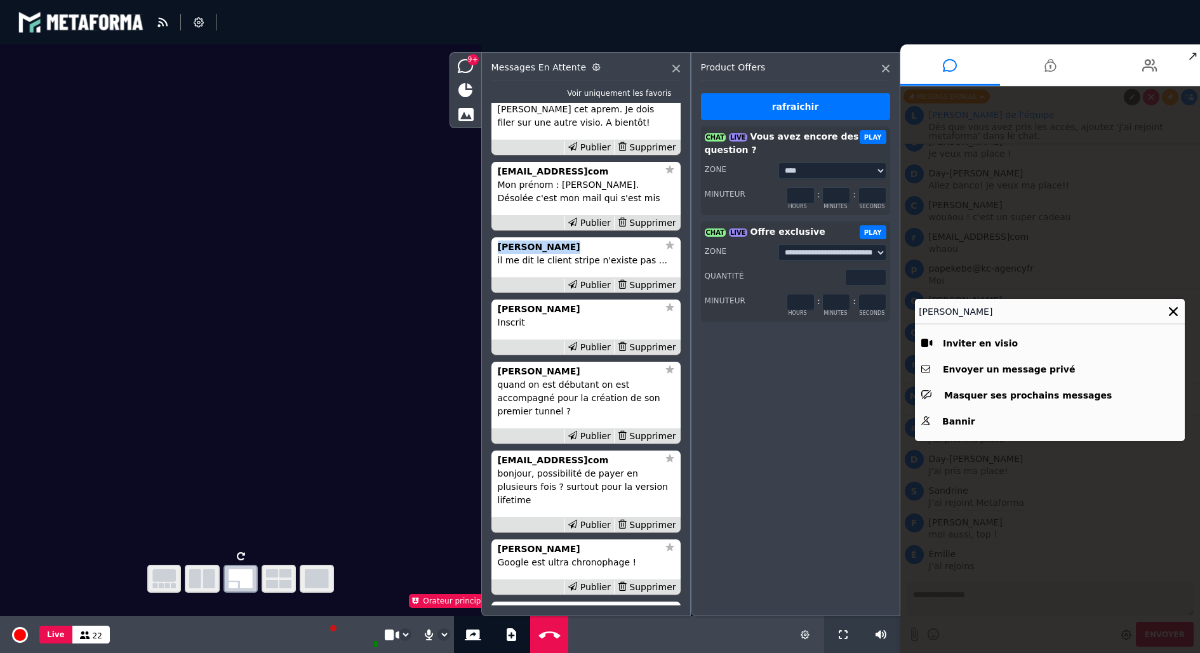
copy strong "[PERSON_NAME]"
click at [1172, 313] on icon at bounding box center [1172, 312] width 9 height 9
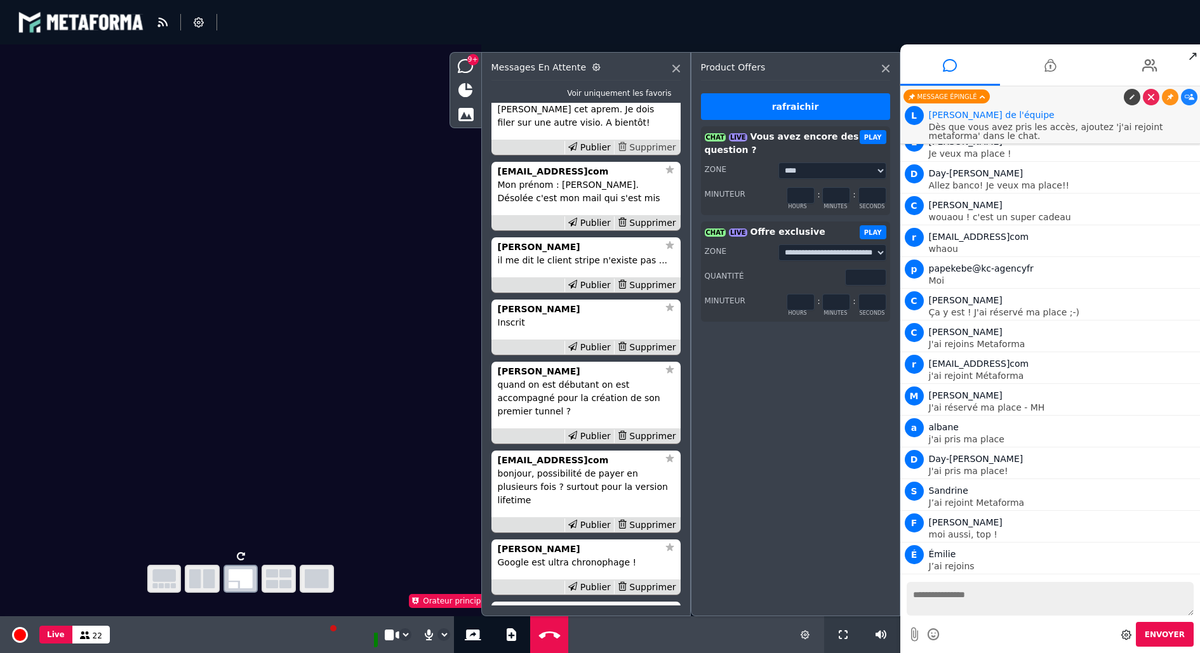
click at [645, 154] on div "Supprimer" at bounding box center [646, 147] width 65 height 13
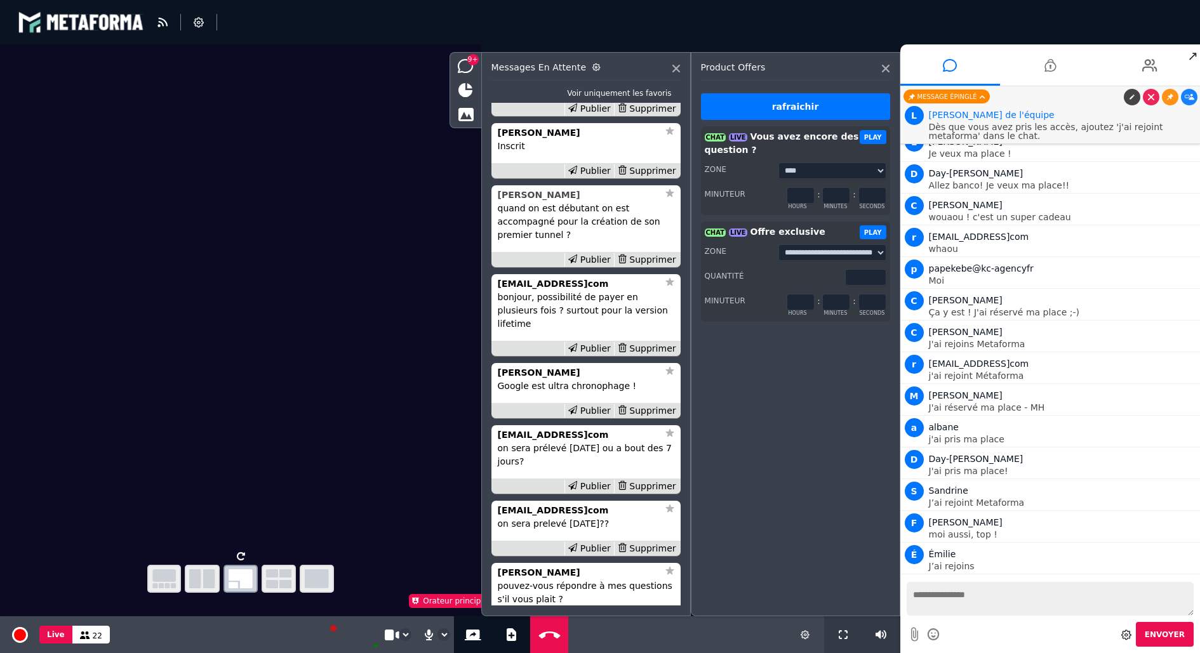
scroll to position [0, 0]
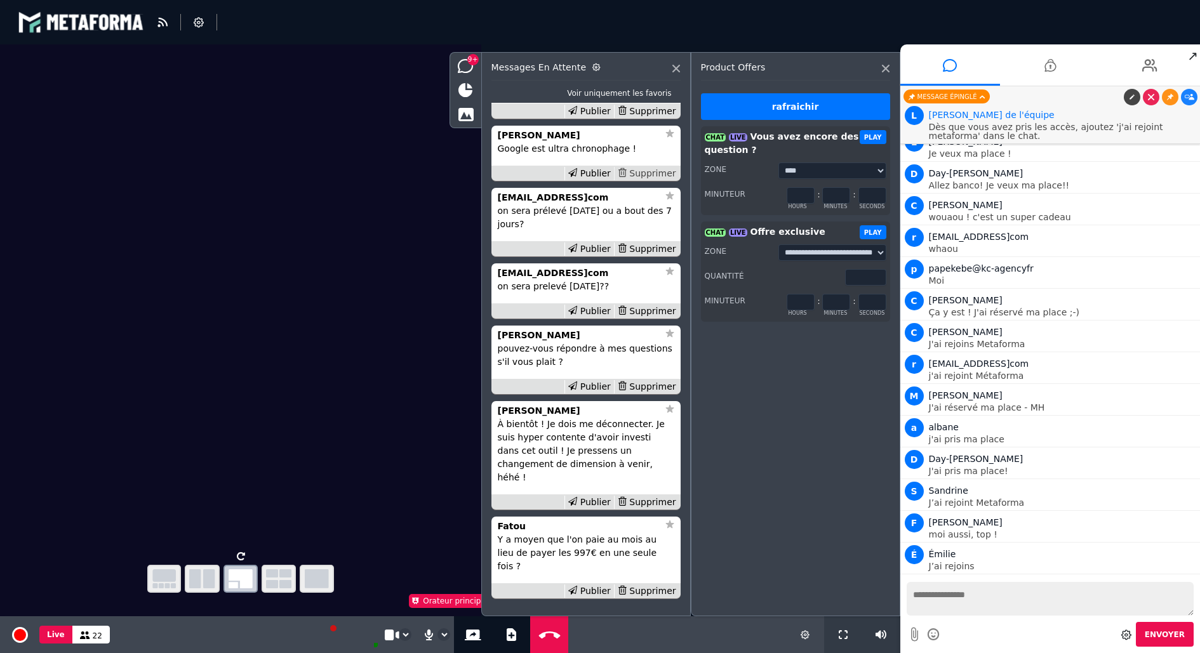
click at [652, 180] on div "Supprimer" at bounding box center [646, 173] width 65 height 13
click at [651, 256] on div "Supprimer" at bounding box center [646, 249] width 65 height 13
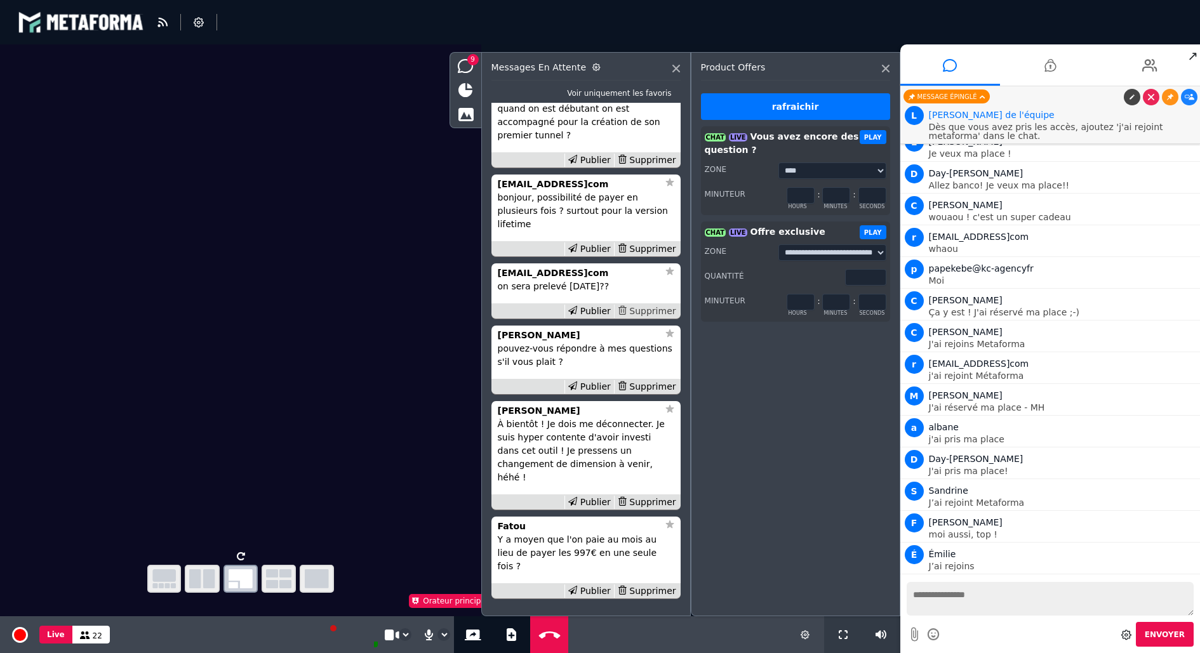
click at [653, 318] on div "Supprimer" at bounding box center [646, 311] width 65 height 13
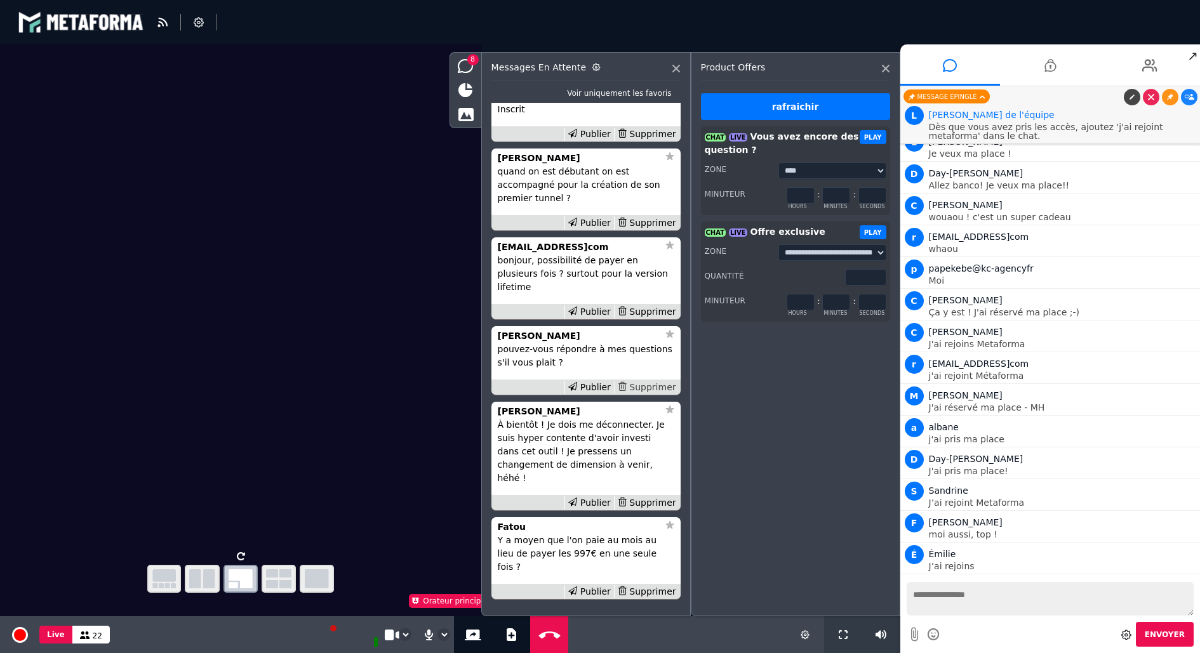
click at [655, 394] on div "Supprimer" at bounding box center [646, 387] width 65 height 13
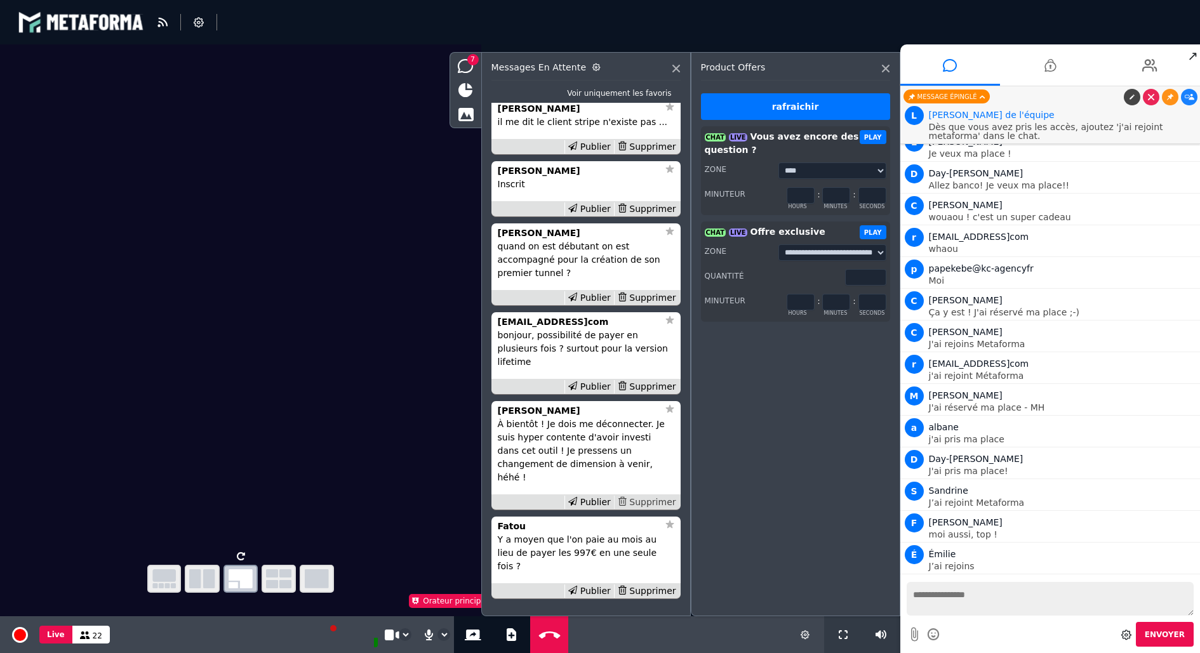
click at [654, 509] on div "Supprimer" at bounding box center [646, 502] width 65 height 13
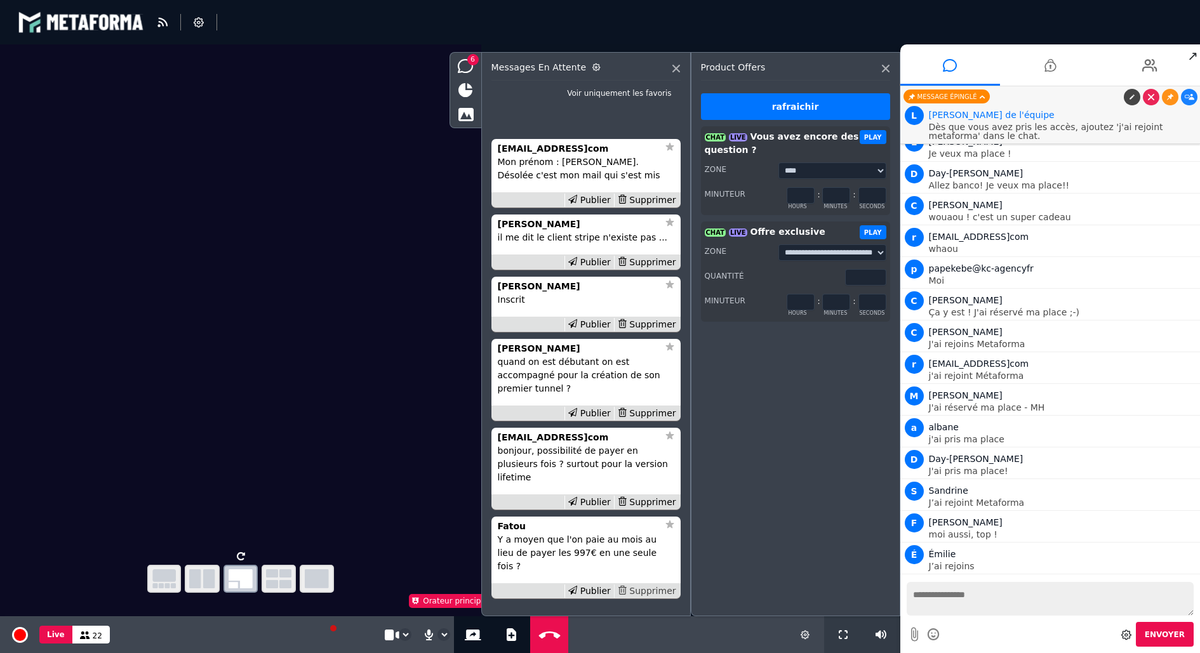
click at [655, 587] on div "Supprimer" at bounding box center [646, 591] width 65 height 13
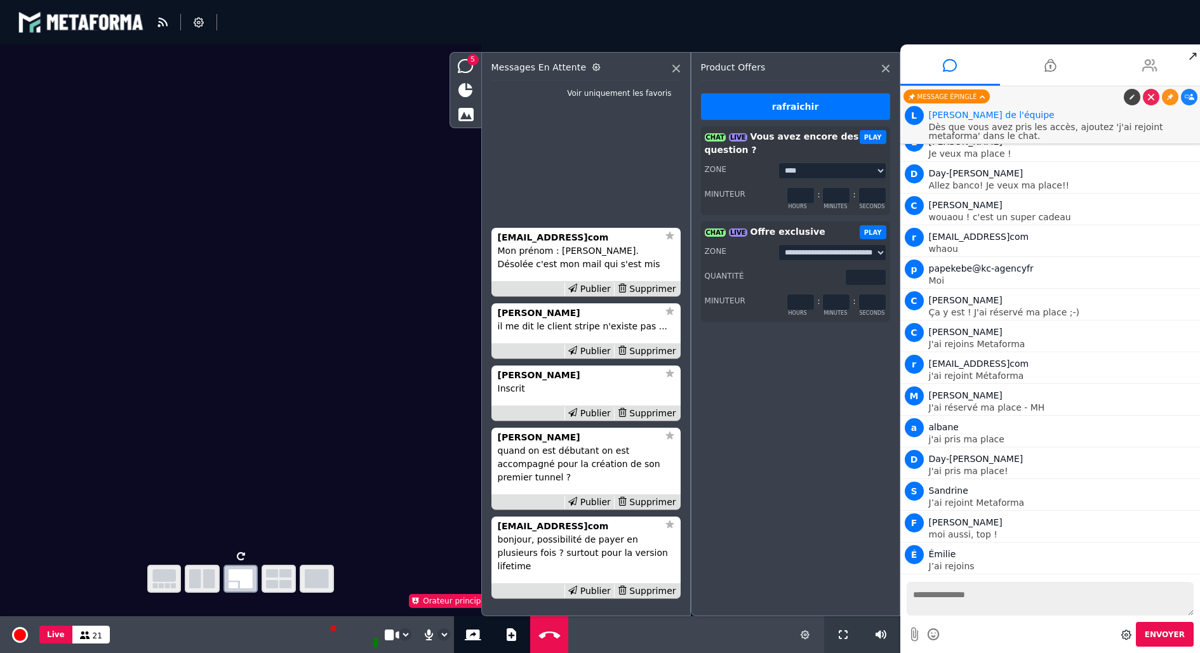
click at [1149, 64] on icon at bounding box center [1149, 66] width 15 height 32
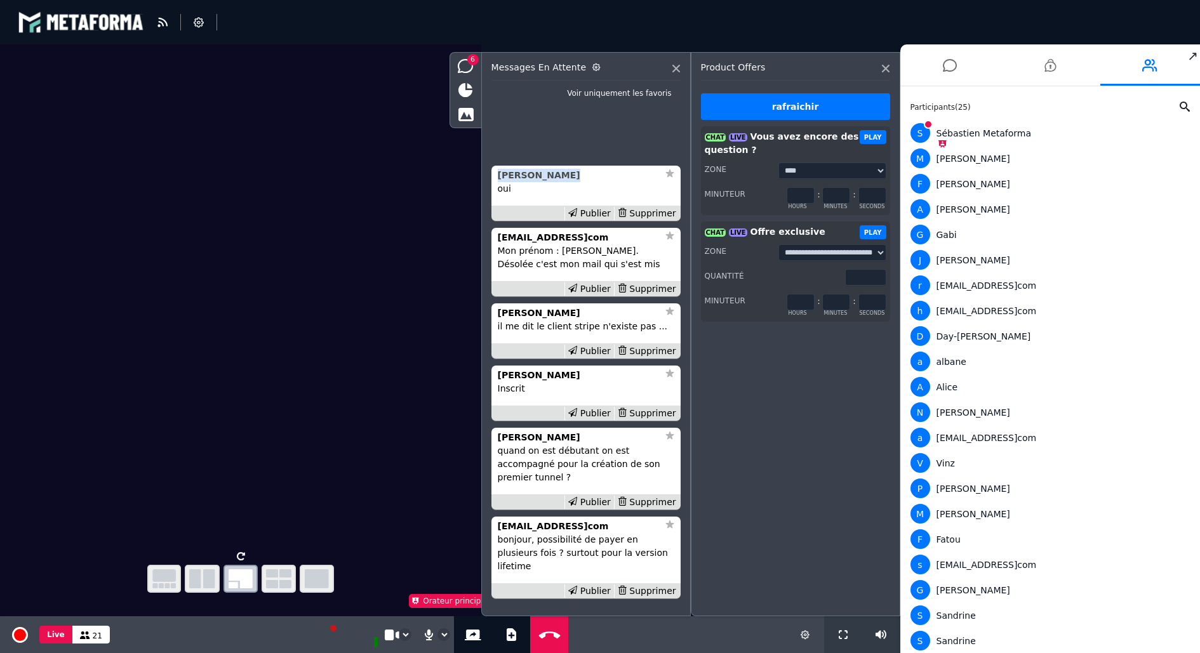
copy strong "[PERSON_NAME]"
drag, startPoint x: 563, startPoint y: 201, endPoint x: 500, endPoint y: 202, distance: 63.5
click at [500, 182] on div "[PERSON_NAME]" at bounding box center [578, 175] width 161 height 13
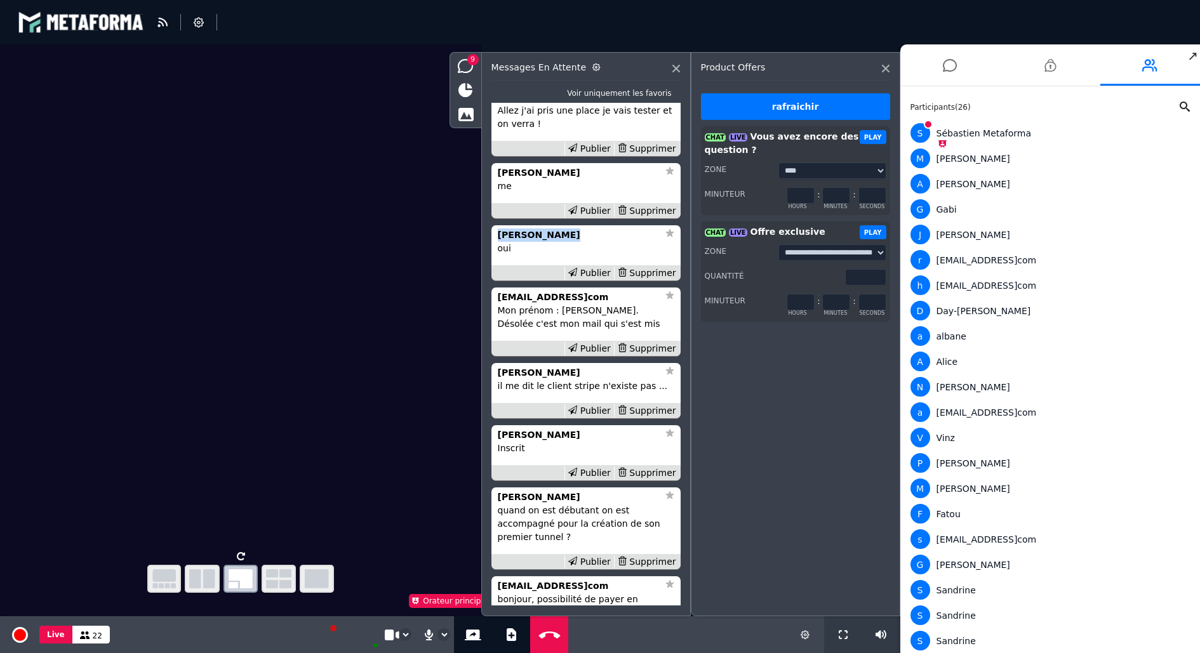
scroll to position [-121, 0]
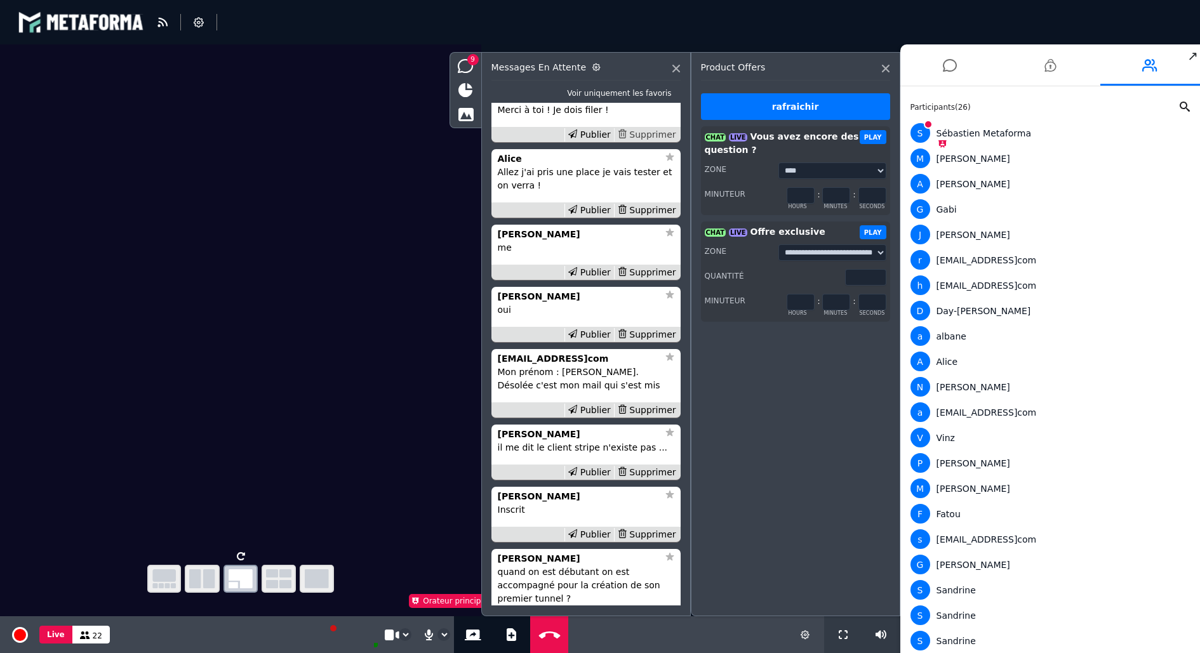
click at [662, 142] on div "Supprimer" at bounding box center [646, 134] width 65 height 13
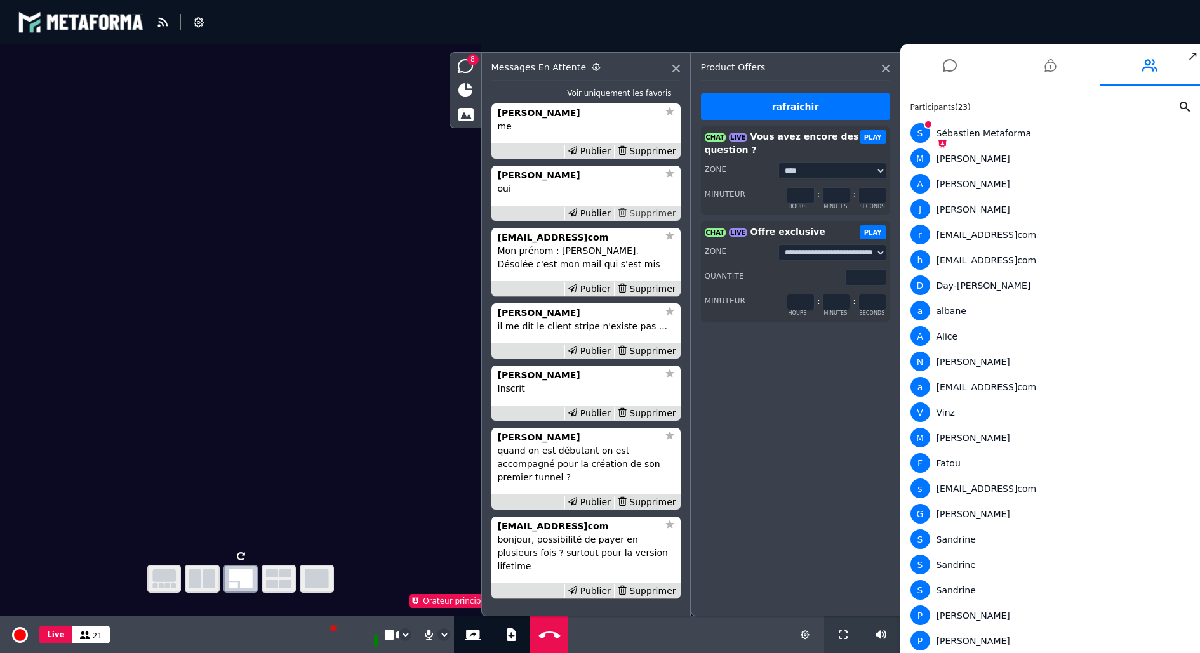
scroll to position [-59, 0]
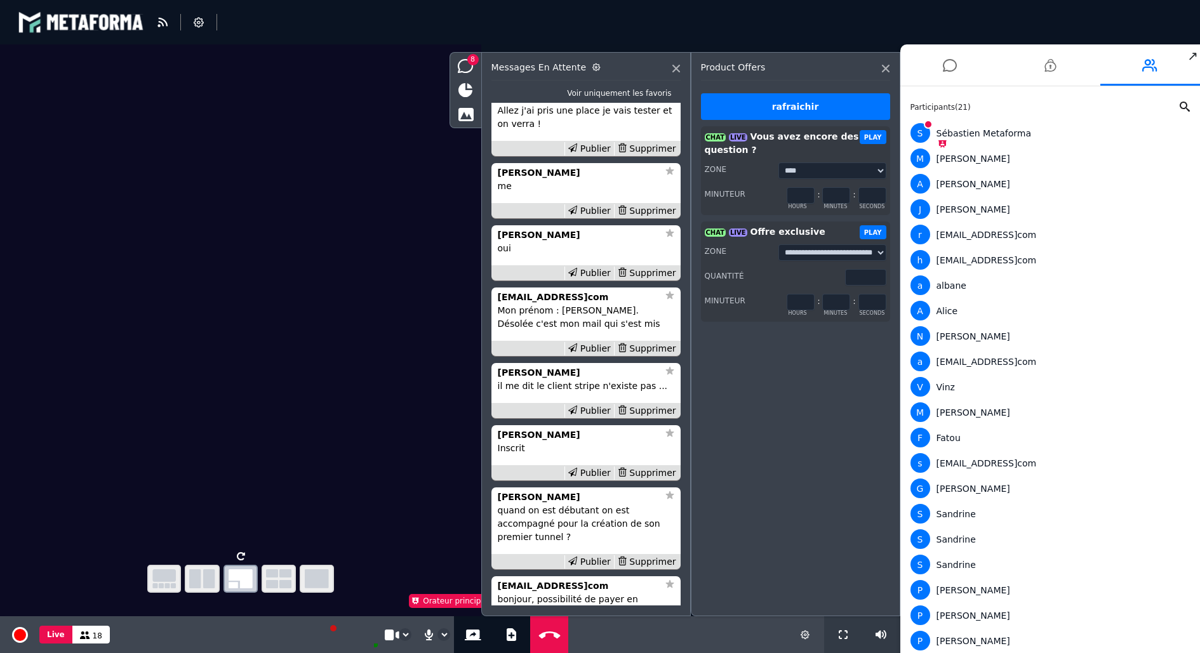
click at [555, 636] on div "Messages en attente Voir uniquement les favoris [EMAIL_ADDRESS]com bonjour, pos…" at bounding box center [586, 352] width 210 height 601
click at [679, 70] on icon at bounding box center [676, 69] width 8 height 8
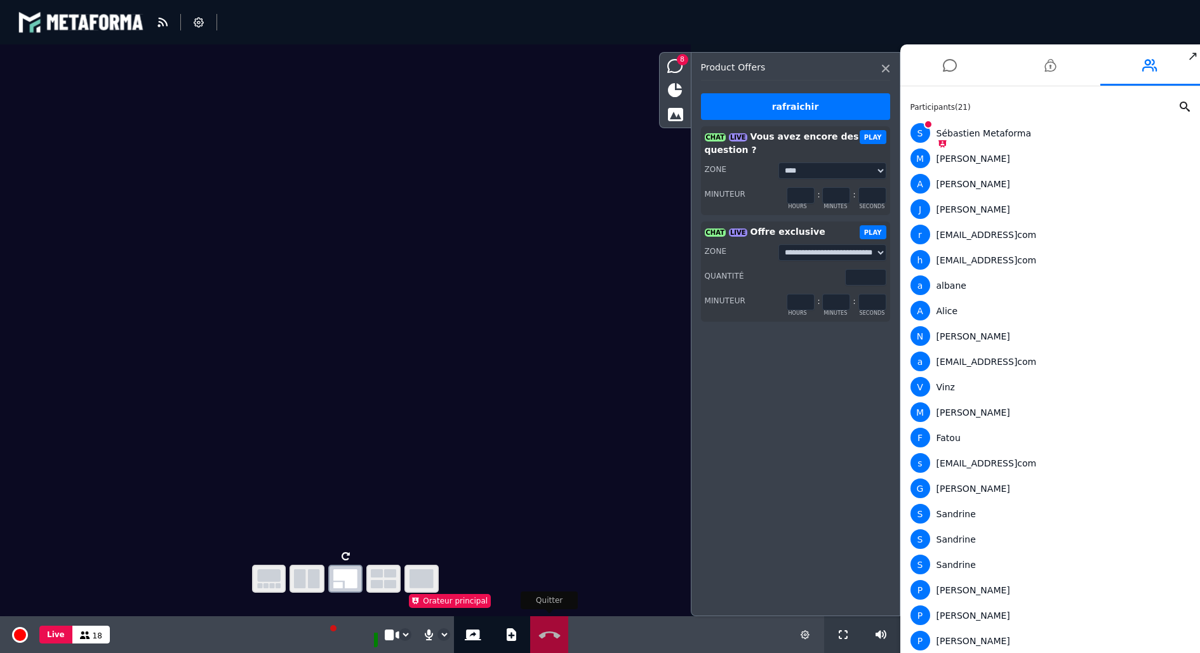
click at [549, 631] on icon at bounding box center [549, 636] width 27 height 10
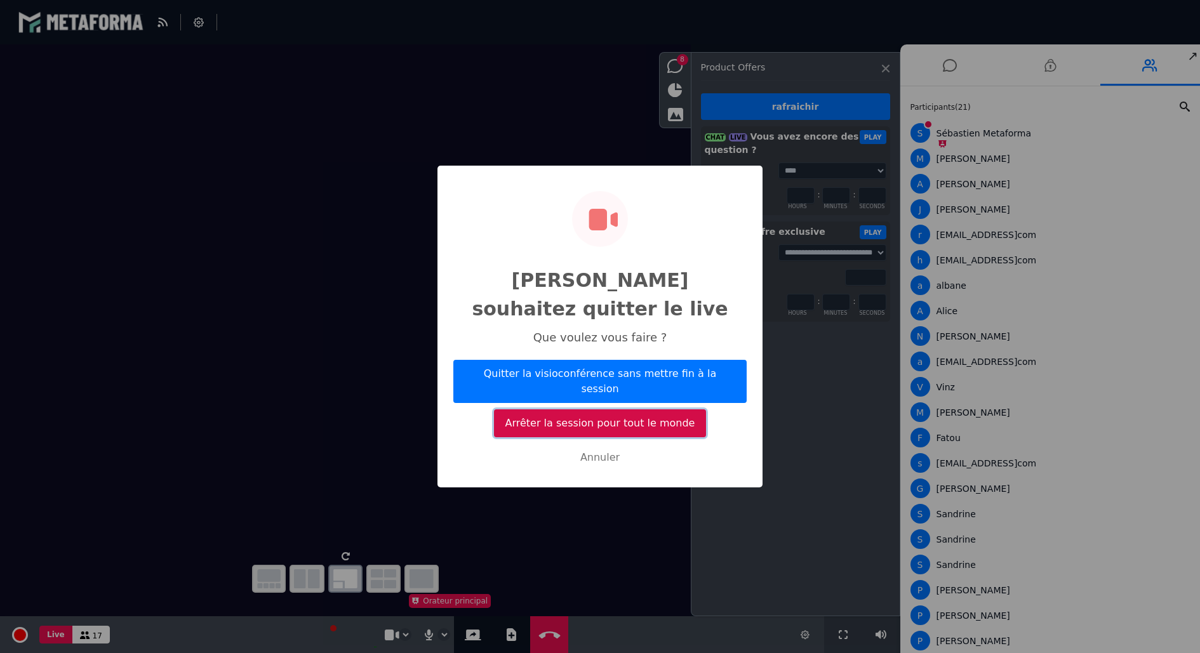
click at [636, 410] on button "Arrêter la session pour tout le monde" at bounding box center [600, 424] width 212 height 28
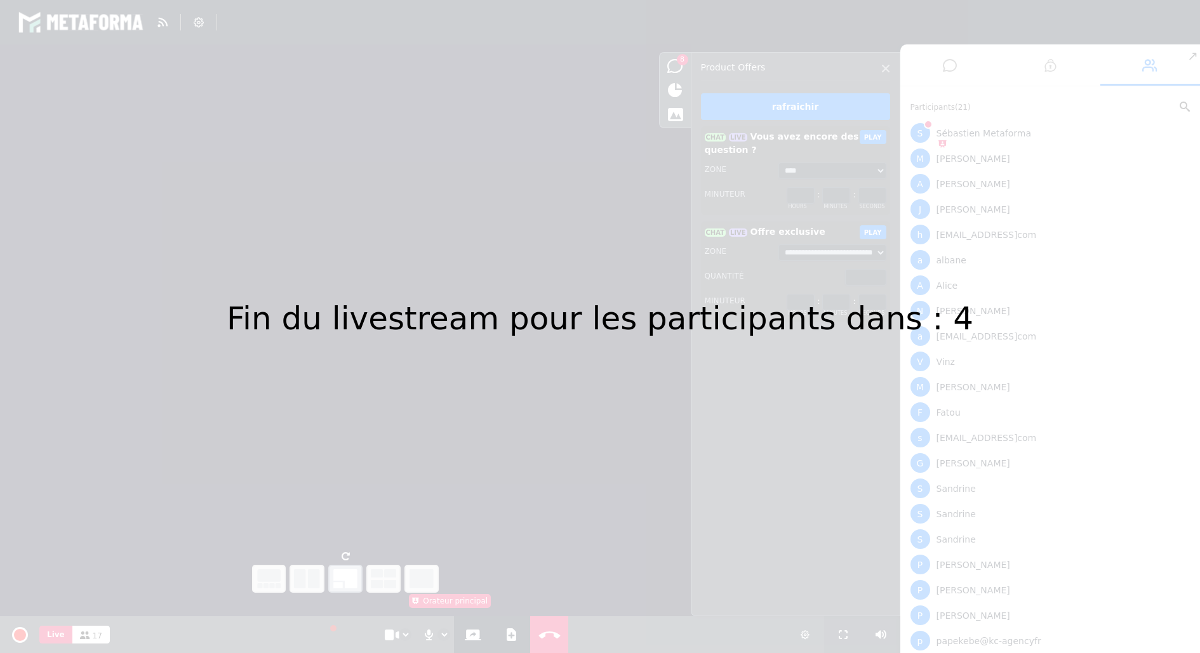
select select "*****"
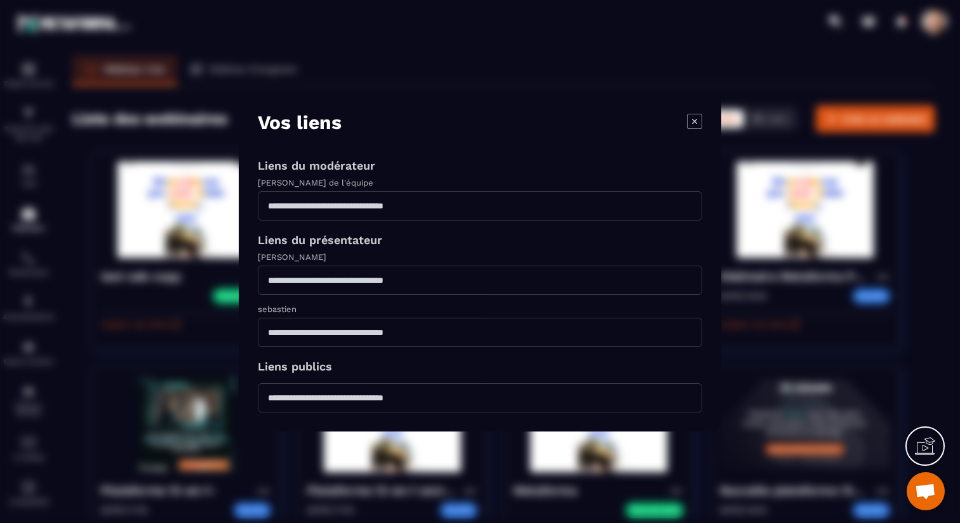
scroll to position [123, 0]
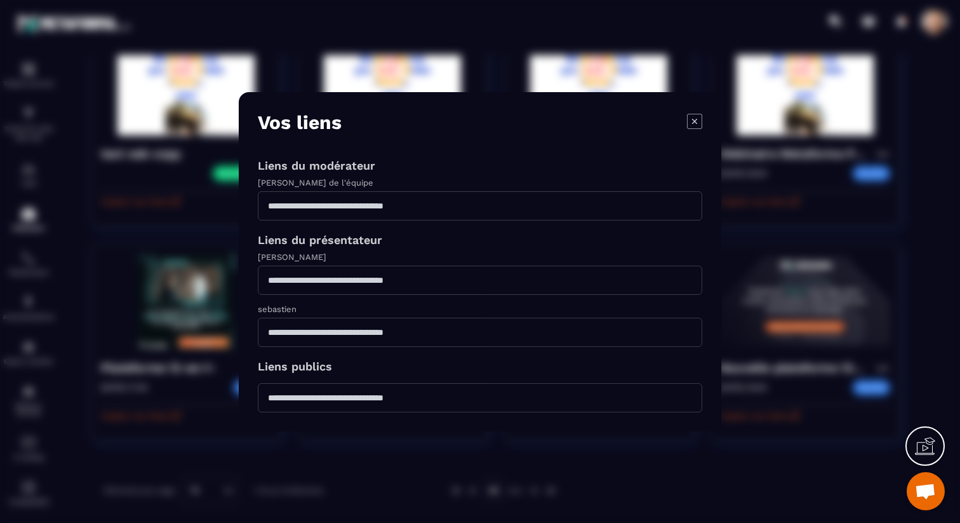
click at [689, 122] on icon "Modal window" at bounding box center [694, 120] width 15 height 15
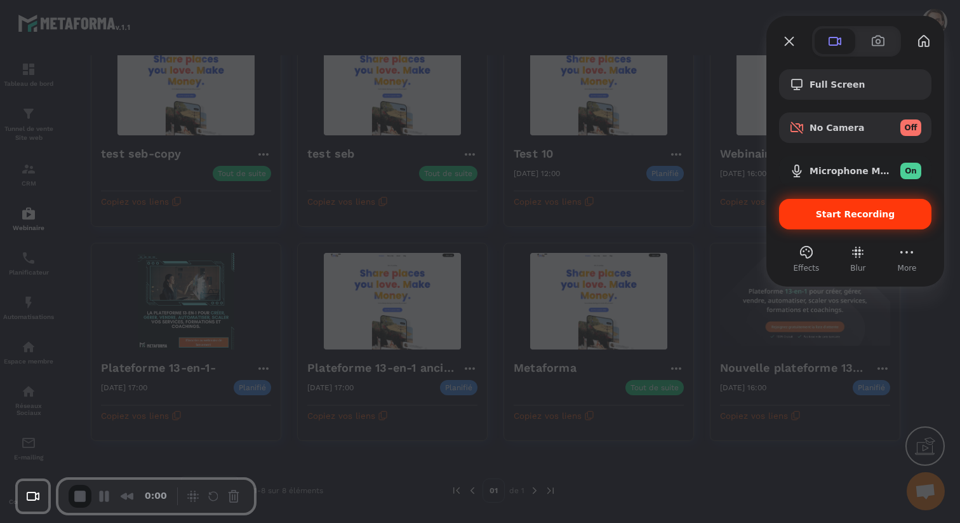
click at [815, 205] on div "Start Recording" at bounding box center [855, 214] width 152 height 30
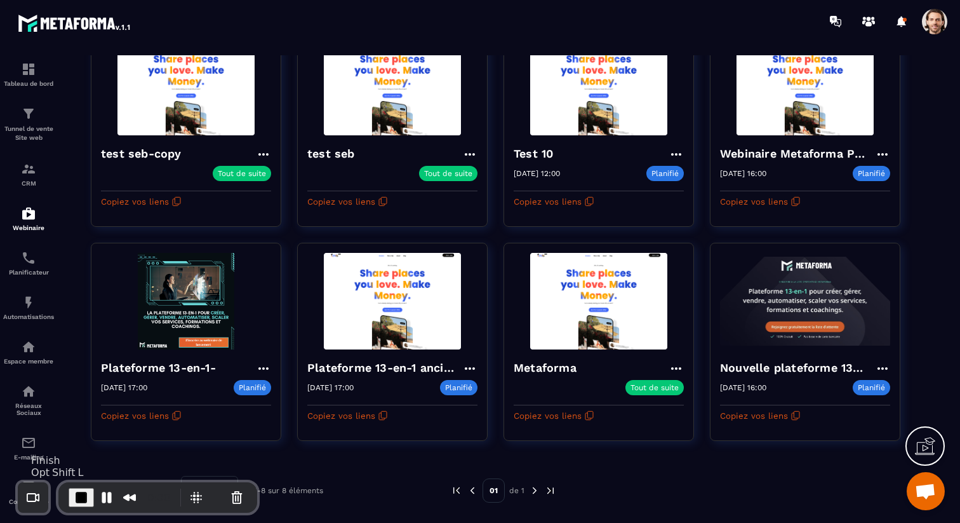
click at [82, 493] on span "End Recording" at bounding box center [81, 497] width 15 height 15
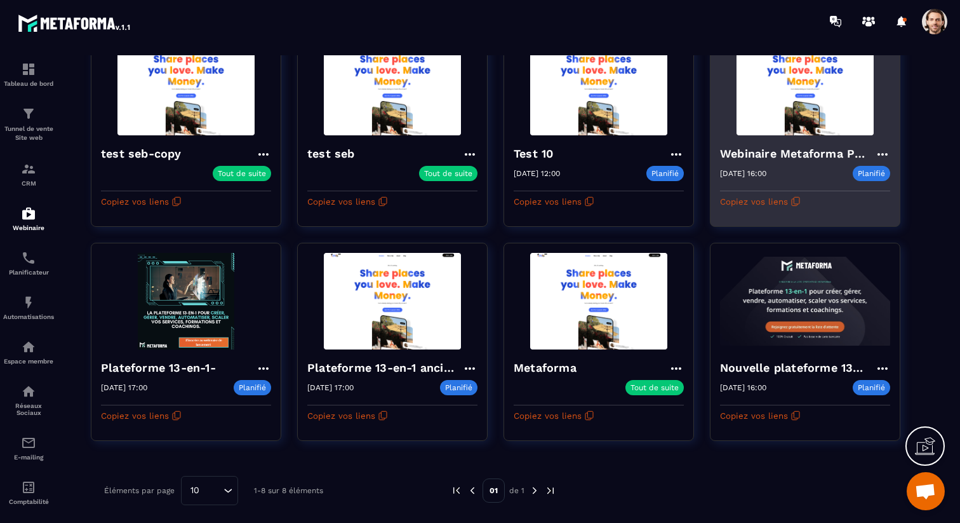
click at [768, 160] on h4 "Webinaire Metaforma Plateforme 13-en-1" at bounding box center [797, 154] width 155 height 18
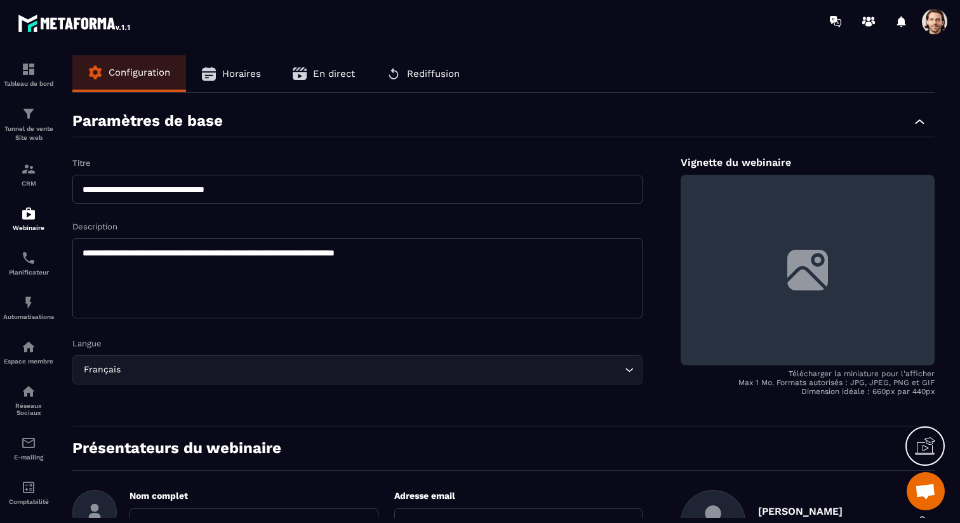
click at [255, 84] on button "Horaires" at bounding box center [231, 73] width 91 height 37
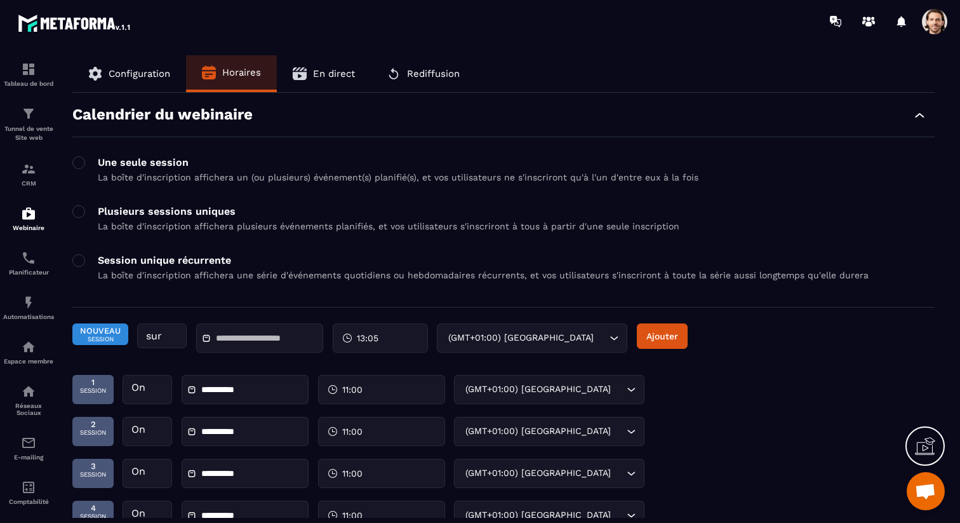
click at [255, 339] on input "text" at bounding box center [260, 338] width 89 height 10
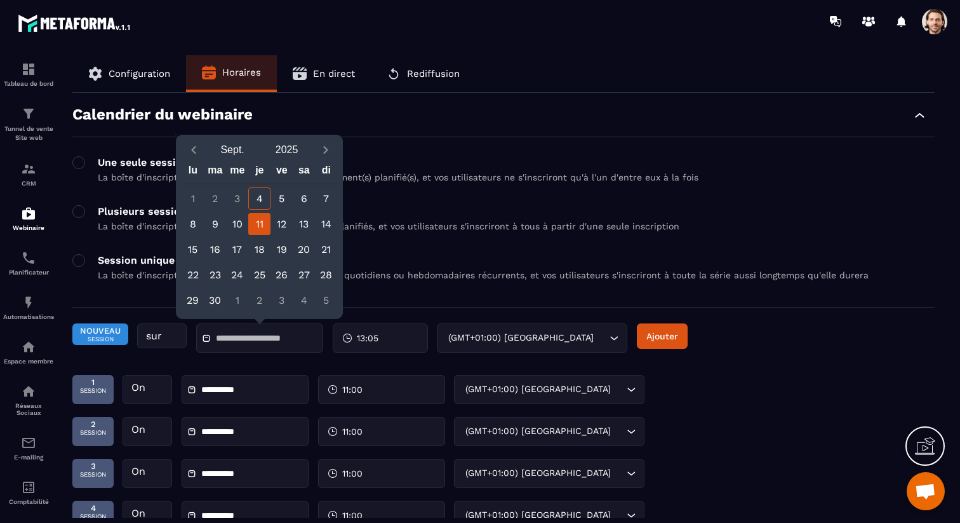
click at [258, 225] on div "11" at bounding box center [259, 224] width 22 height 22
type input "**********"
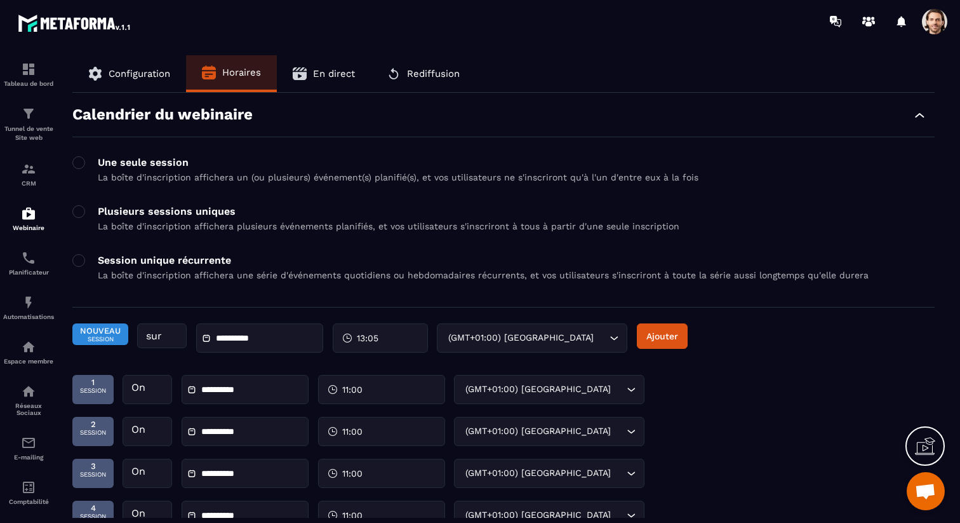
click at [361, 341] on span "13:05" at bounding box center [368, 337] width 22 height 13
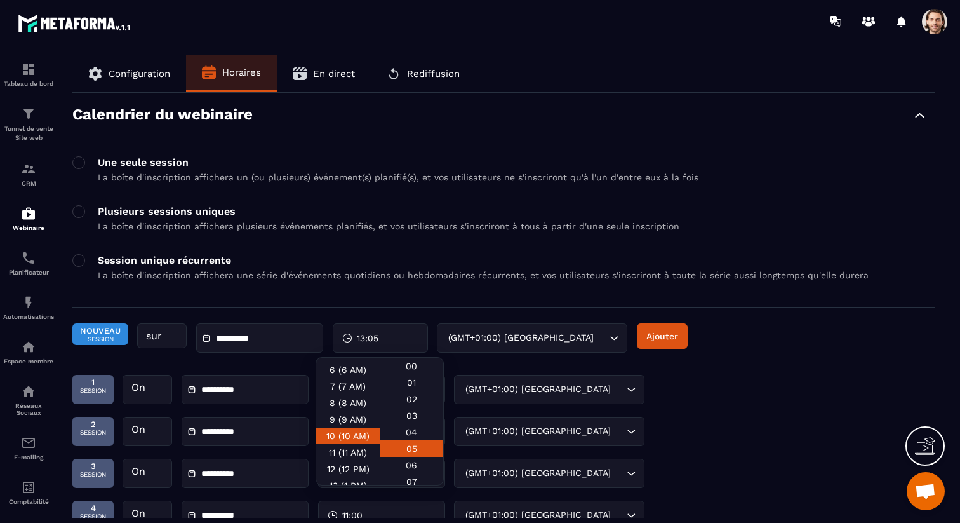
scroll to position [93, 0]
drag, startPoint x: 352, startPoint y: 455, endPoint x: 357, endPoint y: 451, distance: 6.9
click at [352, 455] on div "11 (11 AM)" at bounding box center [347, 454] width 63 height 17
click at [417, 372] on div "00" at bounding box center [411, 365] width 63 height 17
click at [699, 349] on div "**********" at bounding box center [503, 344] width 862 height 42
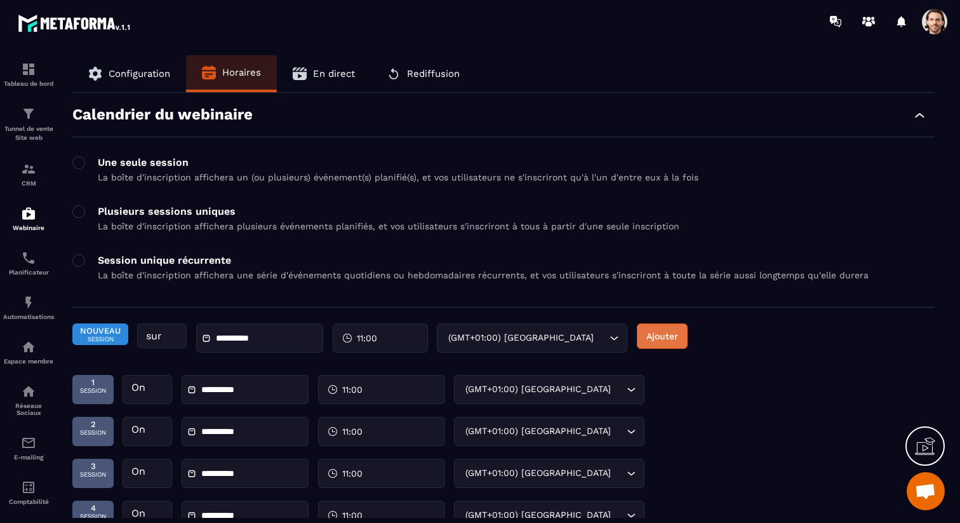
click at [676, 340] on button "Ajouter" at bounding box center [662, 335] width 51 height 25
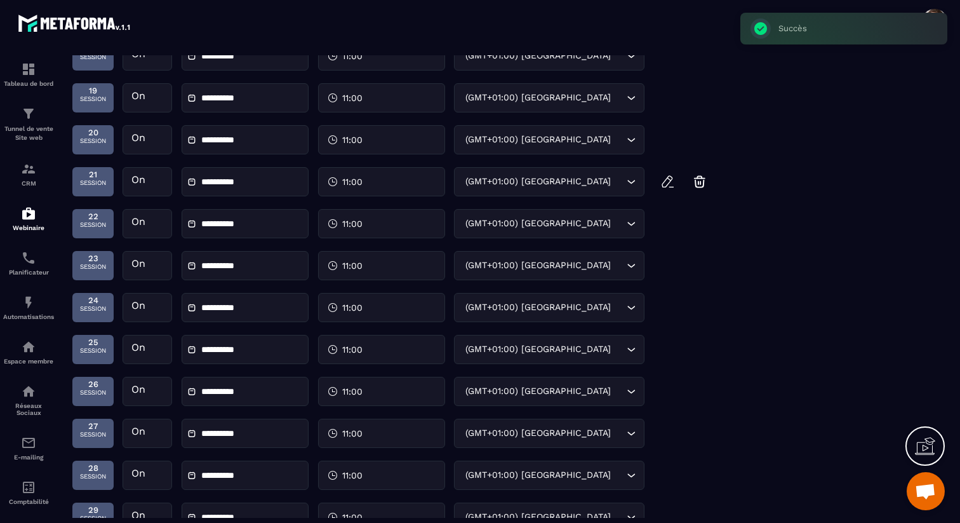
scroll to position [1238, 0]
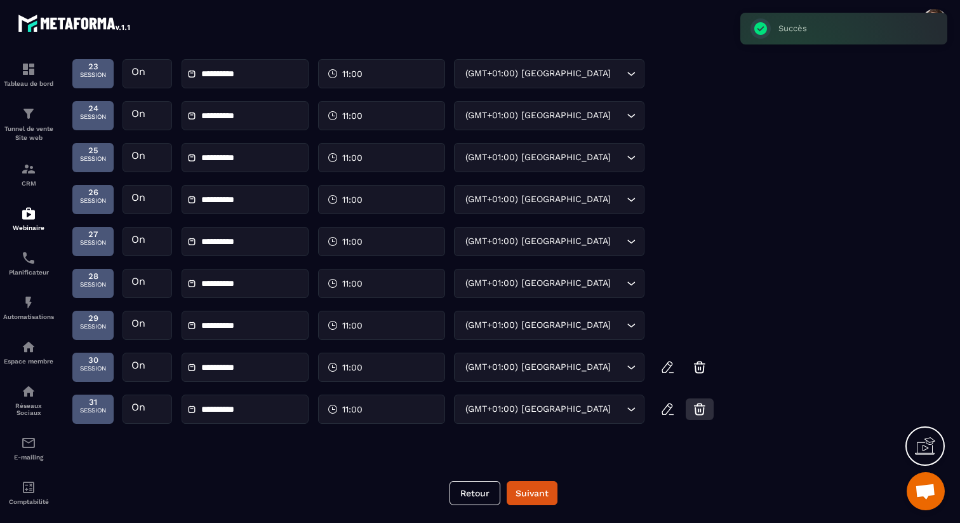
click at [704, 411] on icon "button" at bounding box center [699, 408] width 15 height 15
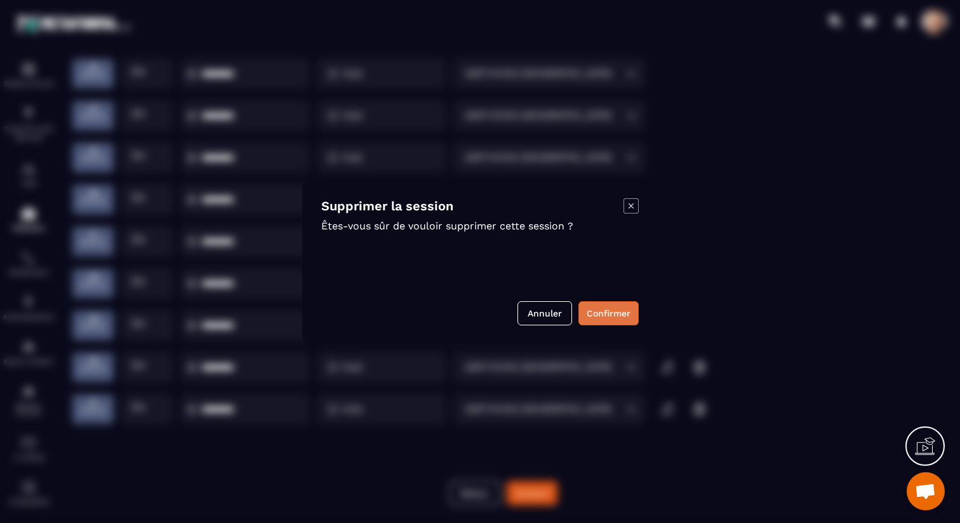
click at [610, 315] on button "Confirmer" at bounding box center [608, 313] width 60 height 24
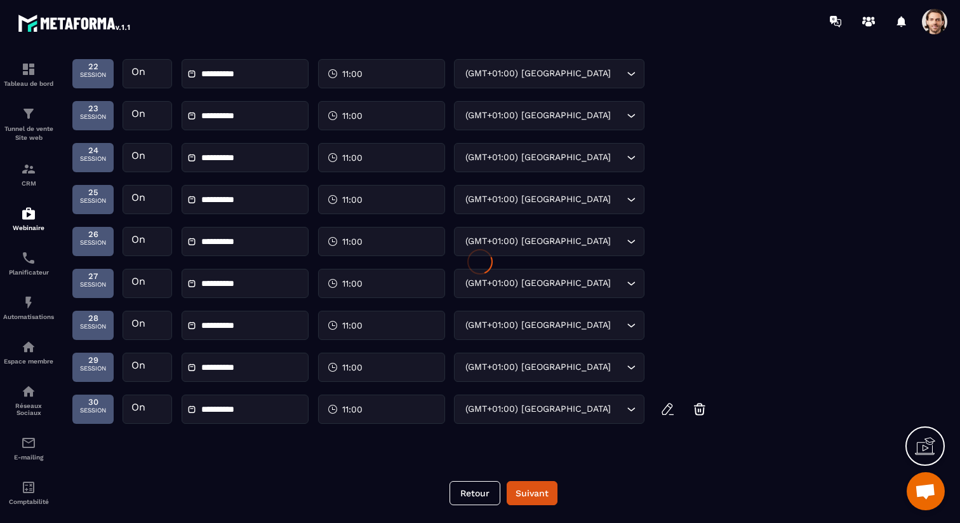
scroll to position [1196, 0]
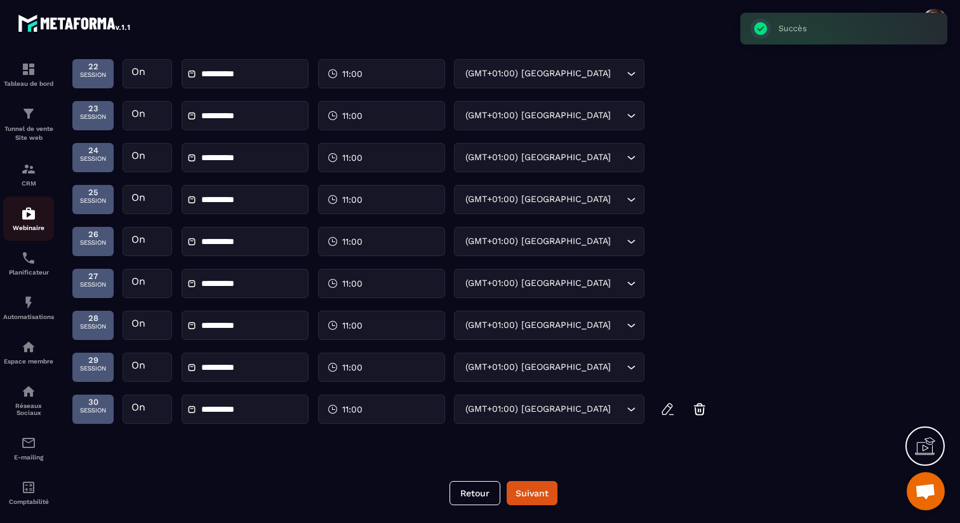
click at [34, 210] on img at bounding box center [28, 213] width 15 height 15
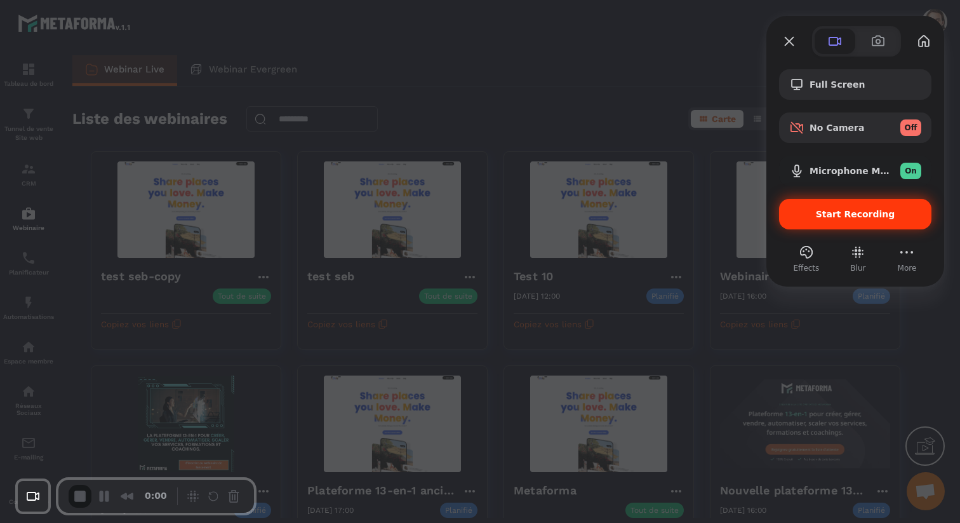
click at [833, 214] on span "Start Recording" at bounding box center [855, 214] width 79 height 10
